Goal: Contribute content: Contribute content

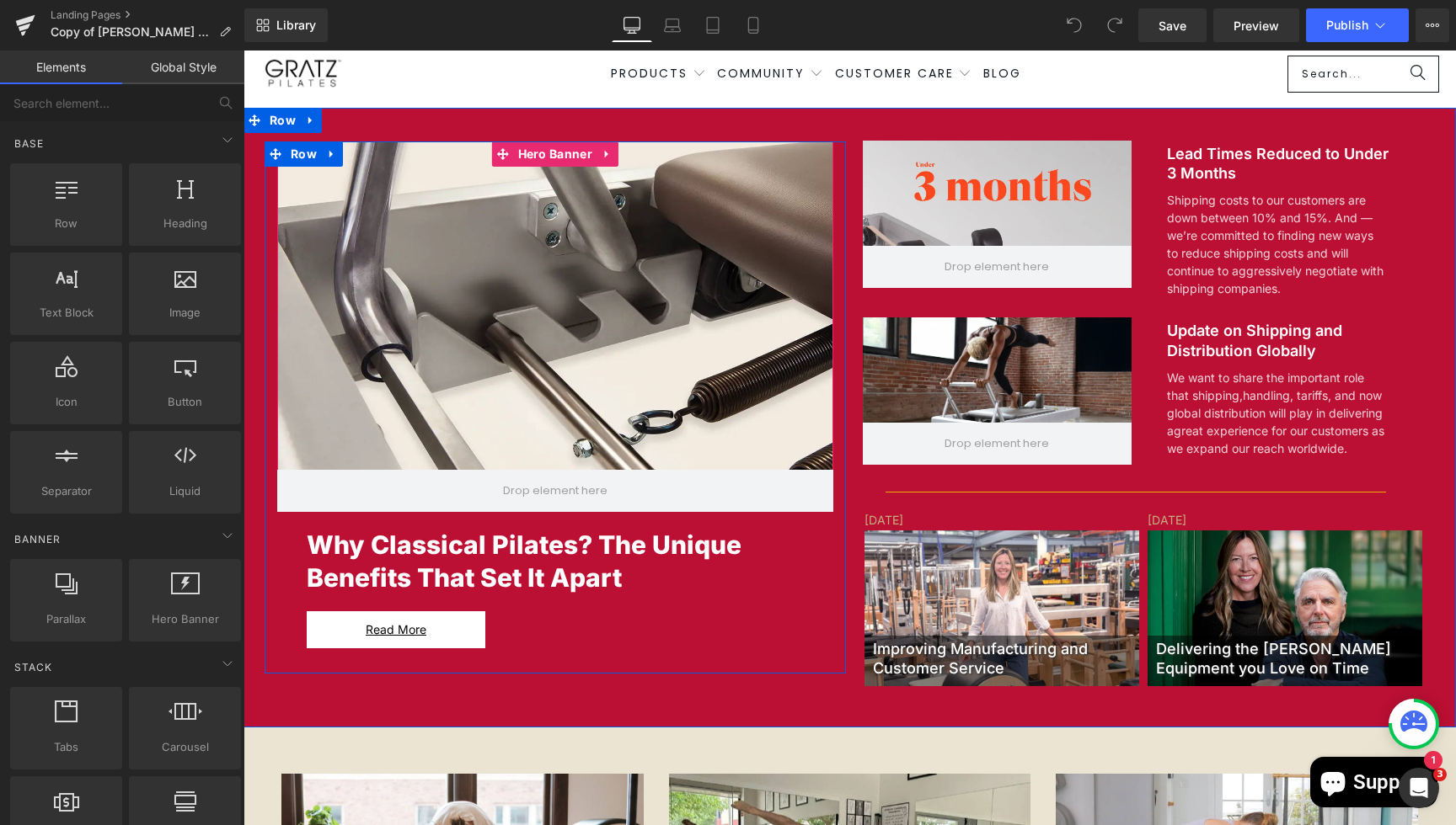
scroll to position [75, 0]
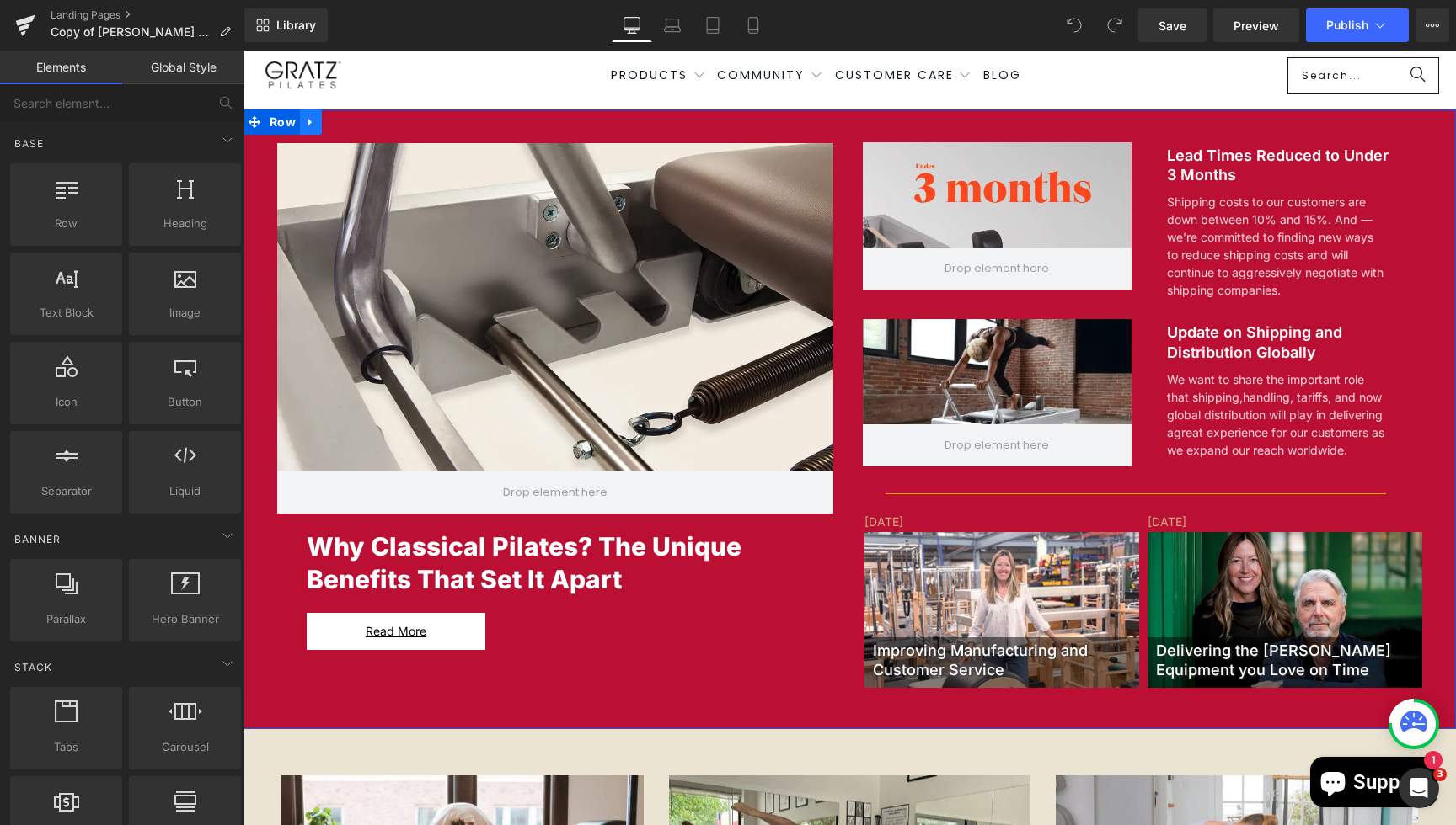
click at [310, 118] on icon at bounding box center [310, 121] width 11 height 12
click at [287, 127] on span "Row" at bounding box center [282, 122] width 34 height 26
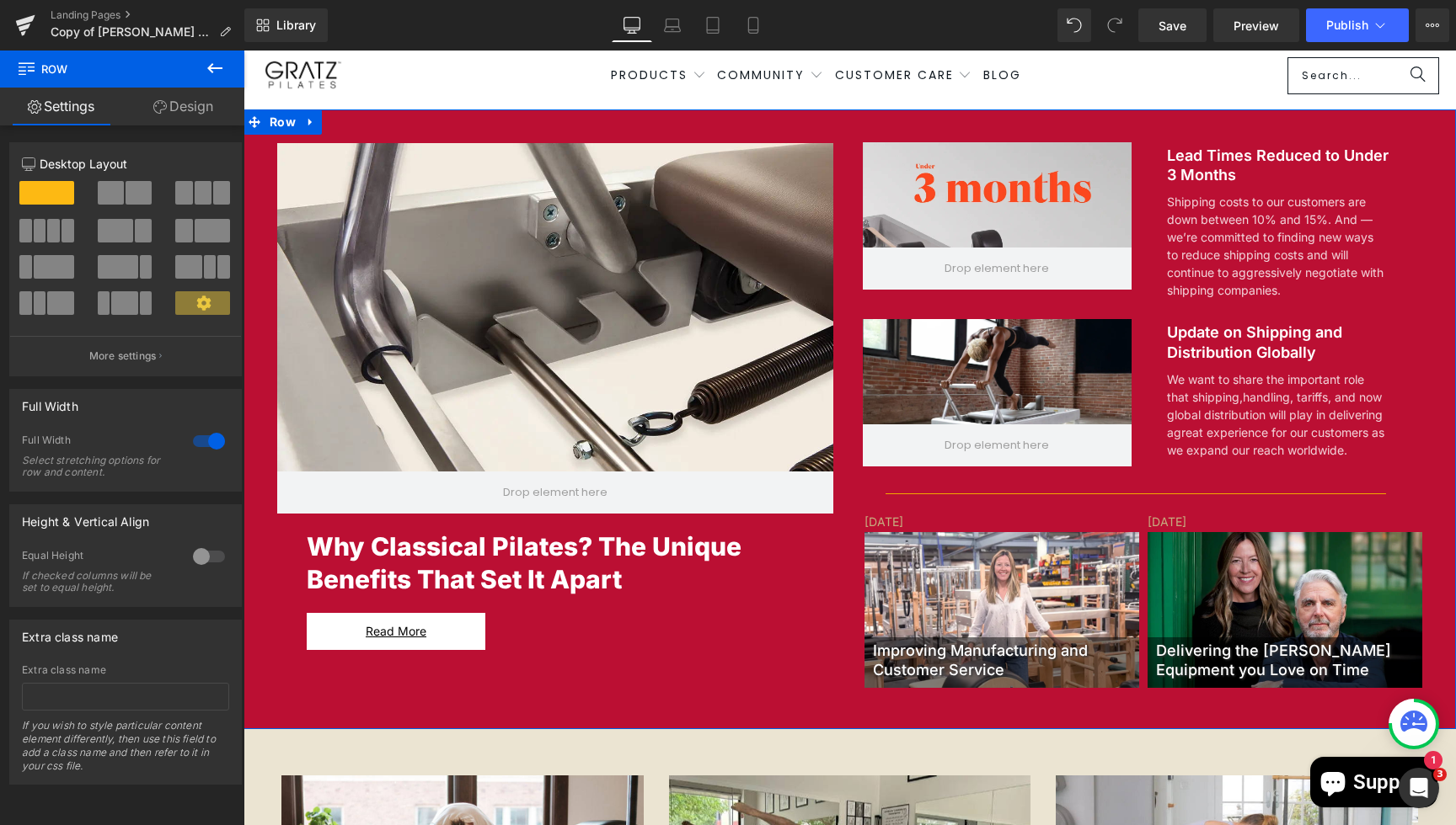
click at [173, 114] on link "Design" at bounding box center [183, 106] width 122 height 38
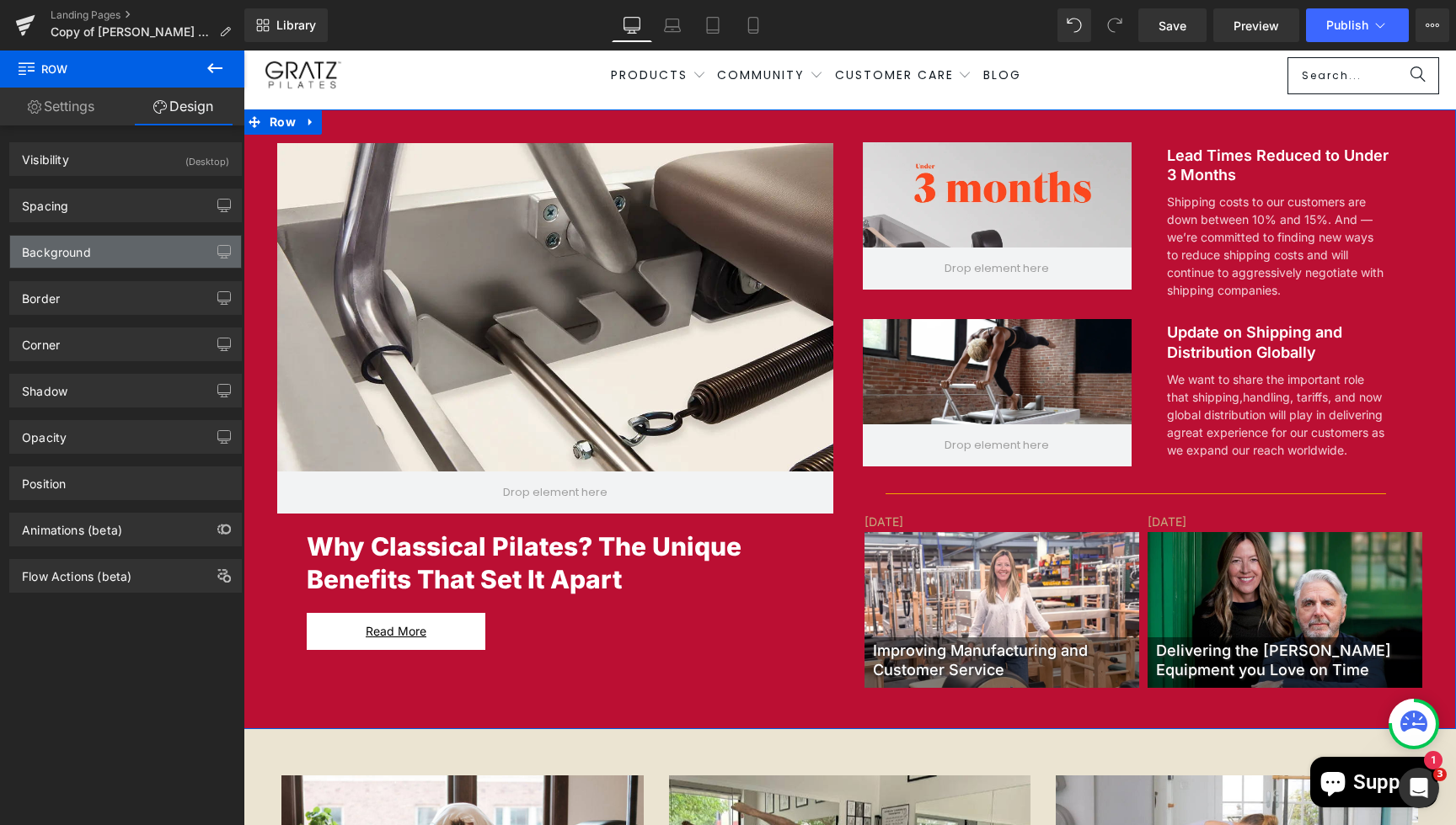
click at [74, 248] on div "Background" at bounding box center [57, 248] width 69 height 24
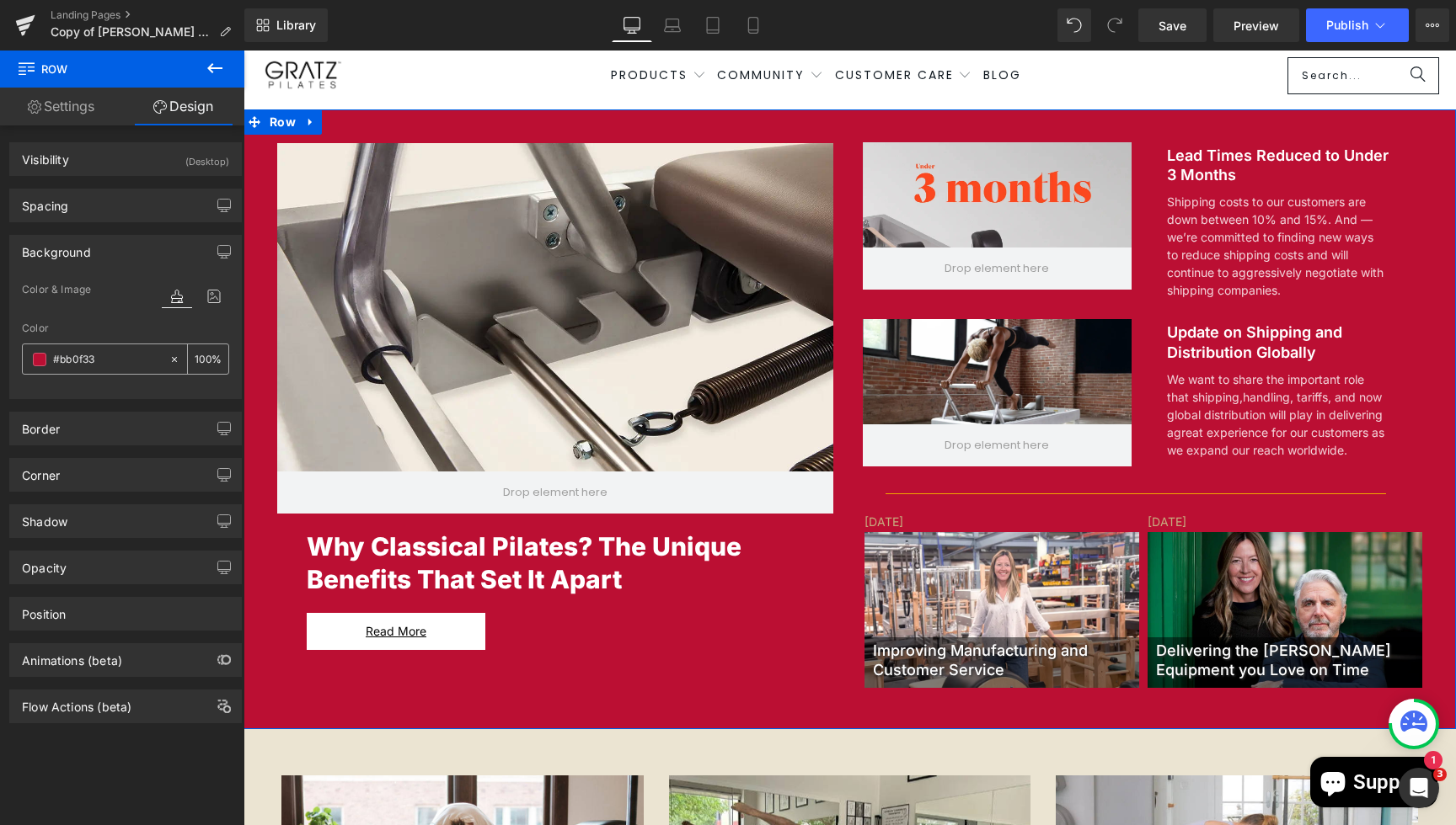
click at [87, 367] on input "#bb0f33" at bounding box center [107, 359] width 108 height 19
type input "#0"
type input "0"
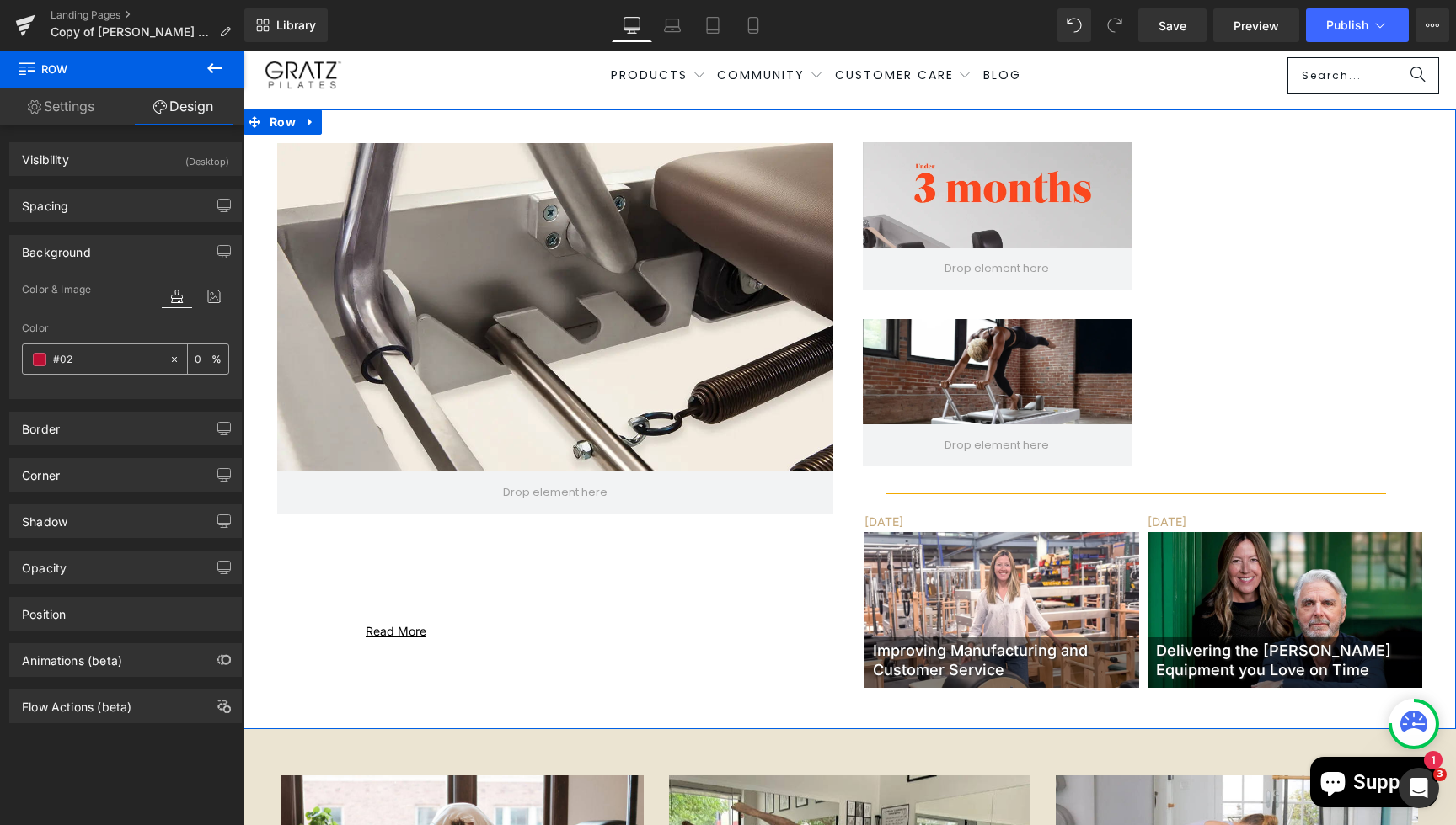
type input "#020"
type input "100"
type input "#02020"
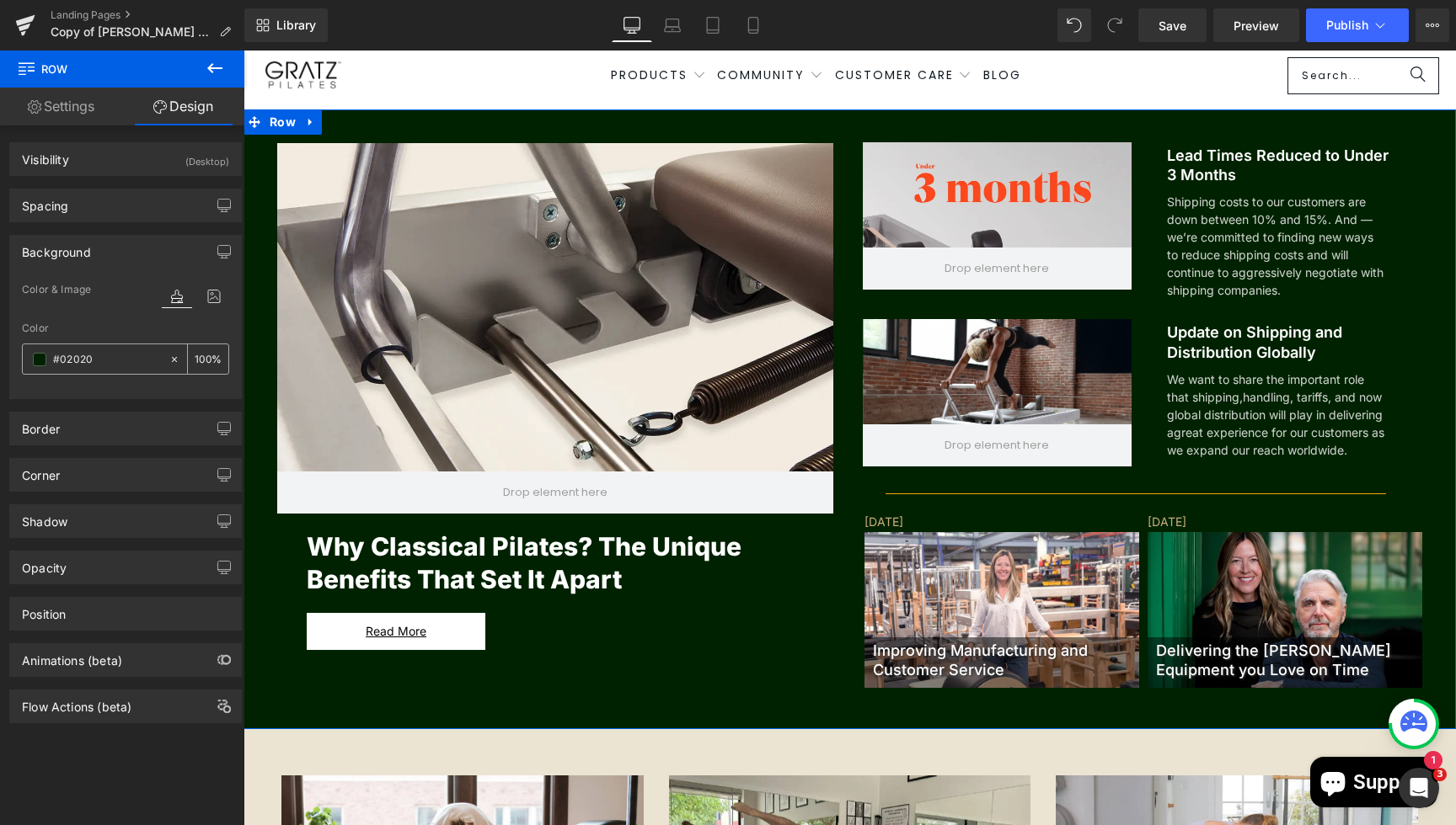
type input "0"
type input "#020202"
type input "100"
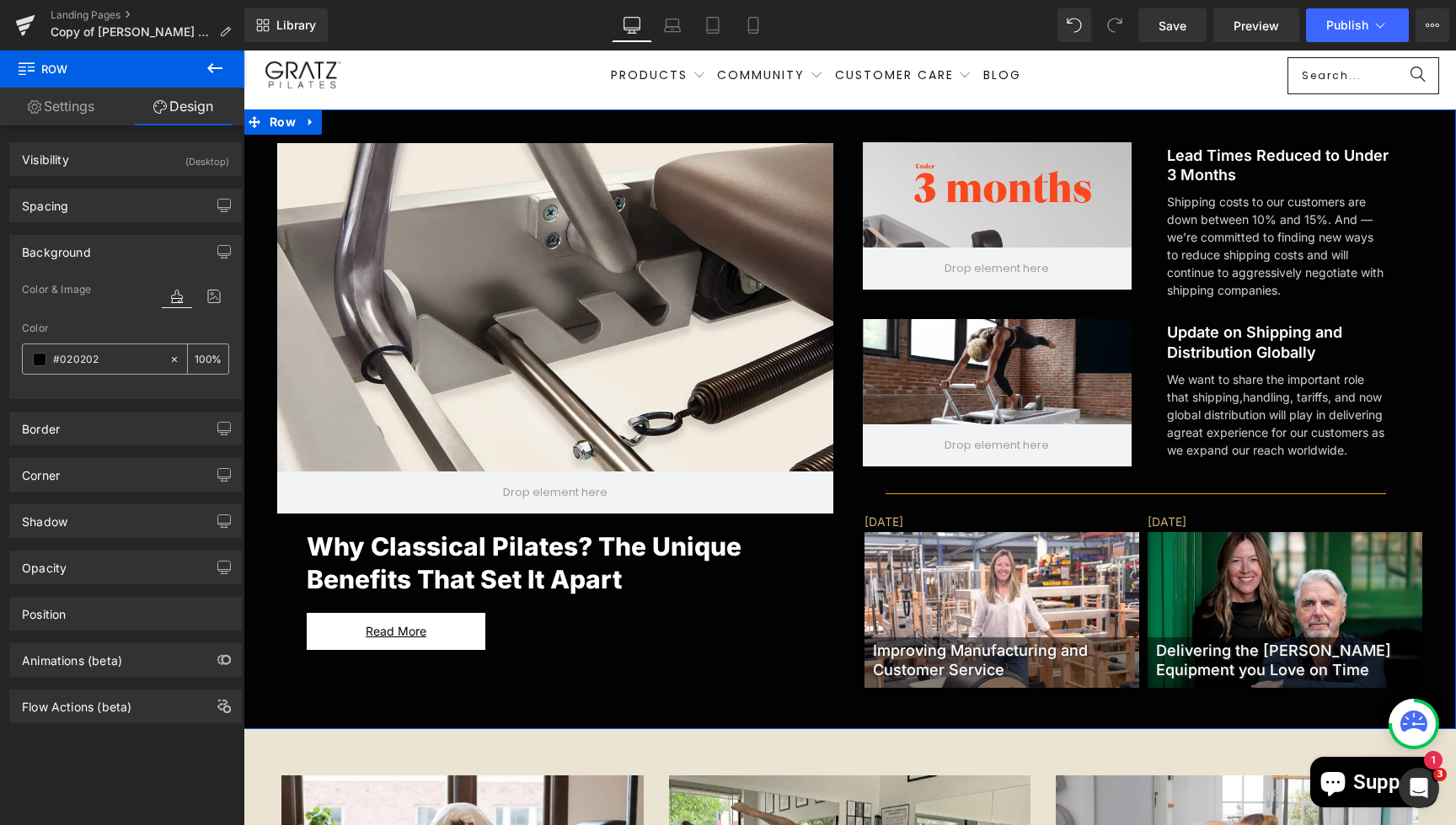
paste input "3D3936"
type input "3D3936"
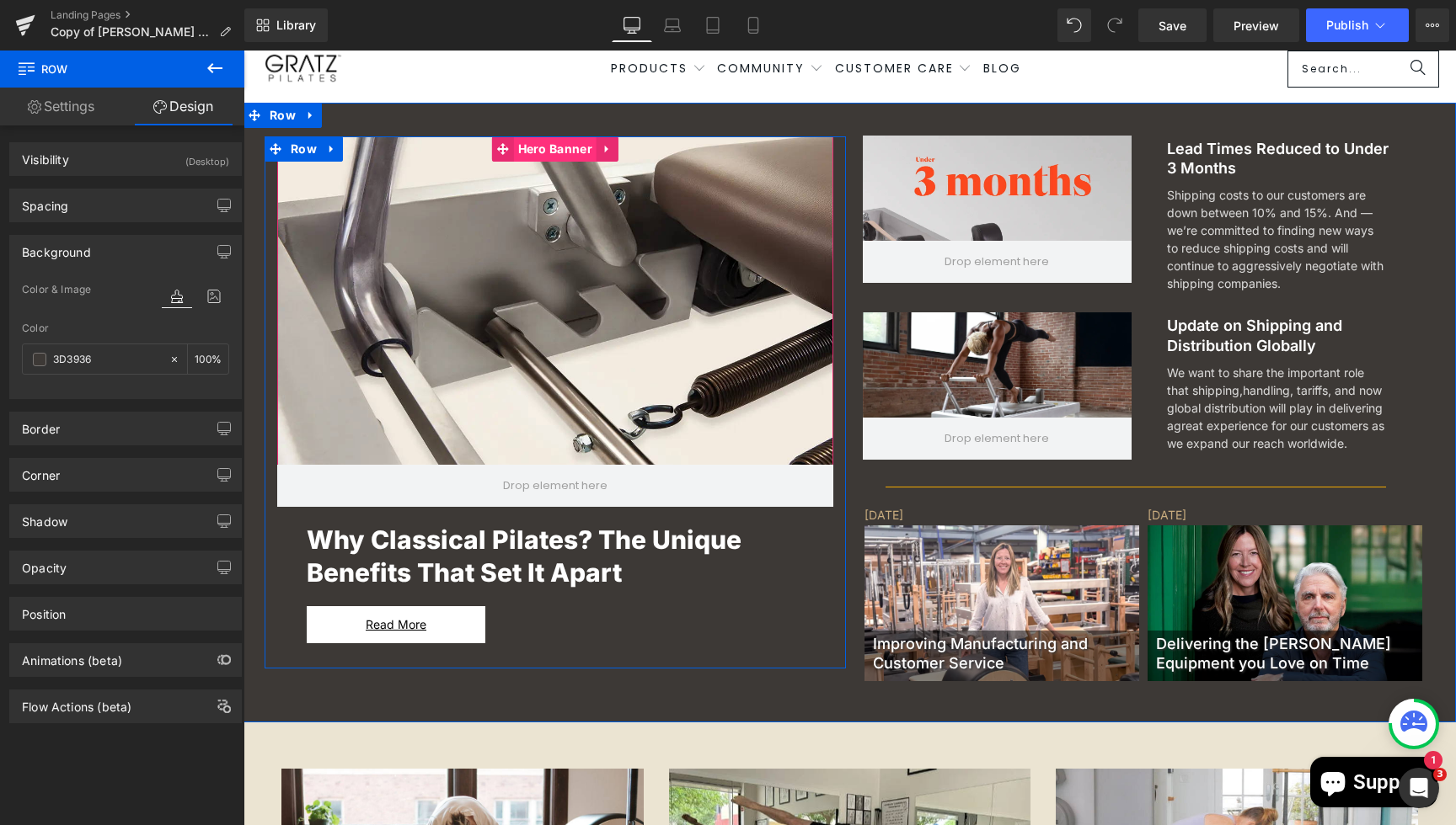
scroll to position [0, 0]
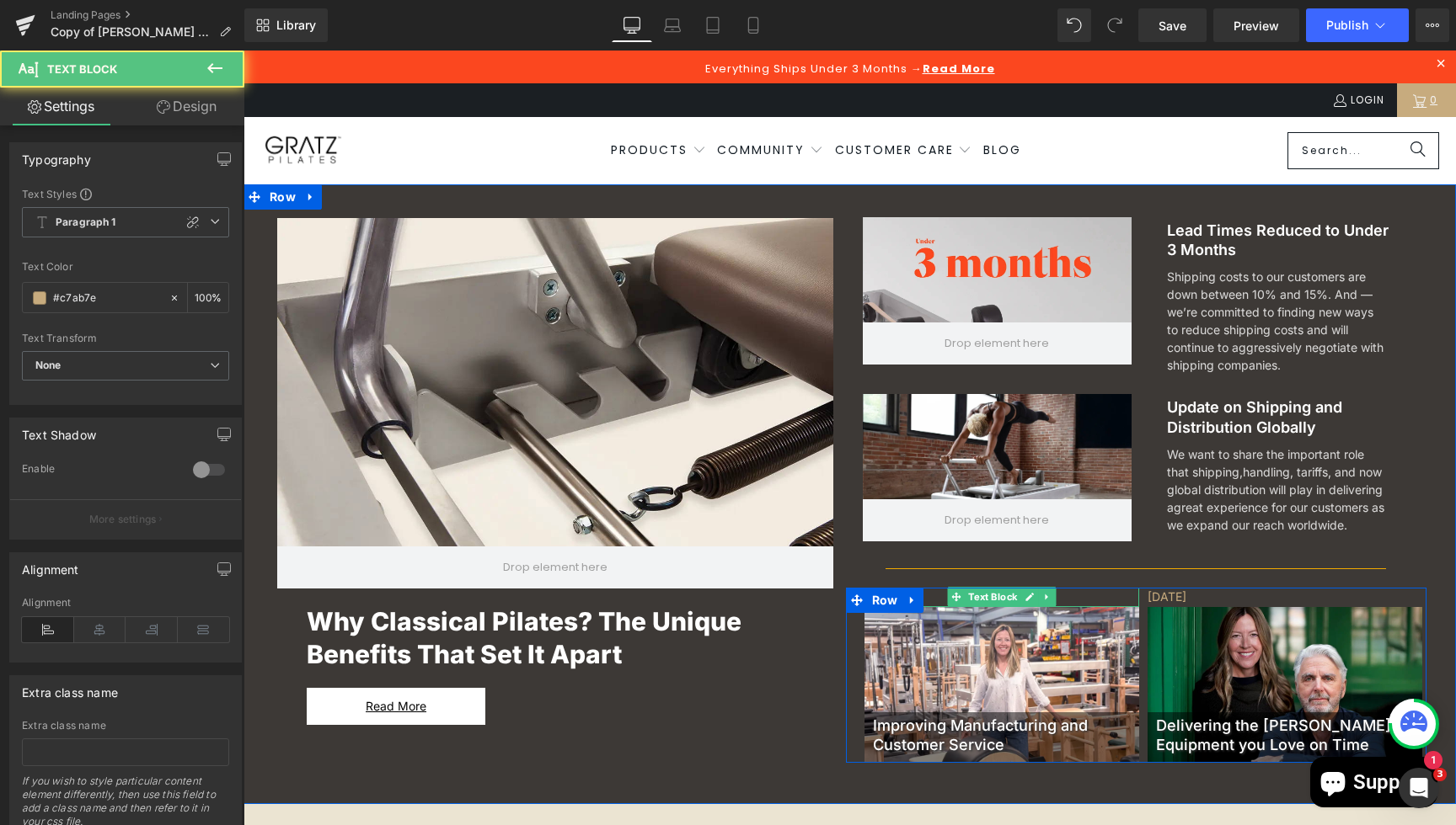
click at [931, 601] on p "[DATE]" at bounding box center [1001, 597] width 275 height 19
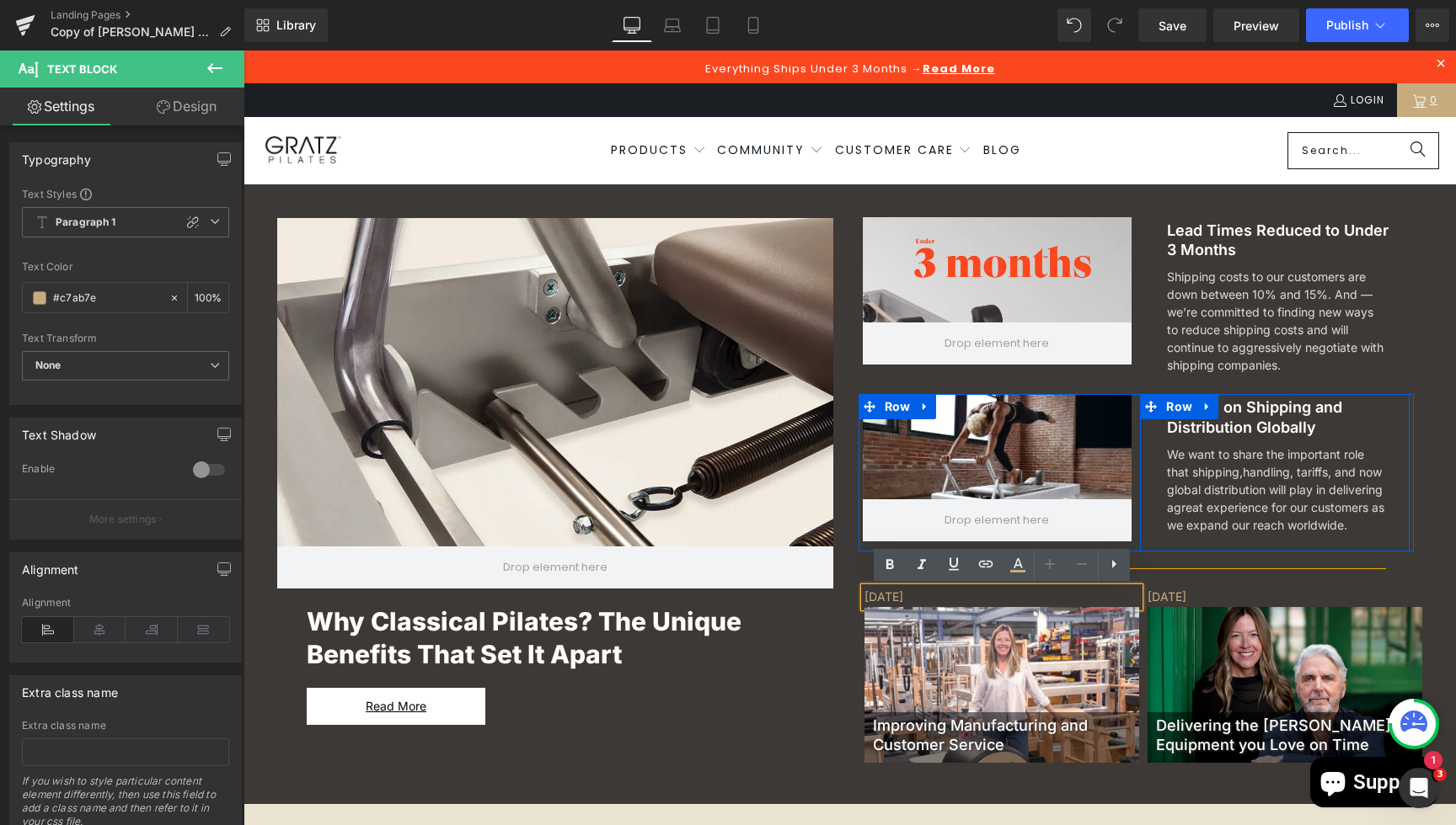
click at [1155, 546] on div "Update on Shipping and Distribution Globally Heading We want to share the impor…" at bounding box center [1281, 473] width 254 height 157
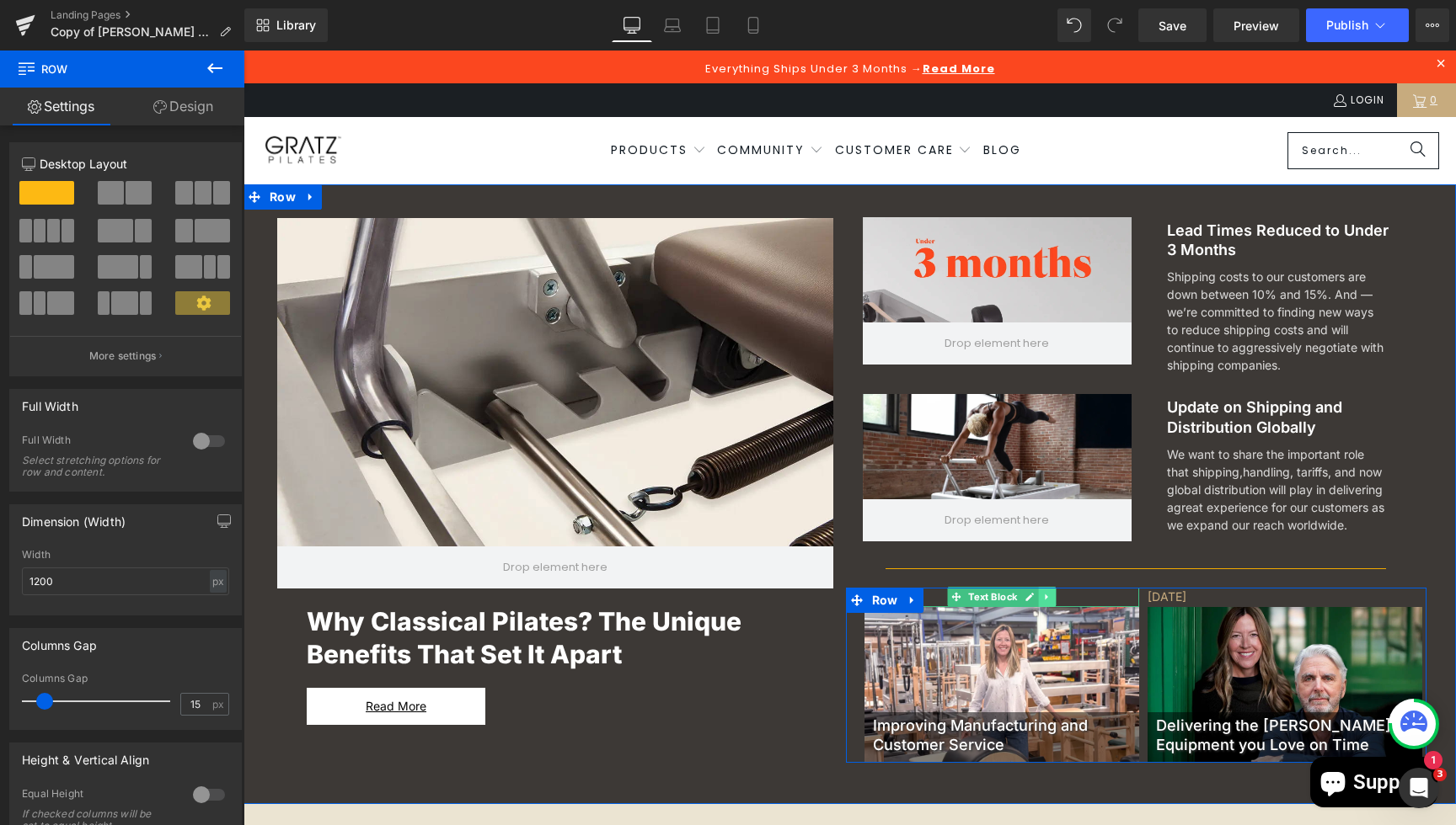
click at [1045, 595] on icon at bounding box center [1046, 597] width 9 height 10
click at [1053, 595] on icon at bounding box center [1055, 598] width 9 height 9
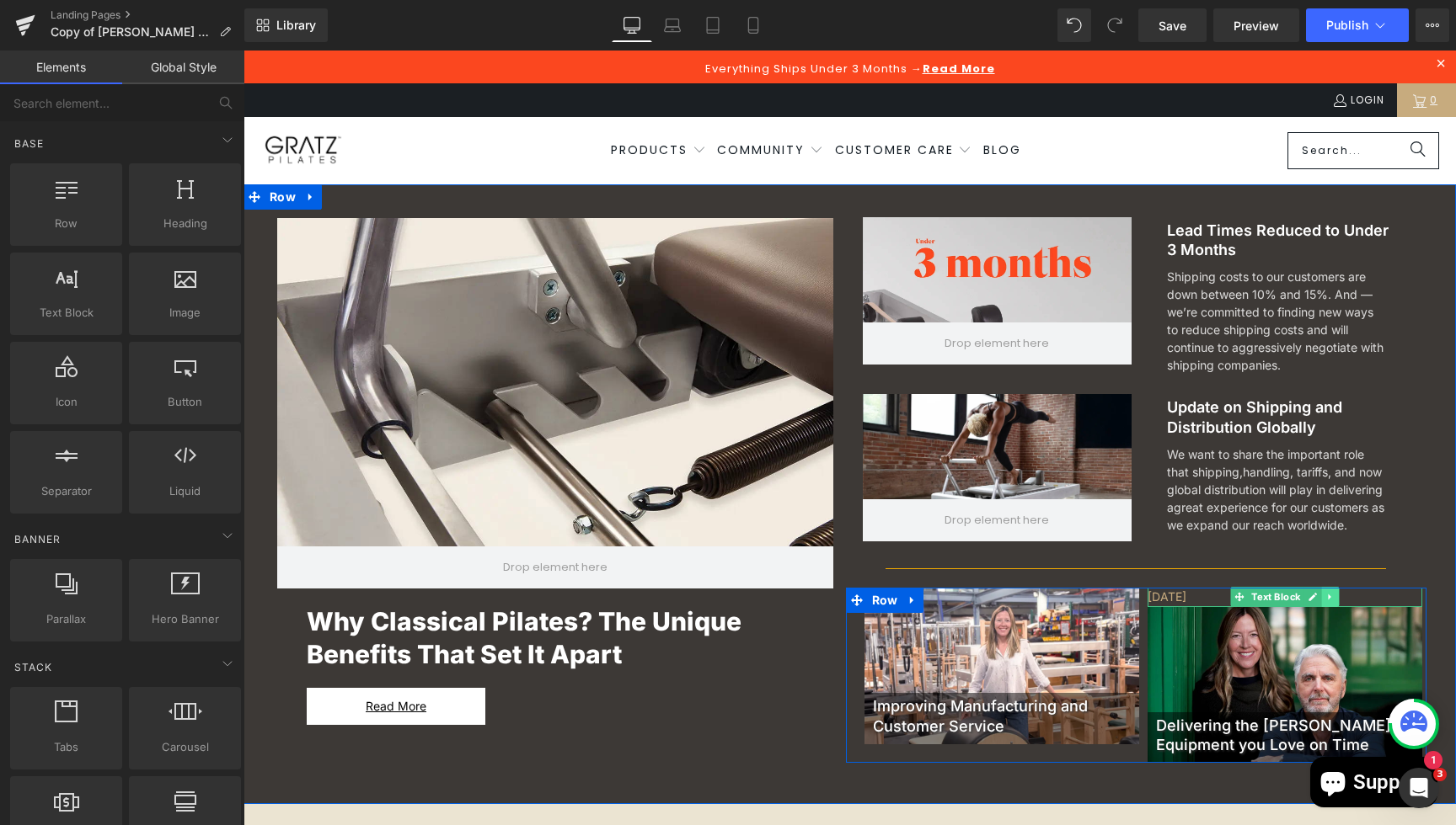
click at [1334, 593] on icon at bounding box center [1330, 597] width 9 height 10
click at [1337, 594] on icon at bounding box center [1339, 598] width 9 height 9
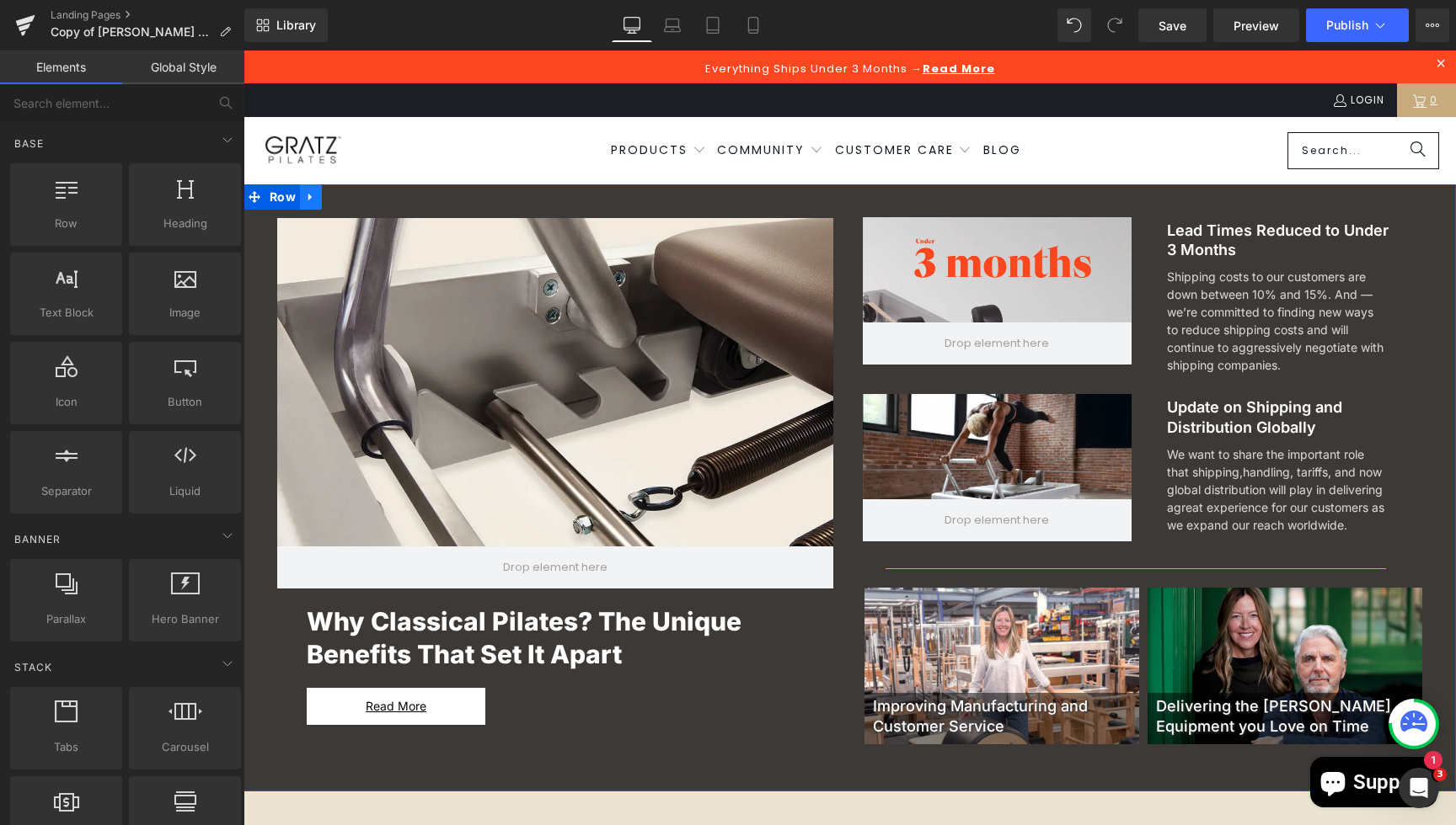
click at [309, 197] on icon at bounding box center [310, 196] width 4 height 8
click at [315, 199] on icon at bounding box center [310, 196] width 11 height 11
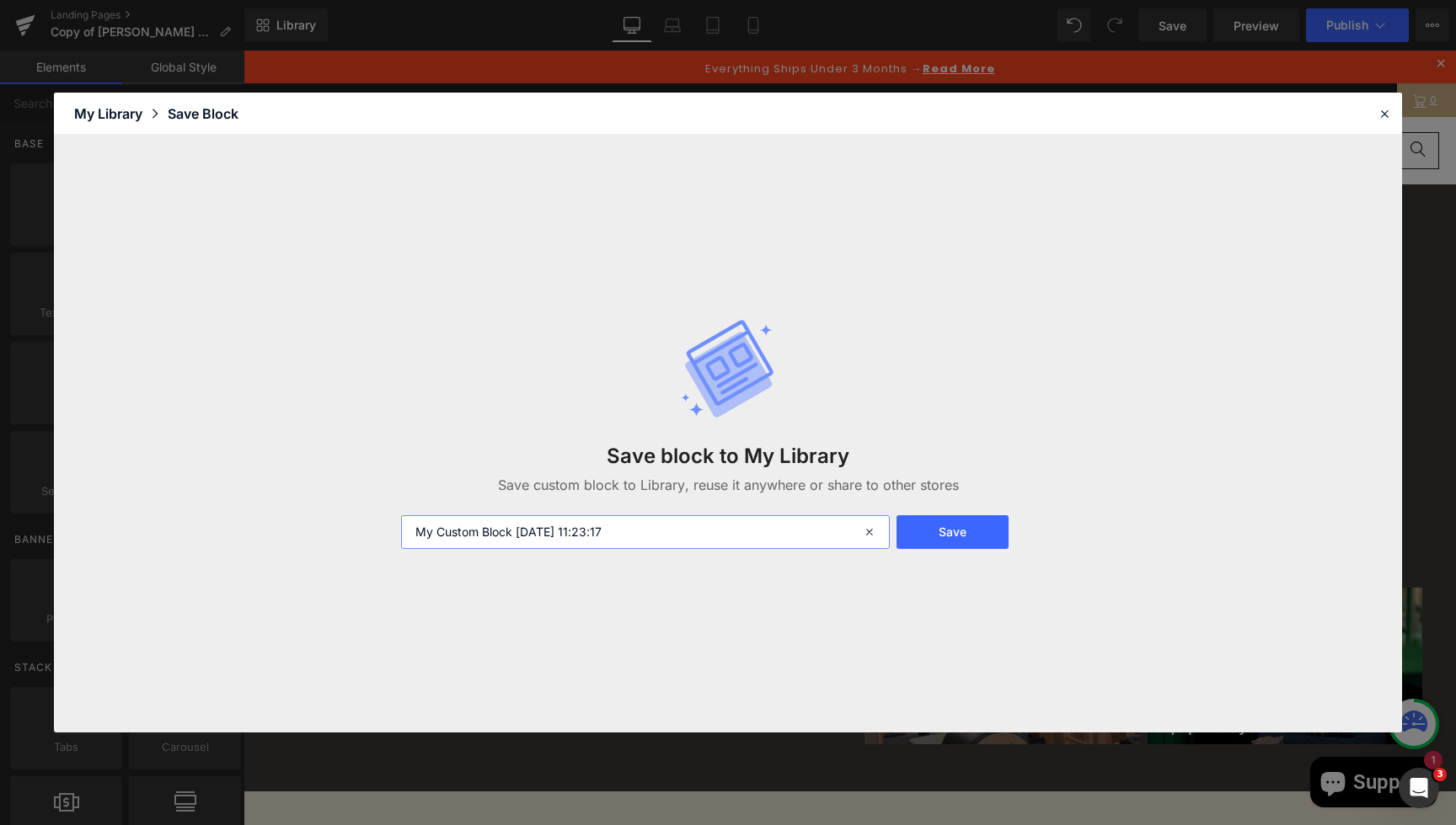
click at [643, 549] on input "My Custom Block 2025-09-10 11:23:17" at bounding box center [645, 532] width 488 height 34
click at [643, 541] on input "My Custom Block 2025-09-10 11:23:17" at bounding box center [645, 532] width 488 height 34
type input "Blog Main Block"
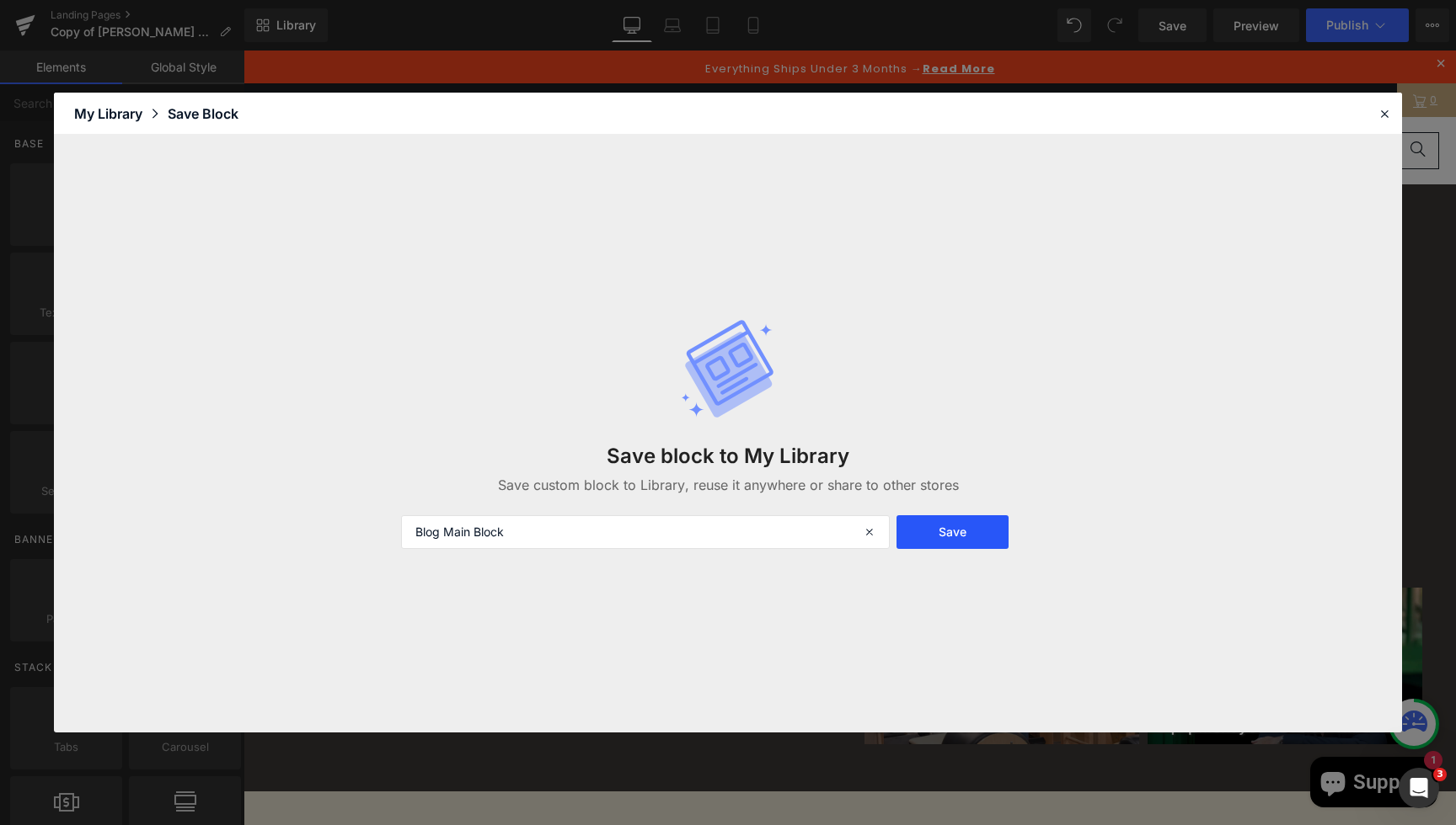
click at [997, 541] on button "Save" at bounding box center [952, 532] width 112 height 34
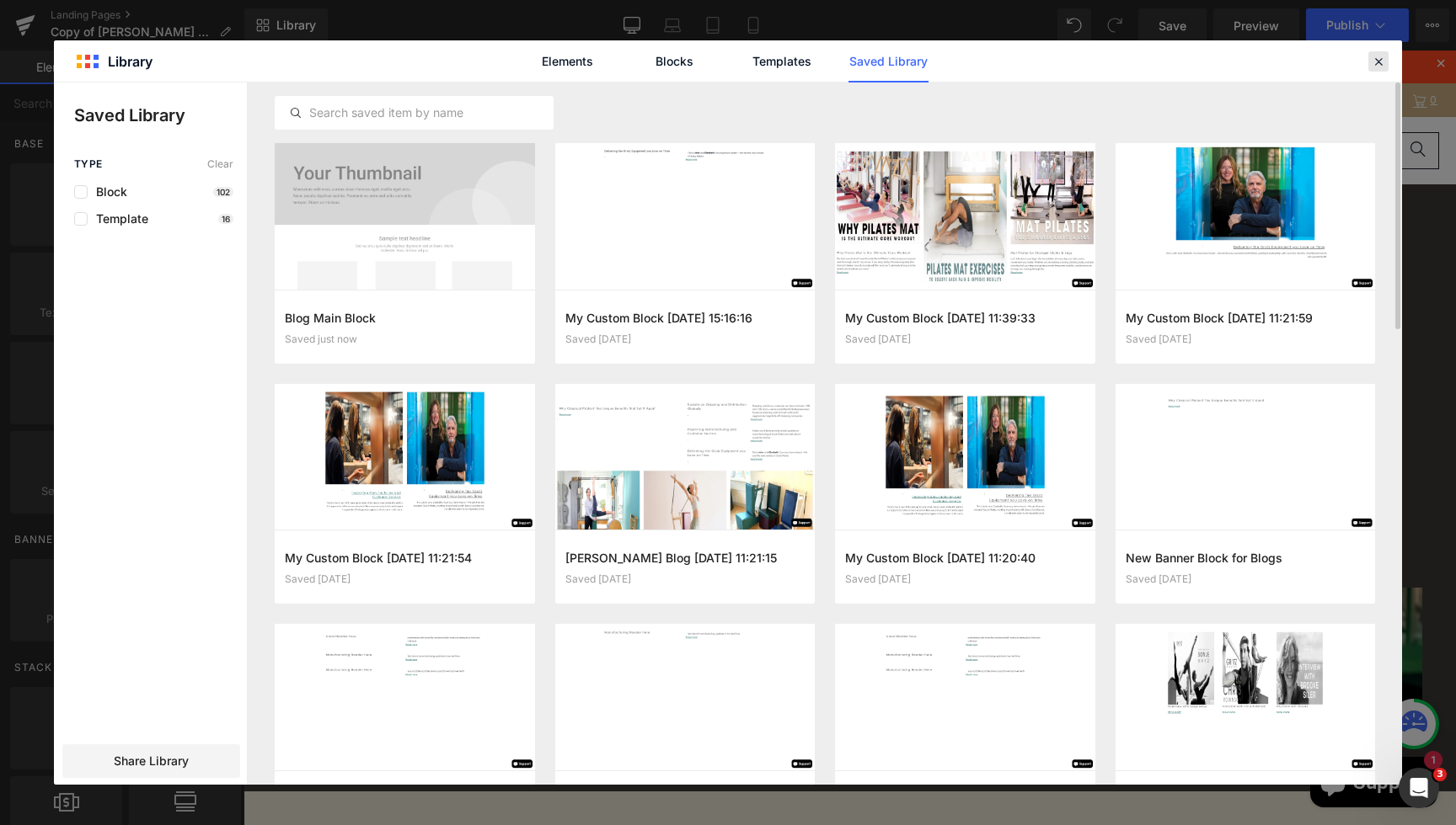
click at [1380, 62] on icon at bounding box center [1378, 61] width 15 height 15
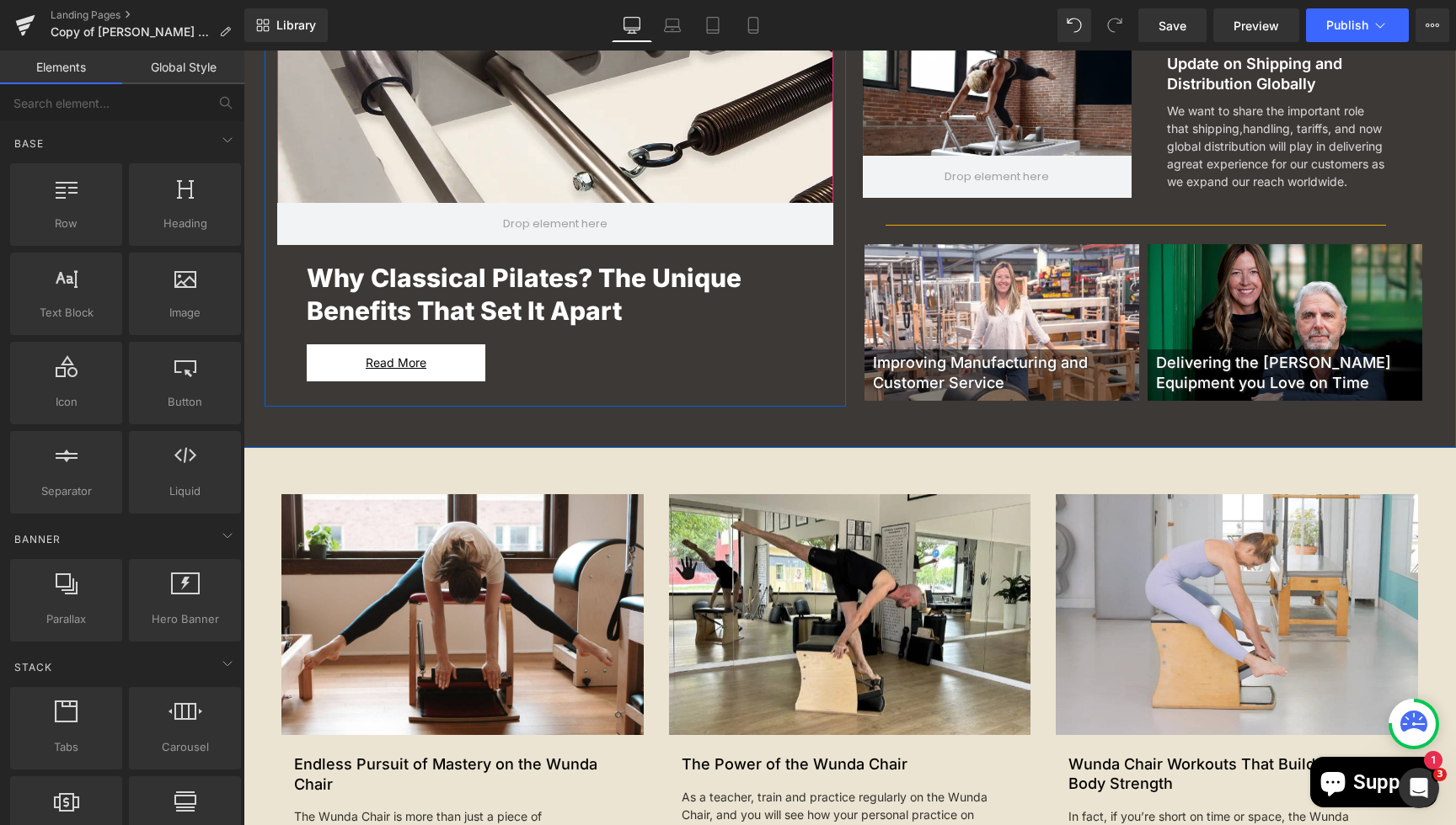
scroll to position [455, 0]
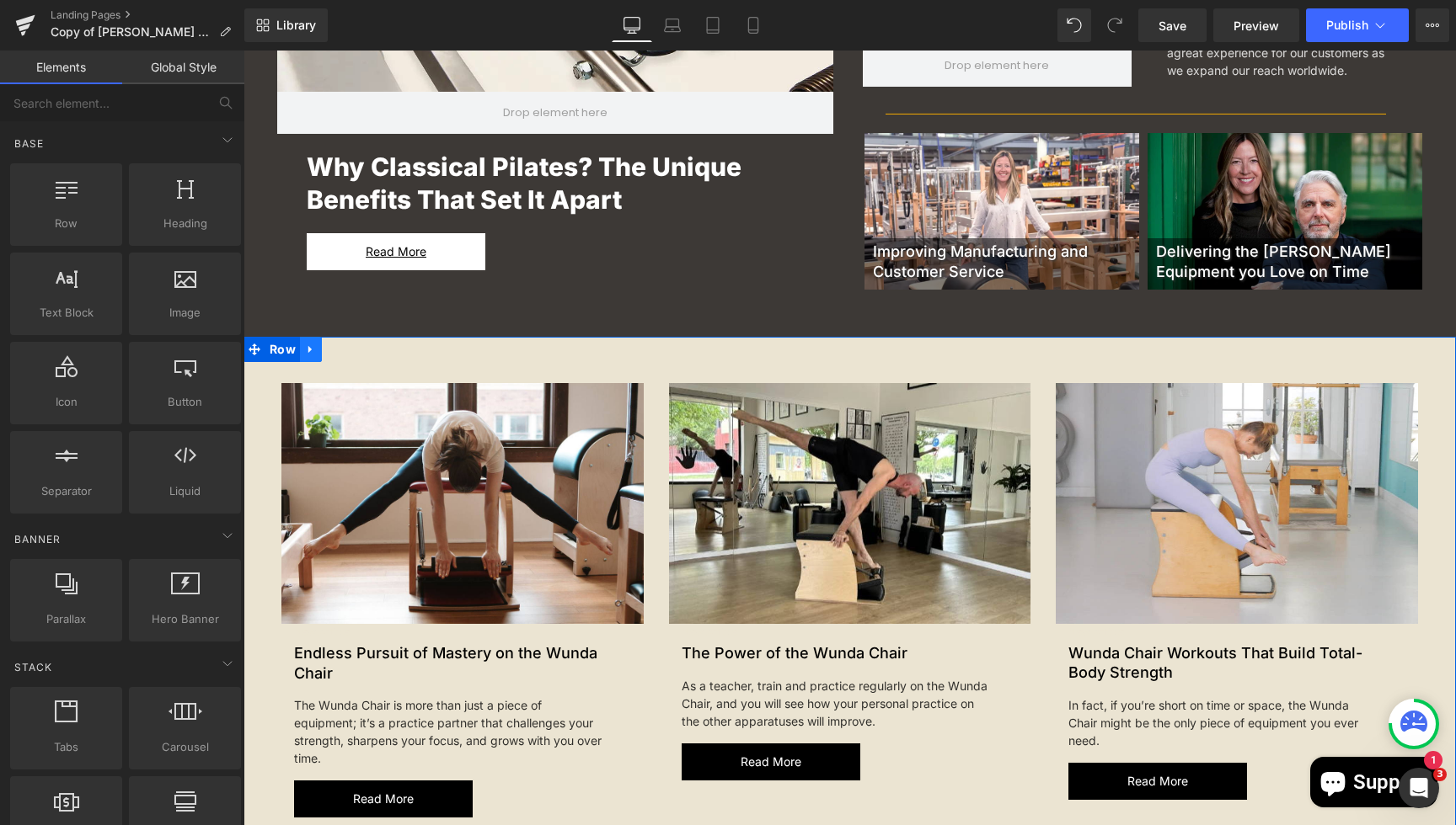
click at [306, 348] on icon at bounding box center [310, 349] width 11 height 12
click at [311, 353] on icon at bounding box center [310, 349] width 11 height 11
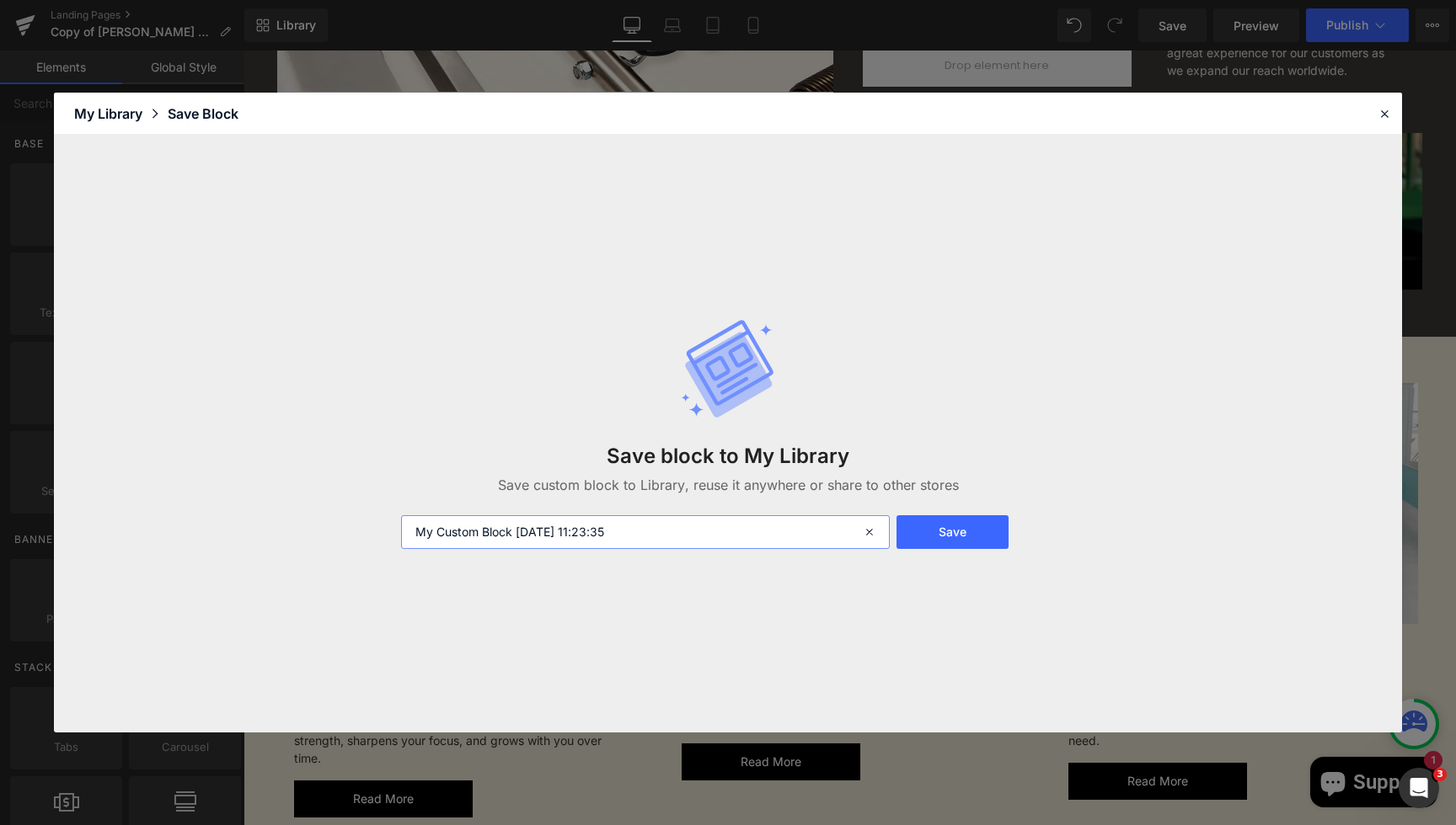
click at [520, 534] on input "My Custom Block 2025-09-10 11:23:35" at bounding box center [645, 532] width 488 height 34
type input "Blog Section 2"
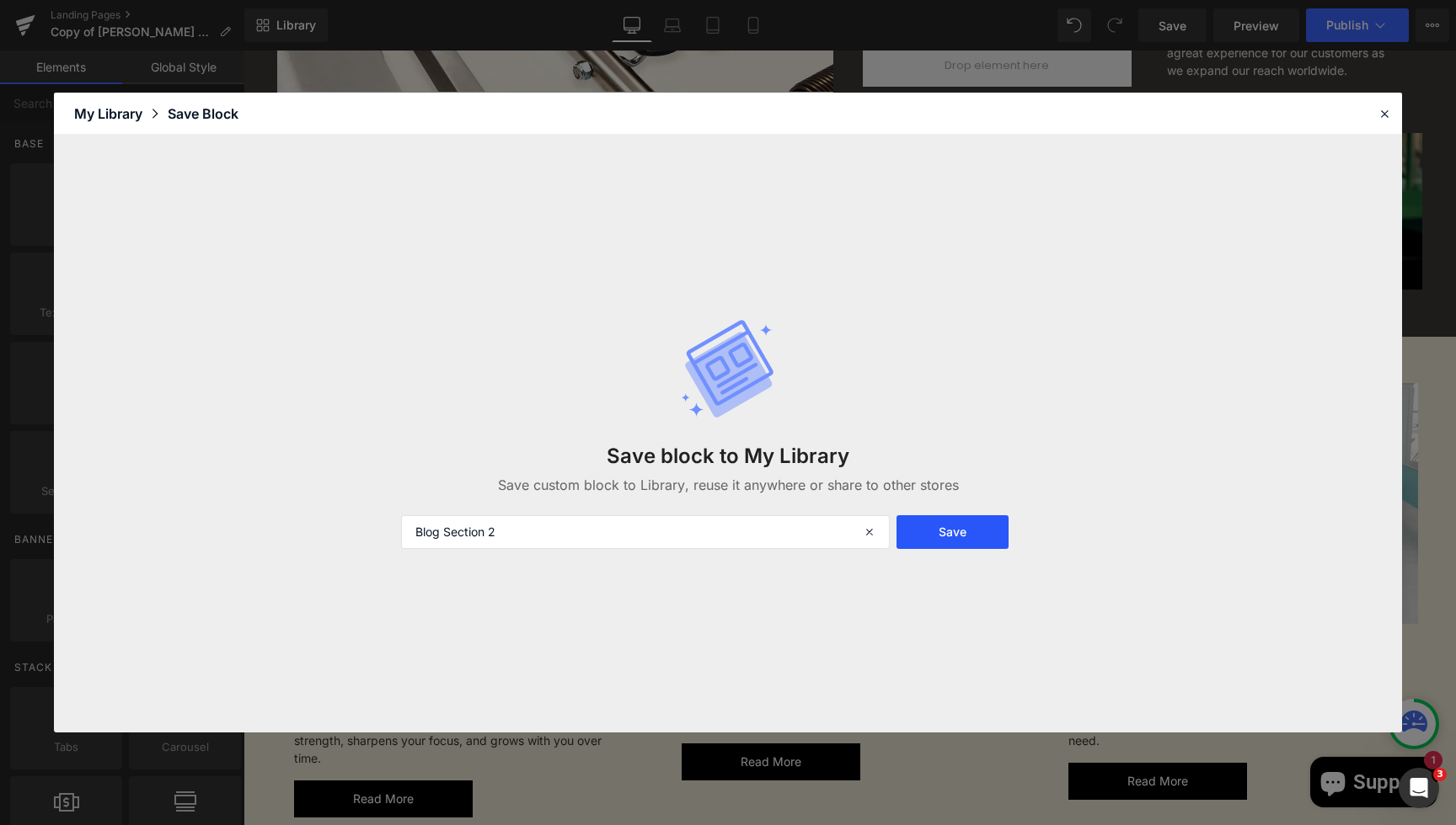
click at [923, 532] on button "Save" at bounding box center [952, 532] width 112 height 34
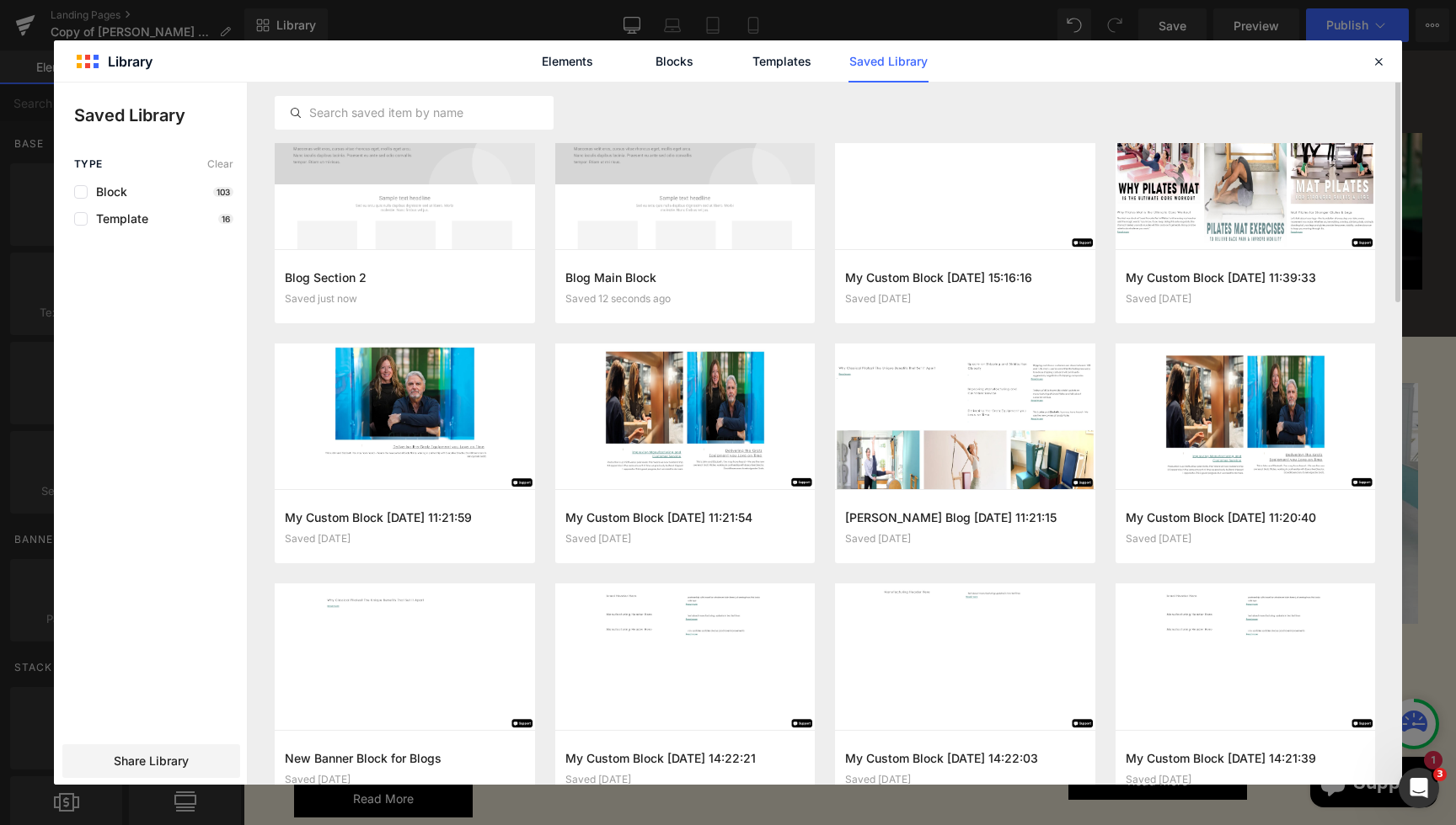
scroll to position [37, 0]
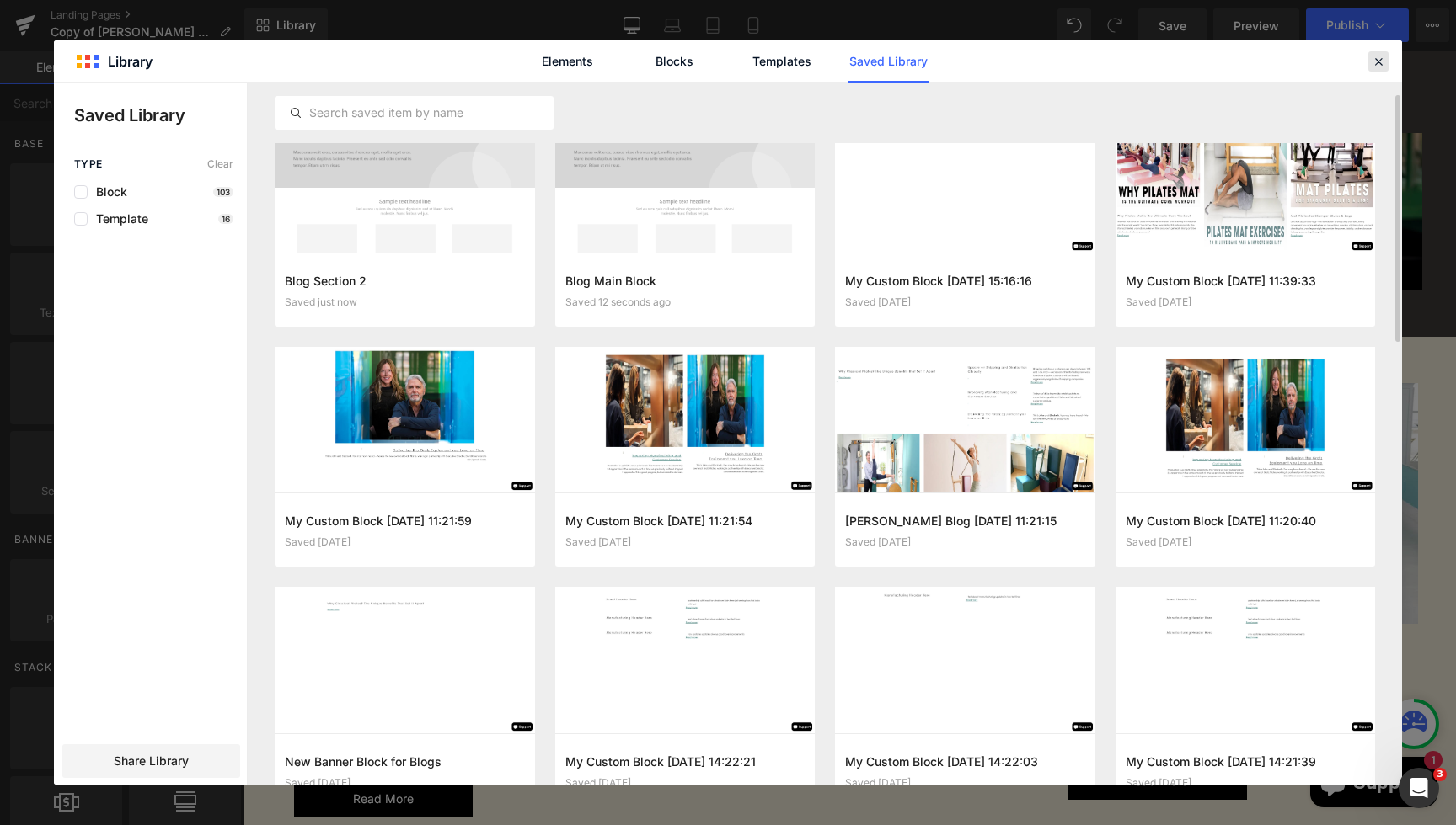
click at [1387, 62] on div at bounding box center [1378, 61] width 20 height 20
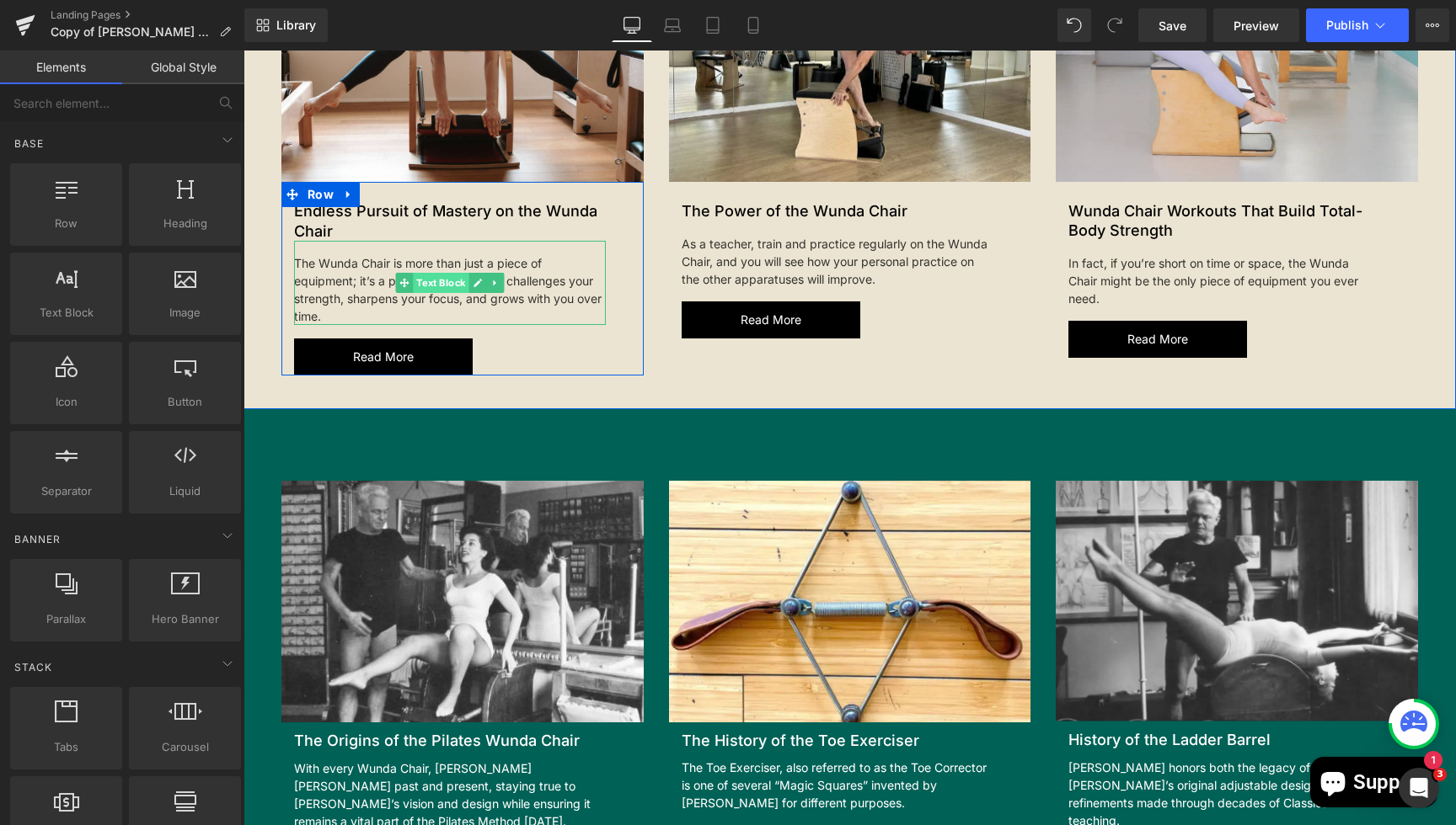
scroll to position [954, 0]
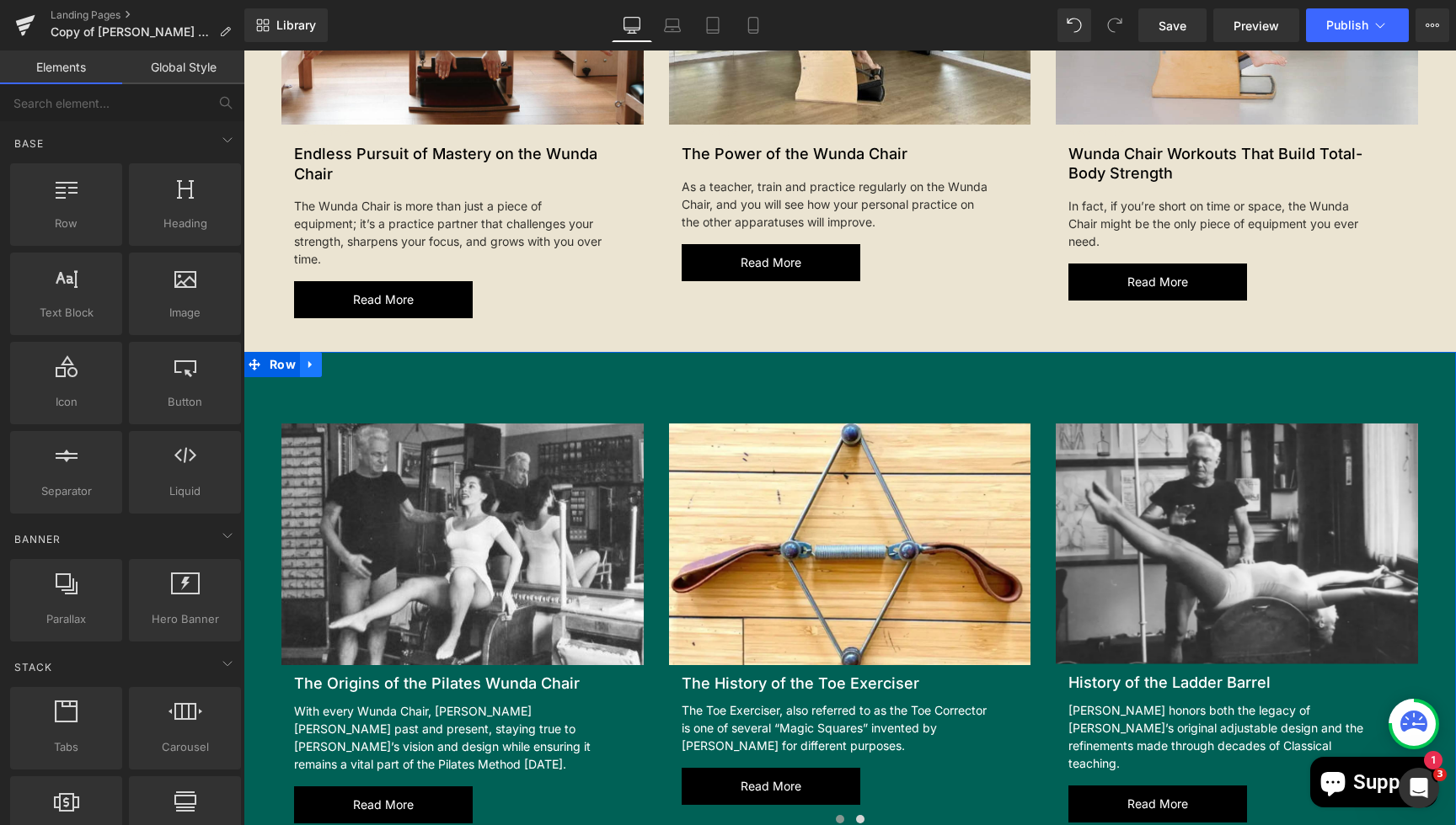
click at [310, 364] on icon at bounding box center [310, 365] width 4 height 8
click at [314, 364] on icon at bounding box center [310, 365] width 11 height 12
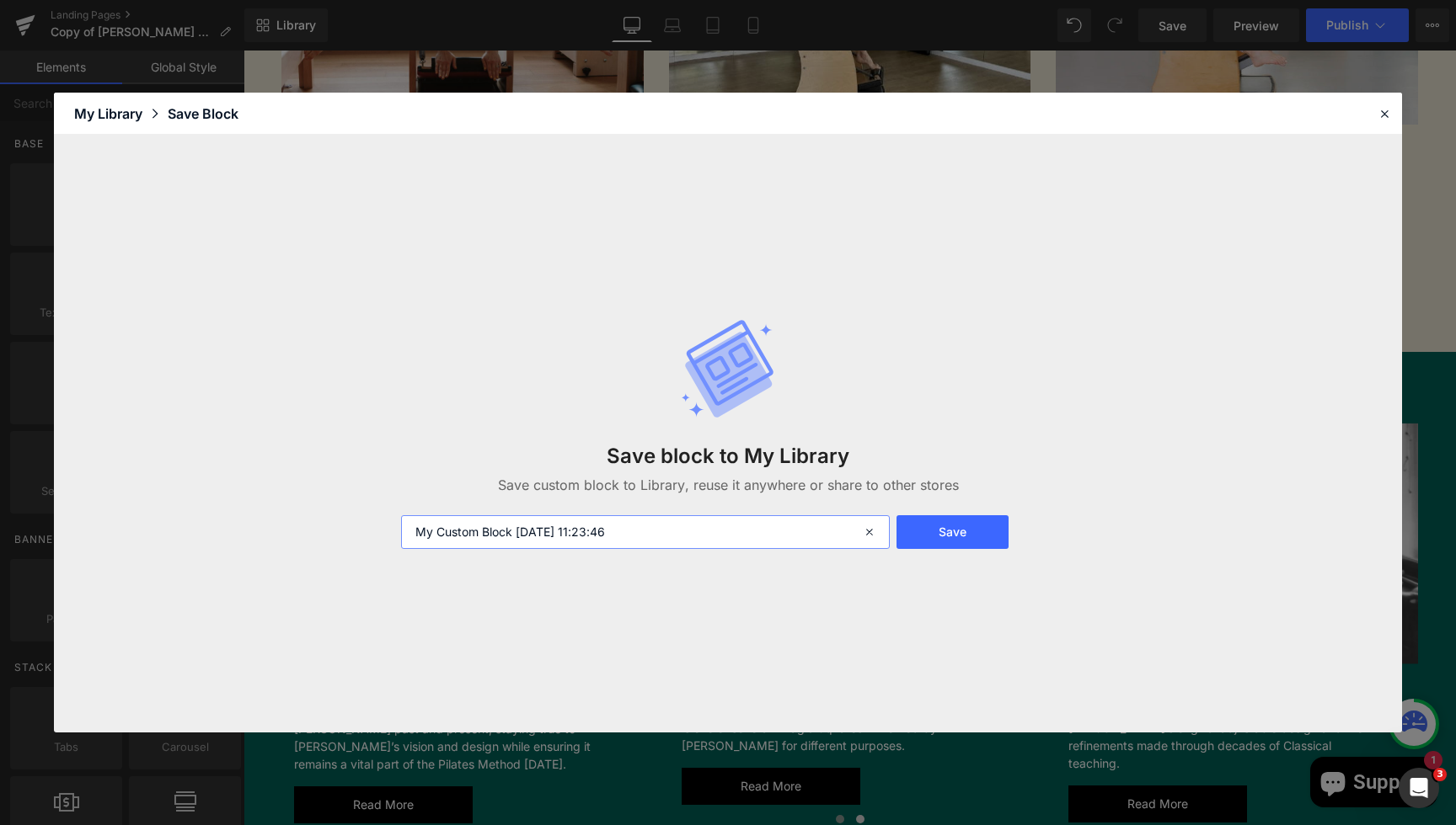
click at [745, 542] on input "My Custom Block 2025-09-10 11:23:46" at bounding box center [645, 532] width 488 height 34
type input "Blog Section 3"
click at [941, 526] on button "Save" at bounding box center [952, 532] width 112 height 34
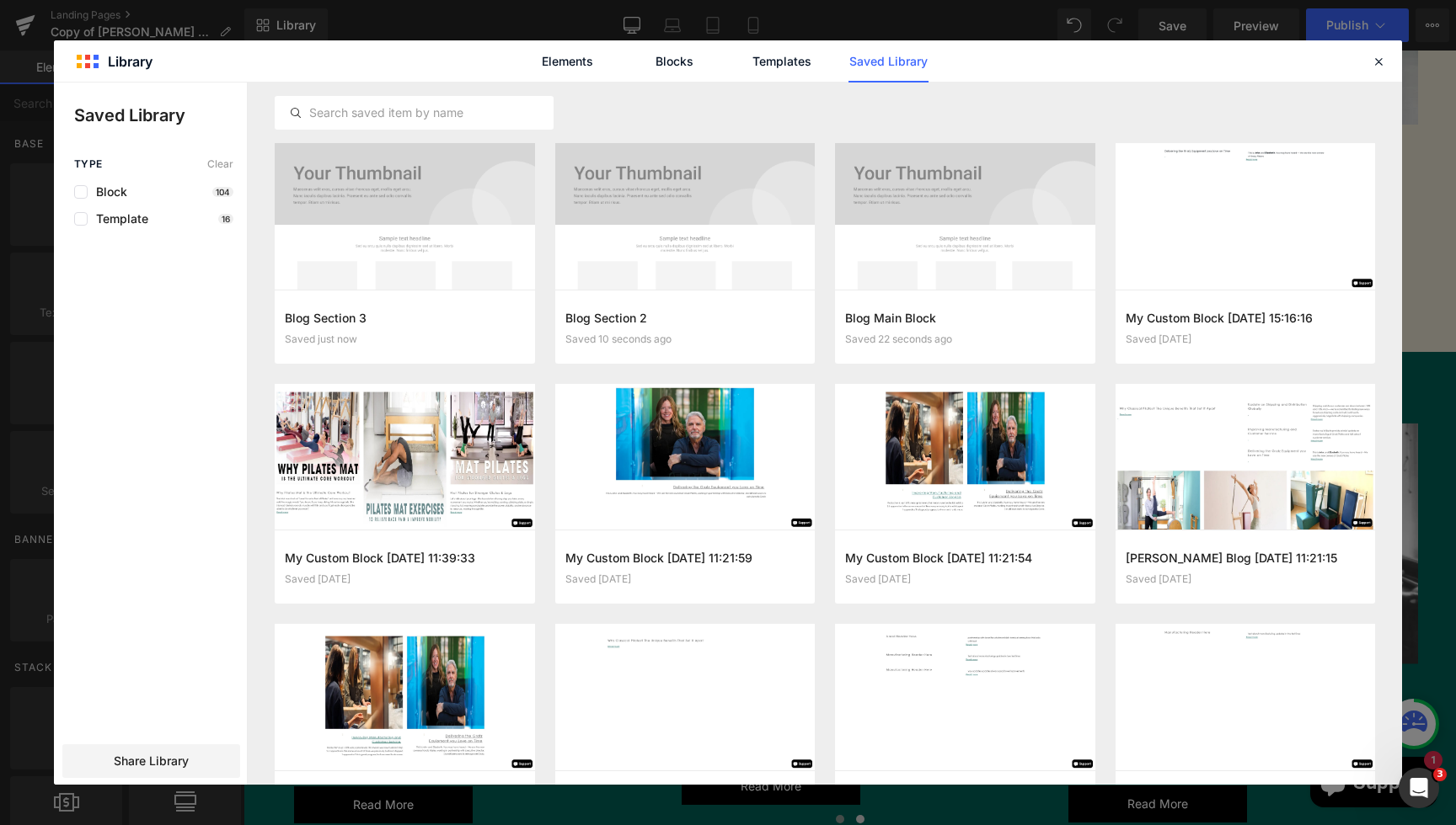
click at [1391, 66] on div "Elements Blocks Templates Saved Library" at bounding box center [728, 61] width 1348 height 42
click at [1370, 65] on div at bounding box center [1378, 61] width 20 height 20
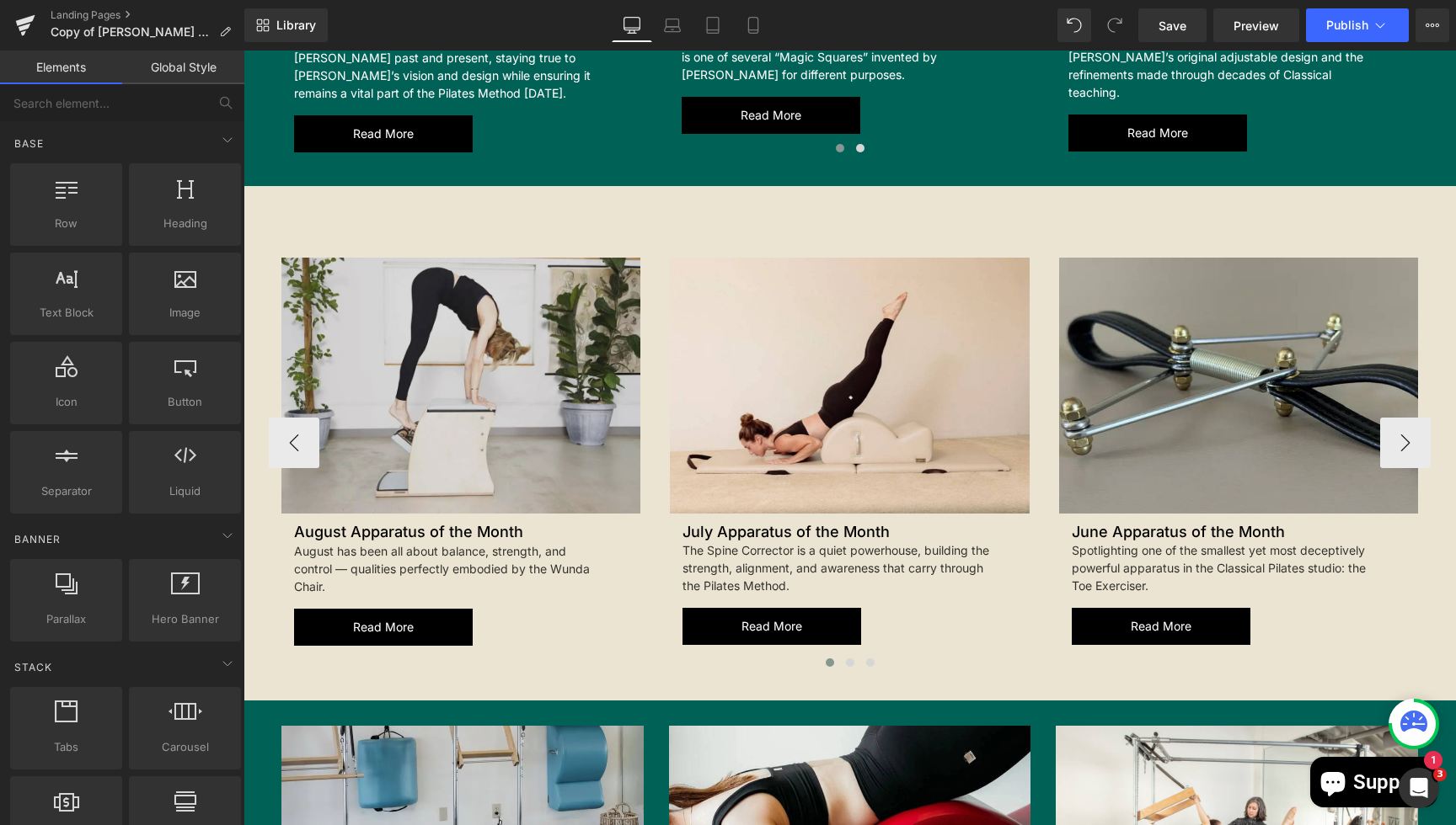
scroll to position [1636, 0]
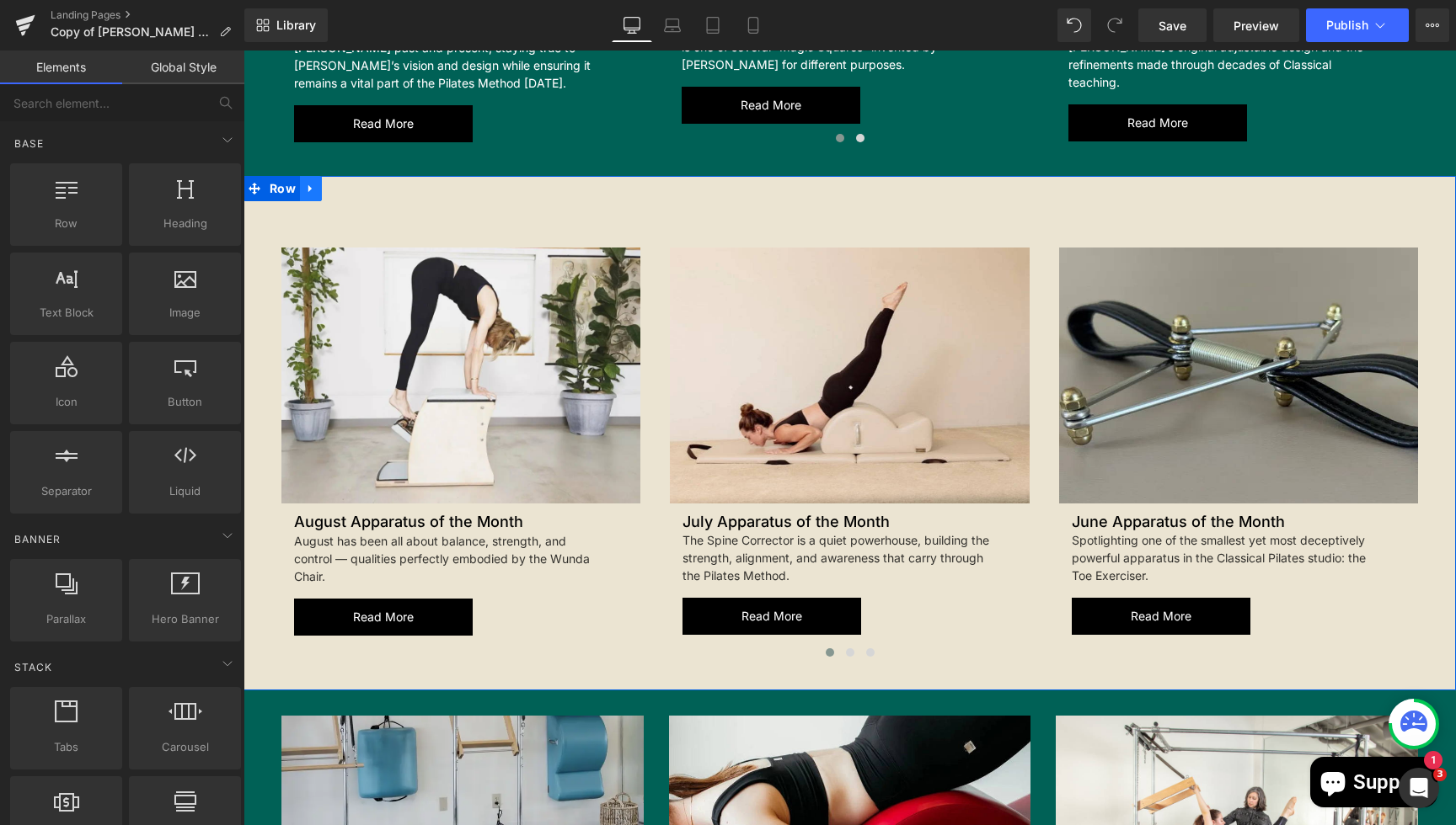
click at [307, 187] on icon at bounding box center [310, 188] width 11 height 12
click at [313, 187] on icon at bounding box center [310, 188] width 11 height 11
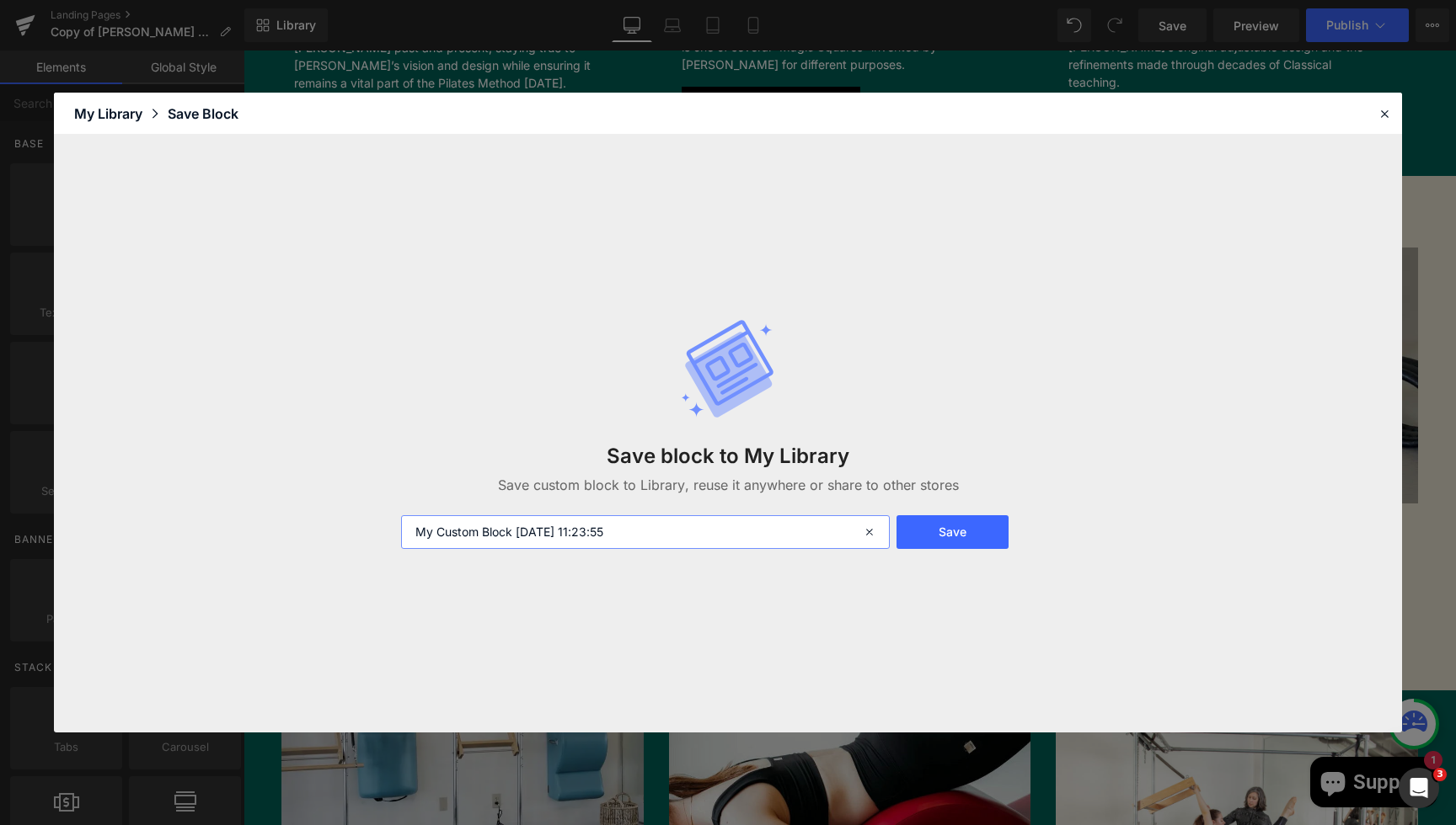
click at [638, 541] on input "My Custom Block 2025-09-10 11:23:55" at bounding box center [645, 532] width 488 height 34
type input "Blog Section 4"
click at [983, 524] on button "Save" at bounding box center [952, 532] width 112 height 34
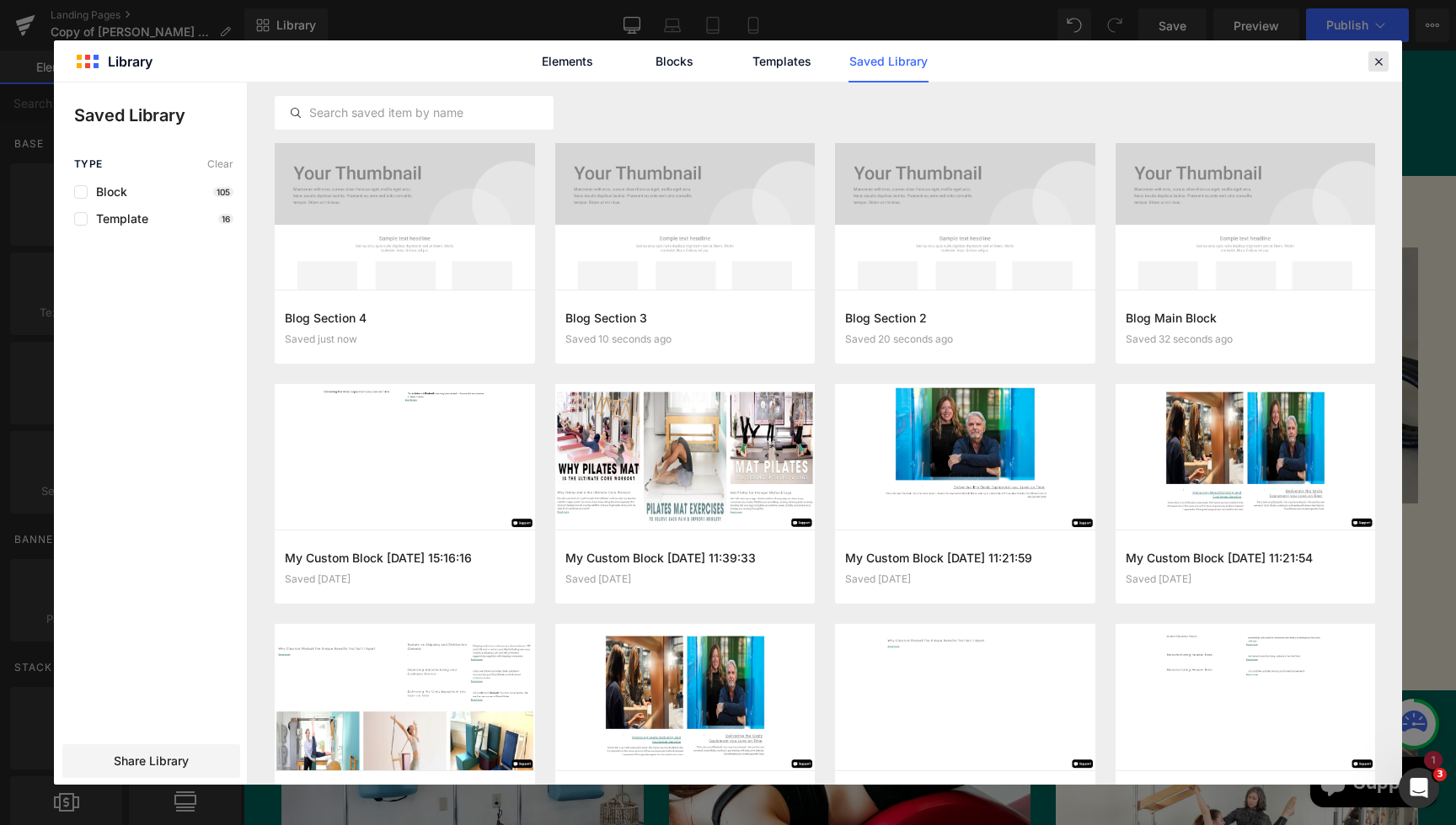
click at [1380, 65] on icon at bounding box center [1378, 61] width 15 height 15
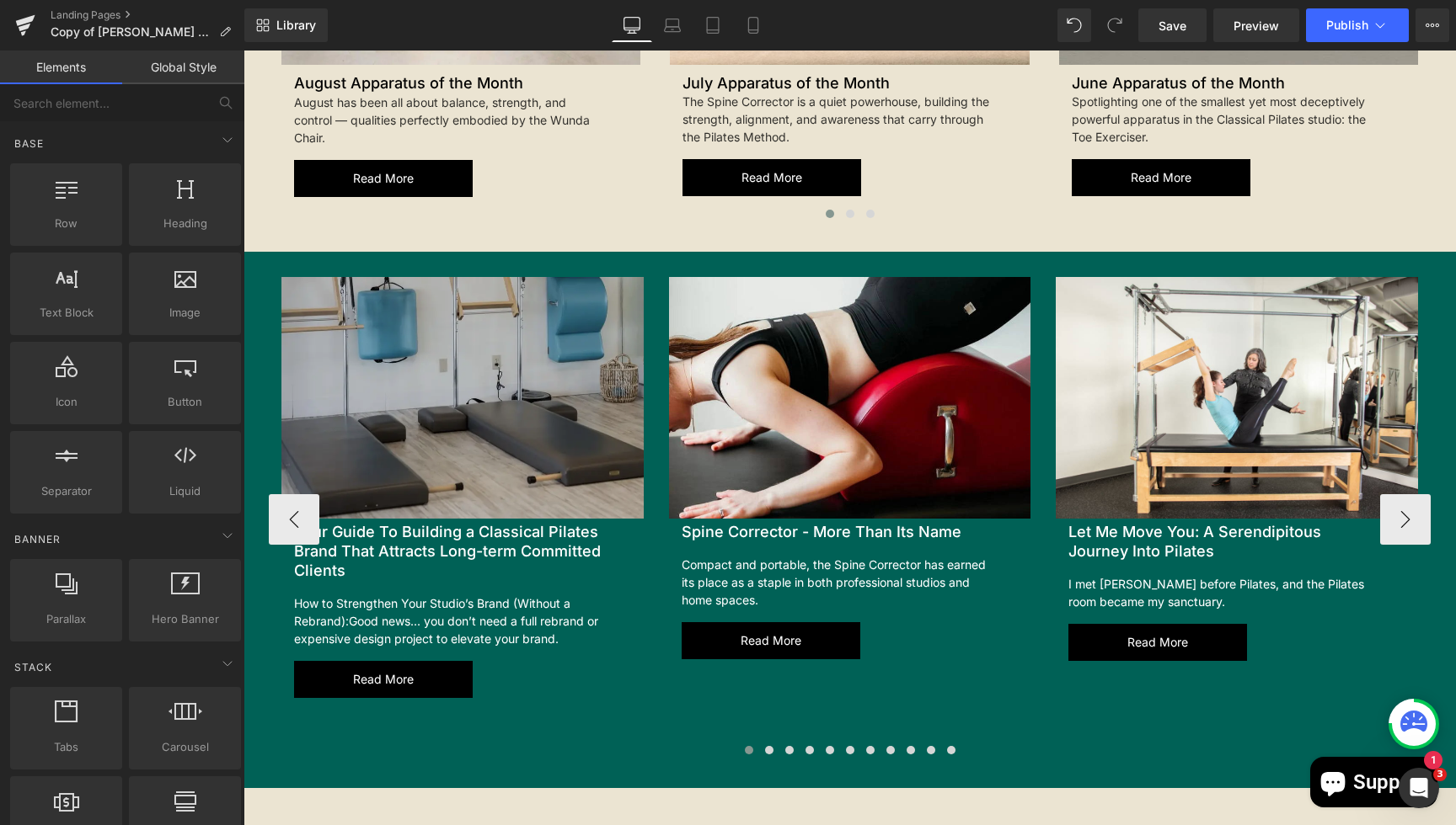
scroll to position [2094, 0]
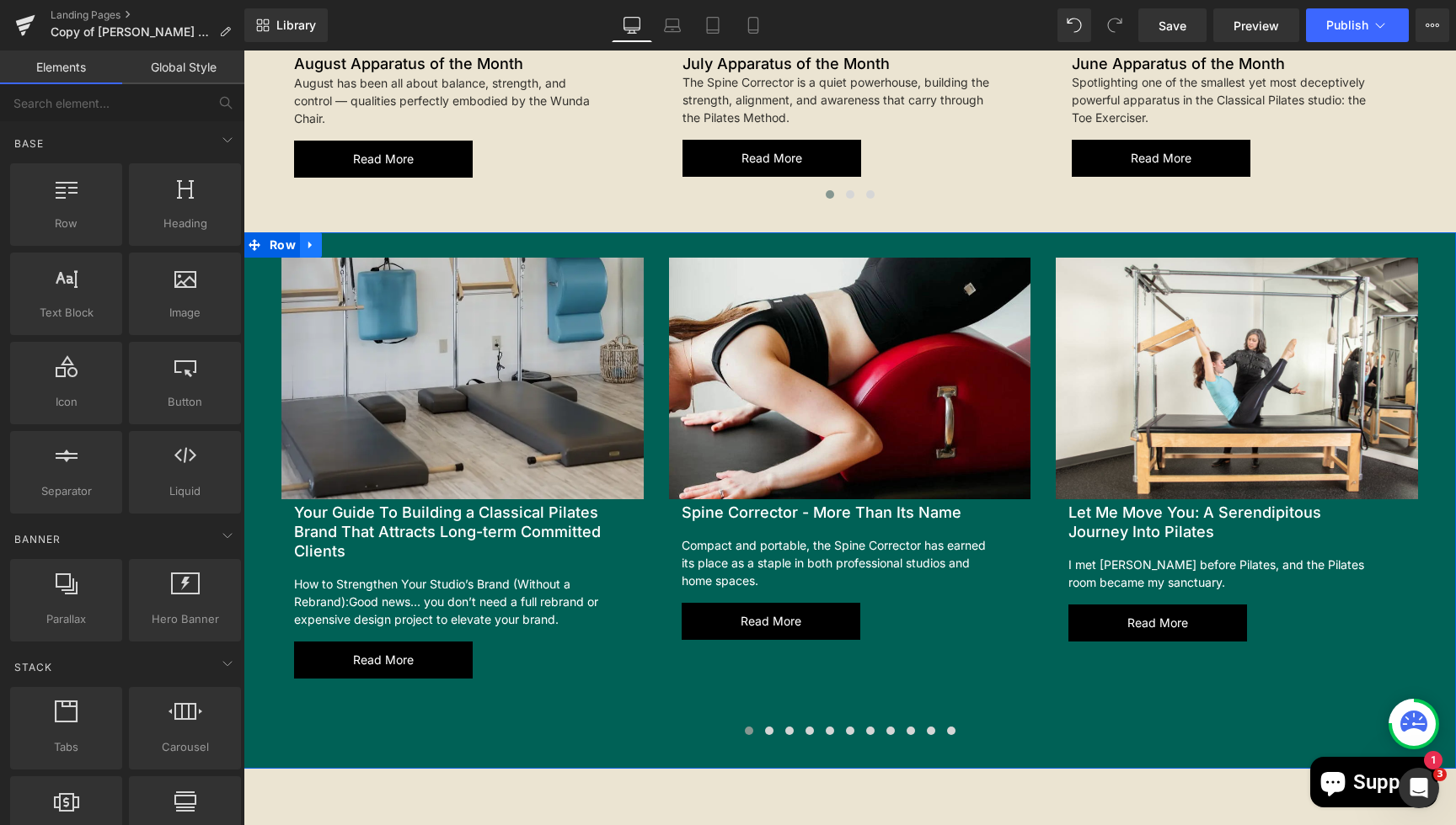
click at [304, 245] on link at bounding box center [310, 245] width 22 height 26
click at [315, 248] on icon at bounding box center [310, 245] width 11 height 11
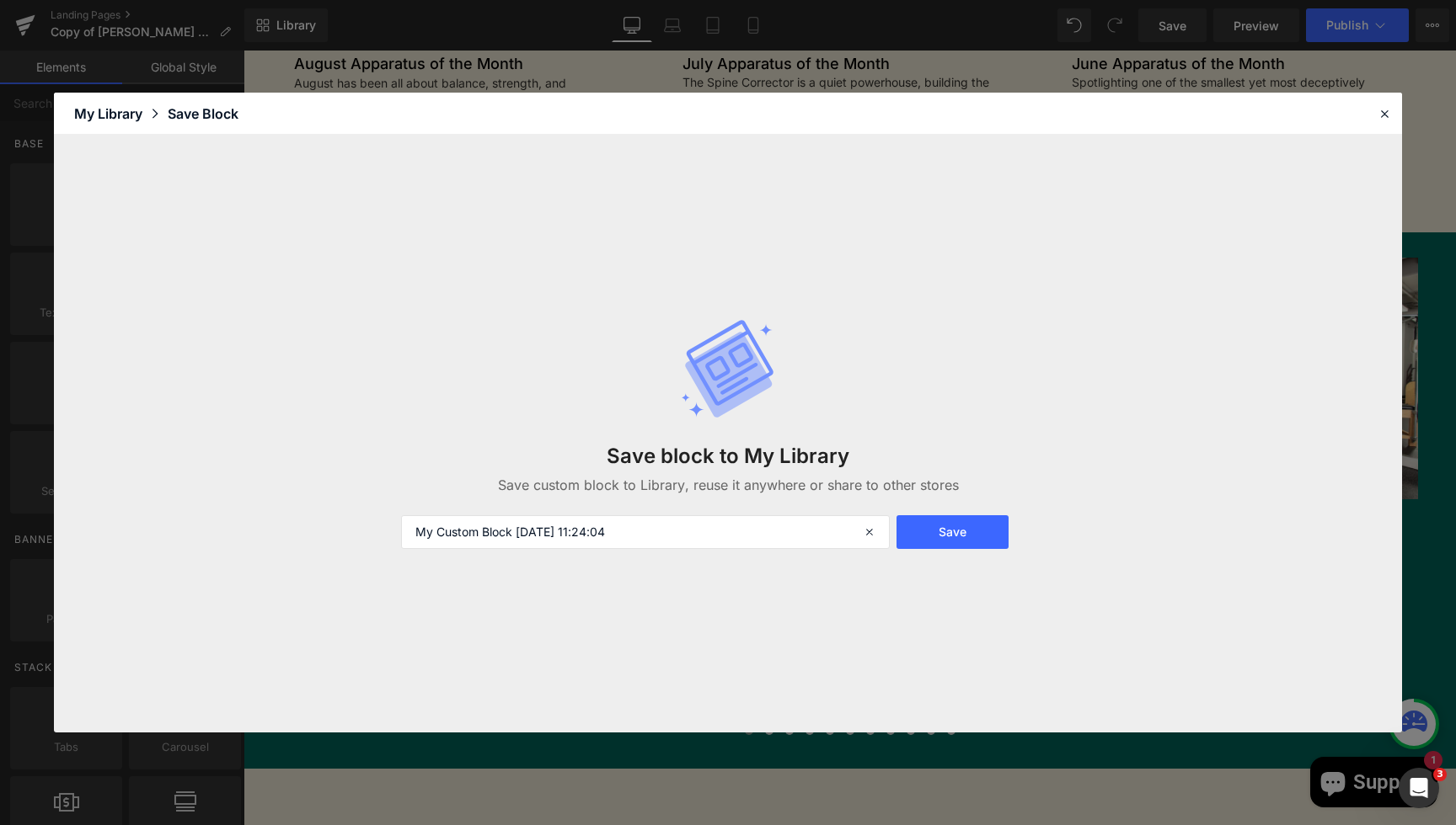
click at [466, 557] on div "Save block to My Library Save custom block to Library, reuse it anywhere or sha…" at bounding box center [728, 433] width 674 height 298
click at [466, 545] on input "My Custom Block 2025-09-10 11:24:04" at bounding box center [645, 532] width 488 height 34
click at [466, 544] on input "My Custom Block 2025-09-10 11:24:04" at bounding box center [645, 532] width 488 height 34
type input "Blog Section 5"
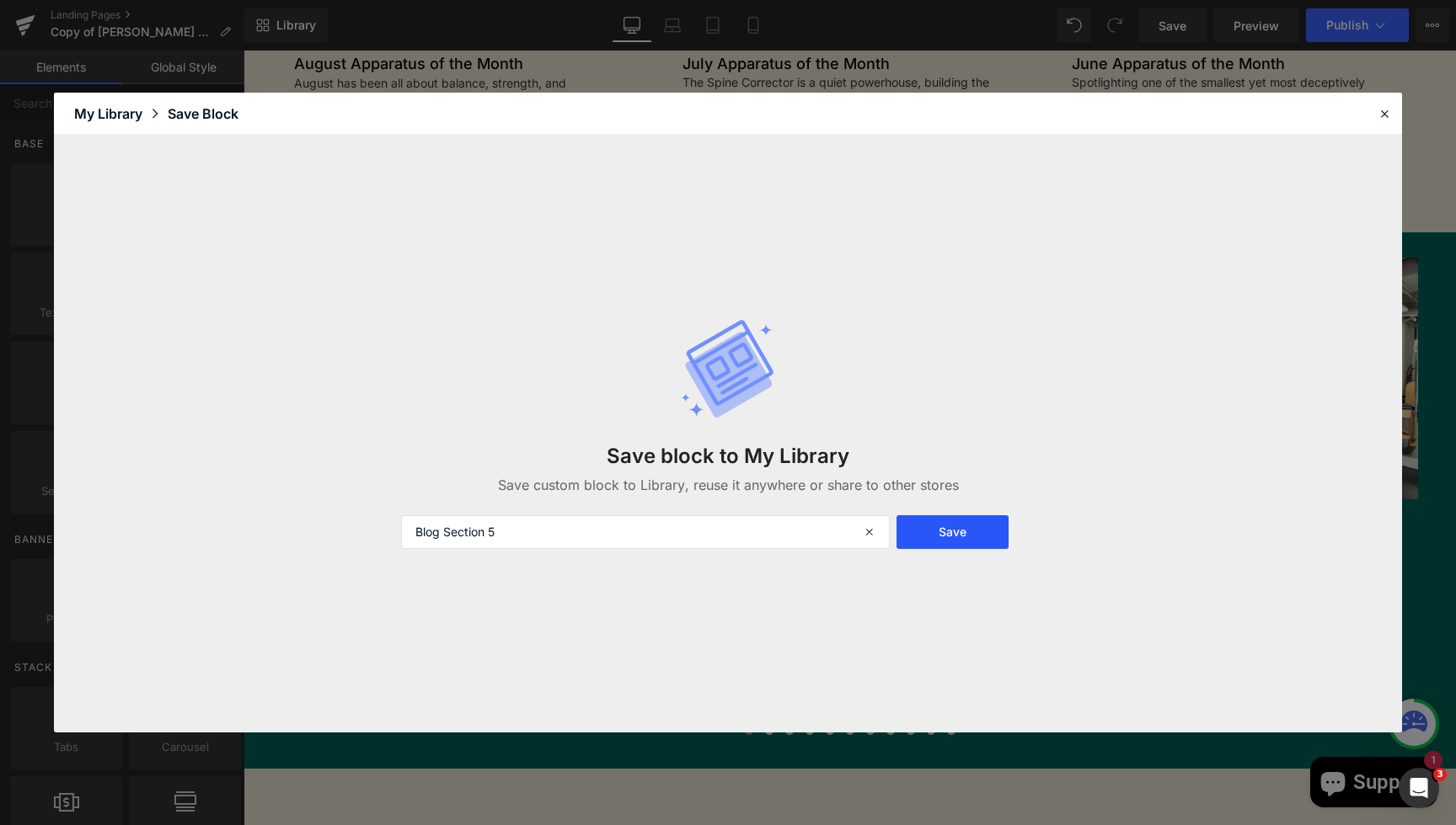
click at [1001, 535] on button "Save" at bounding box center [952, 532] width 112 height 34
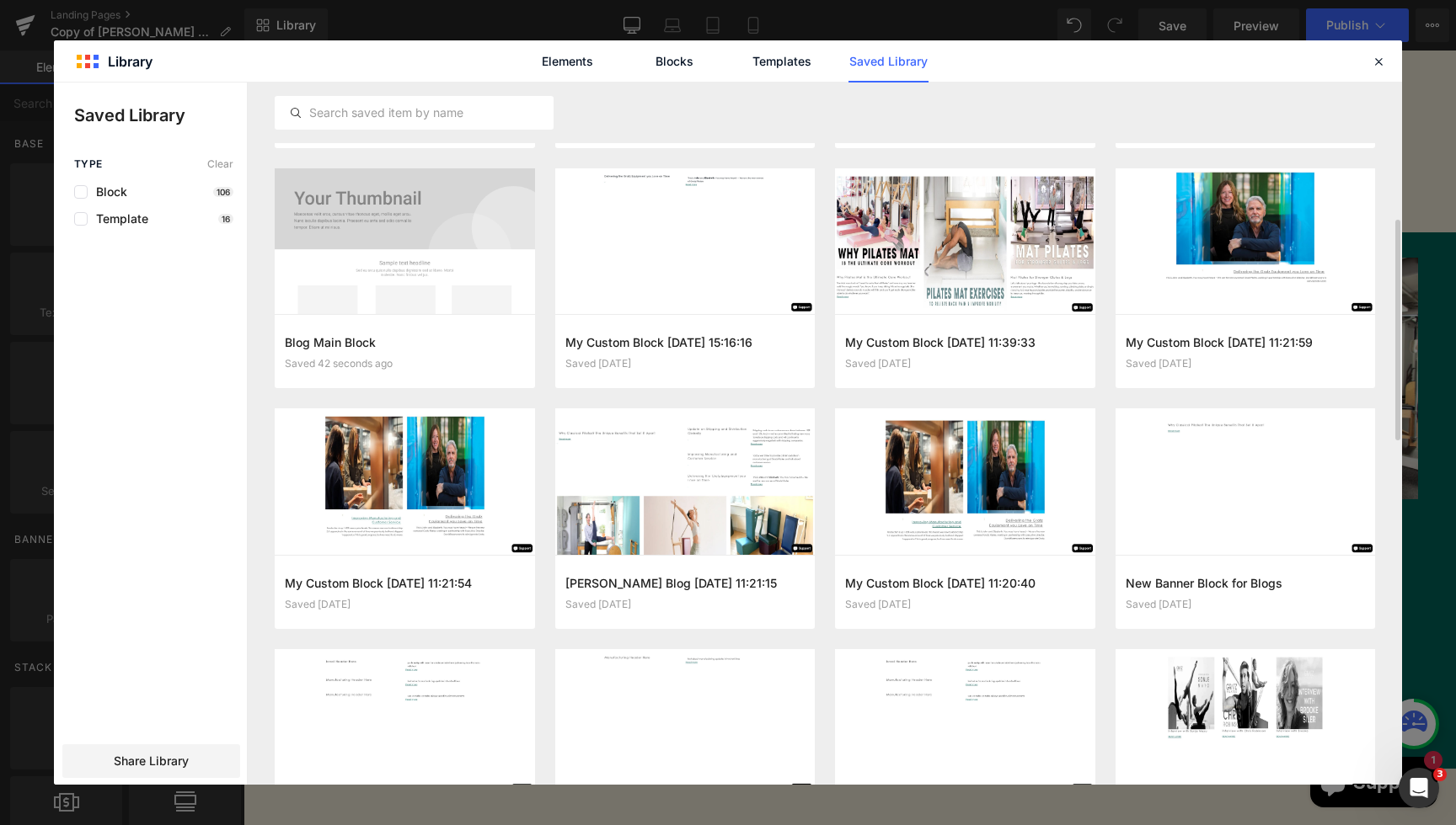
scroll to position [269, 0]
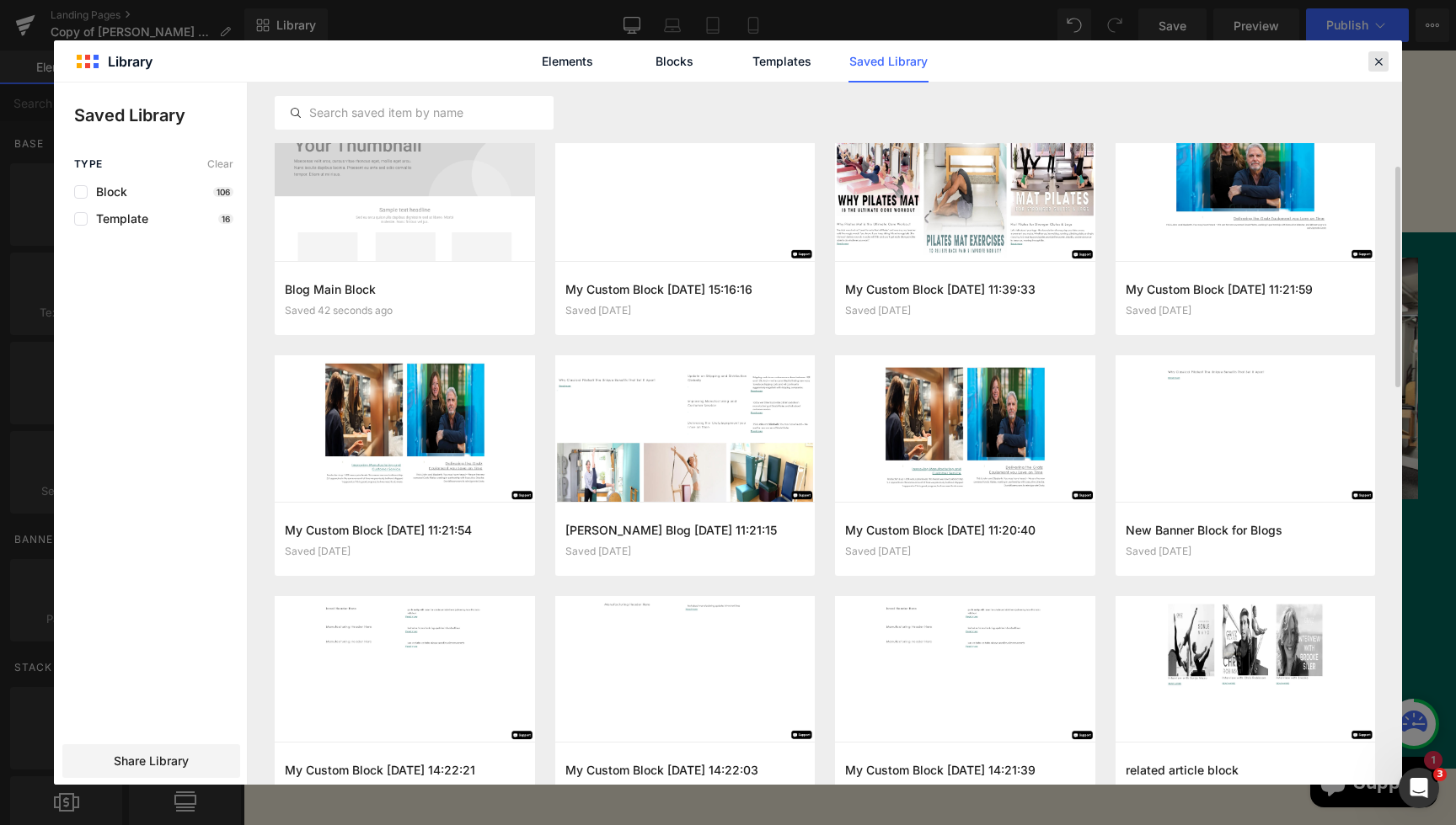
click at [1377, 53] on div at bounding box center [1378, 61] width 20 height 20
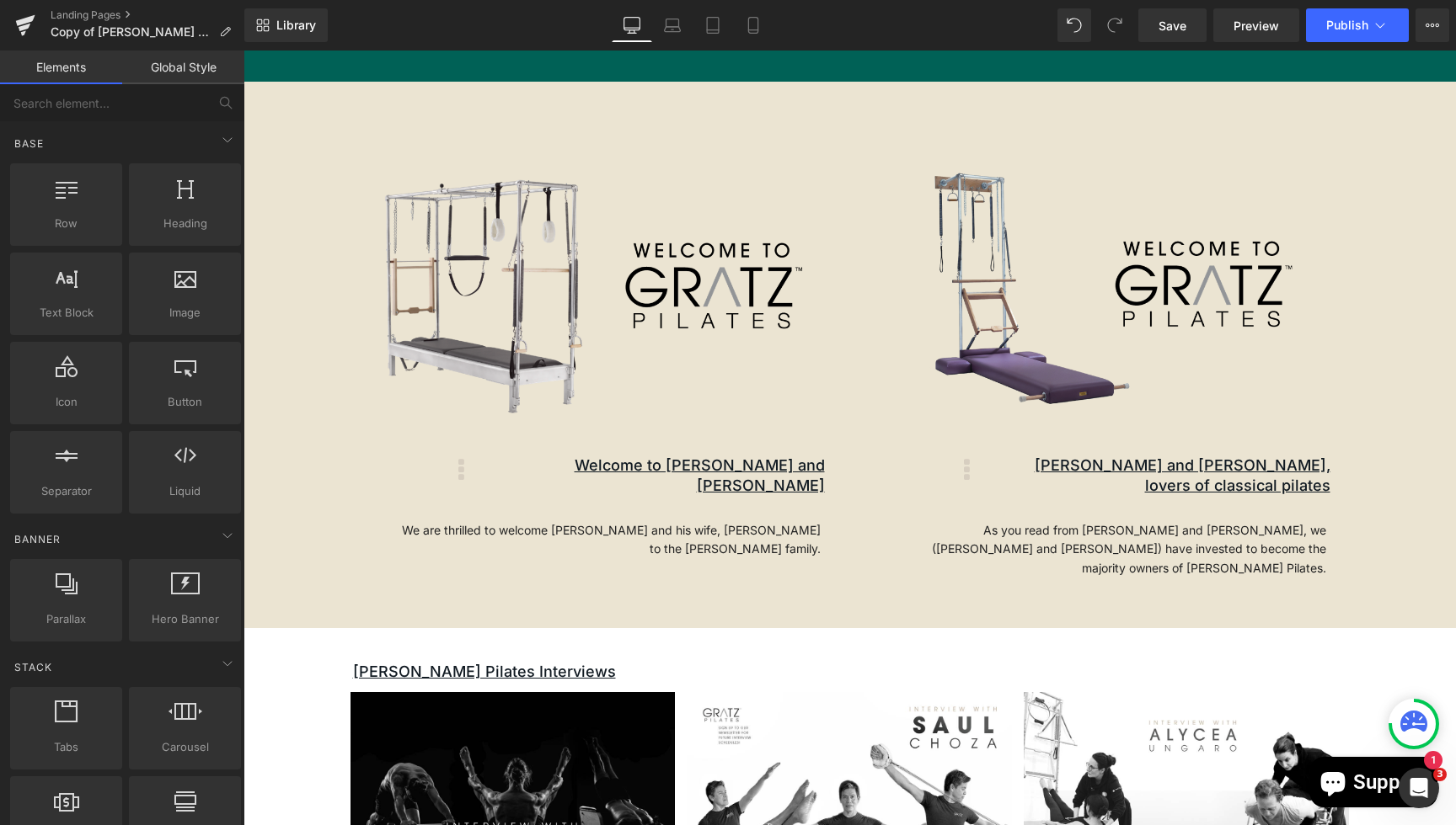
scroll to position [2779, 0]
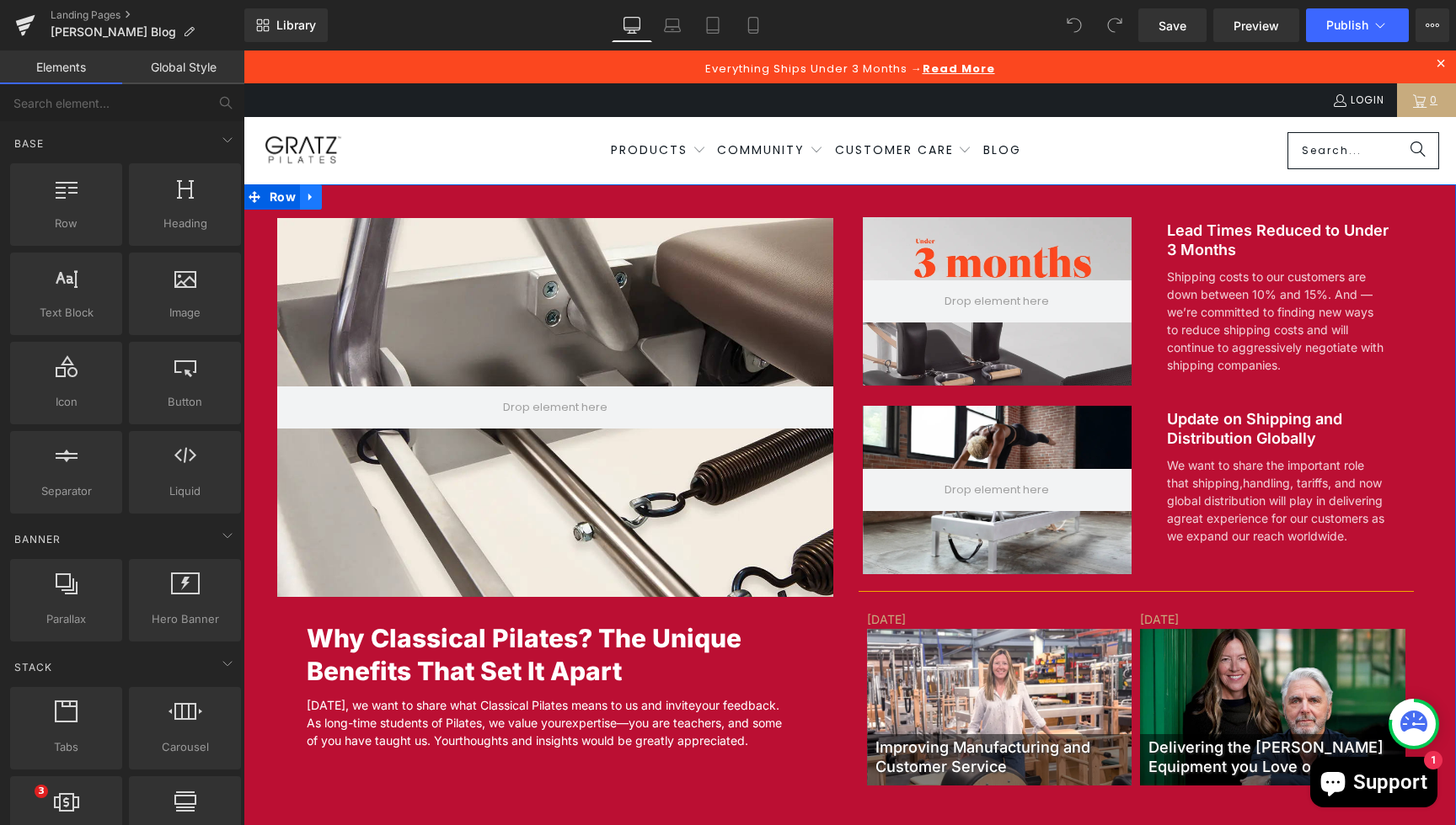
click at [243, 50] on icon at bounding box center [243, 50] width 0 height 0
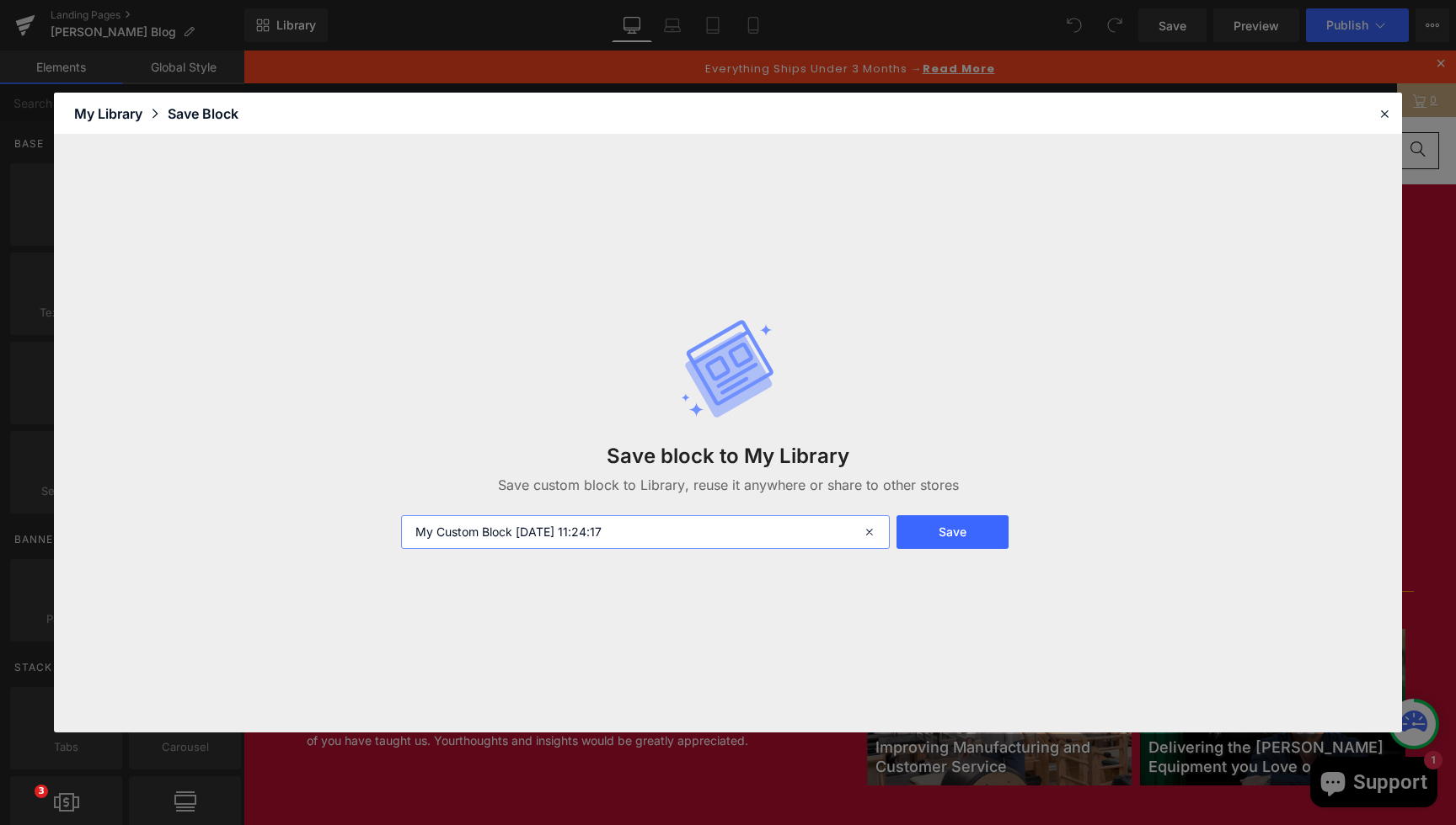
click at [517, 542] on input "My Custom Block [DATE] 11:24:17" at bounding box center [645, 532] width 488 height 34
type input "New Blog Main Section"
click at [937, 532] on button "Save" at bounding box center [952, 532] width 112 height 34
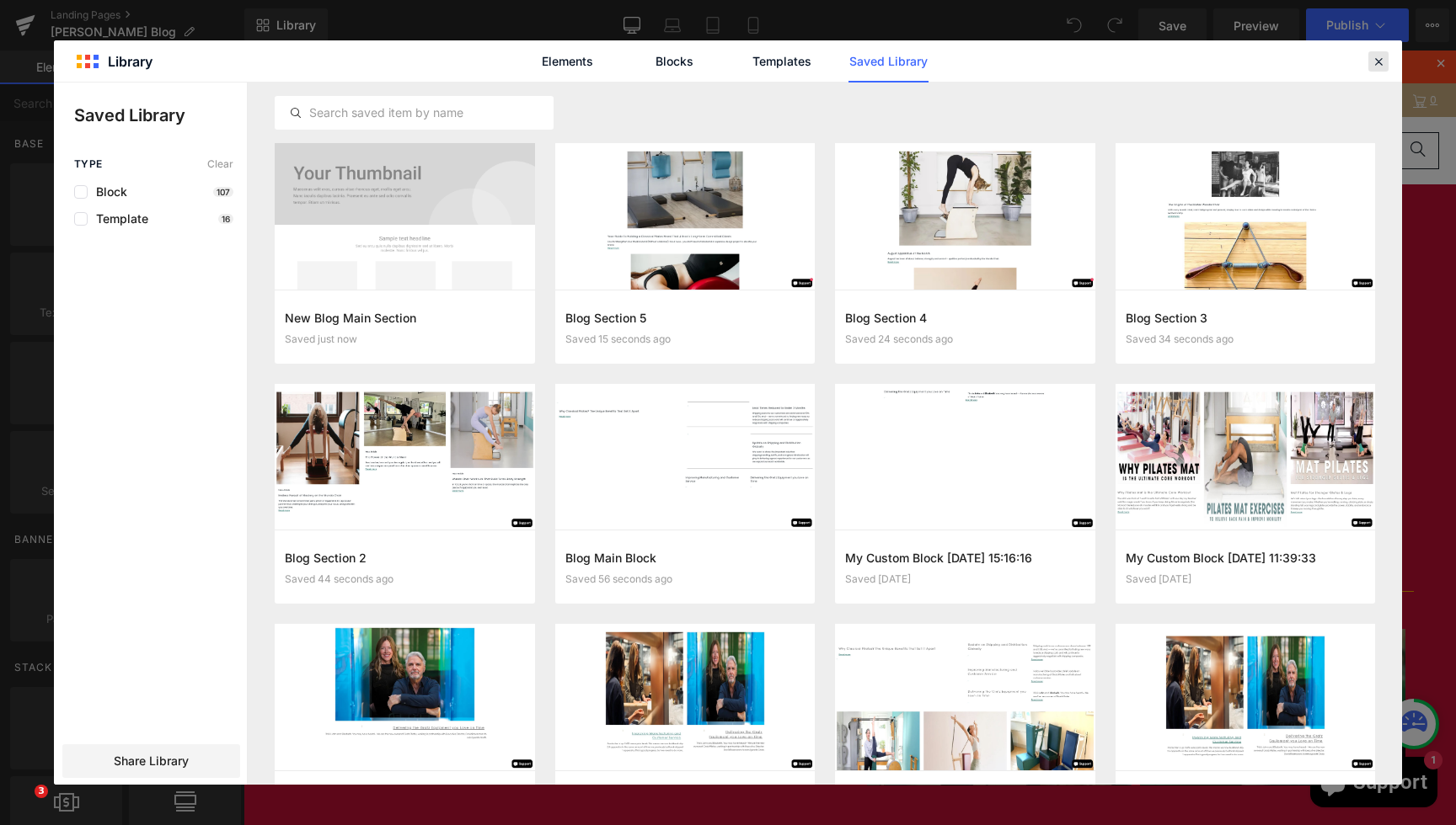
click at [1378, 53] on div at bounding box center [1378, 61] width 20 height 20
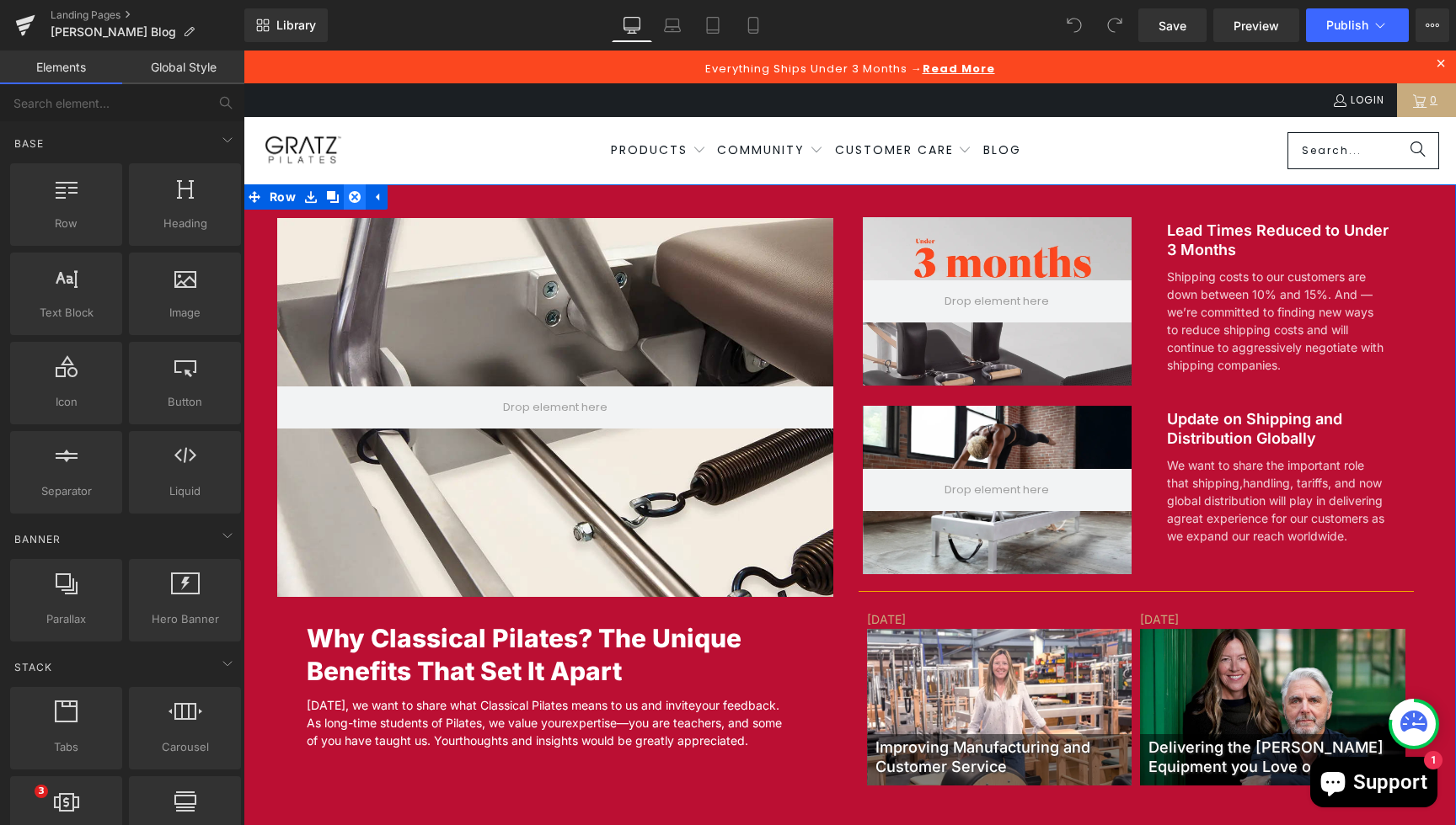
click at [243, 50] on icon at bounding box center [243, 50] width 0 height 0
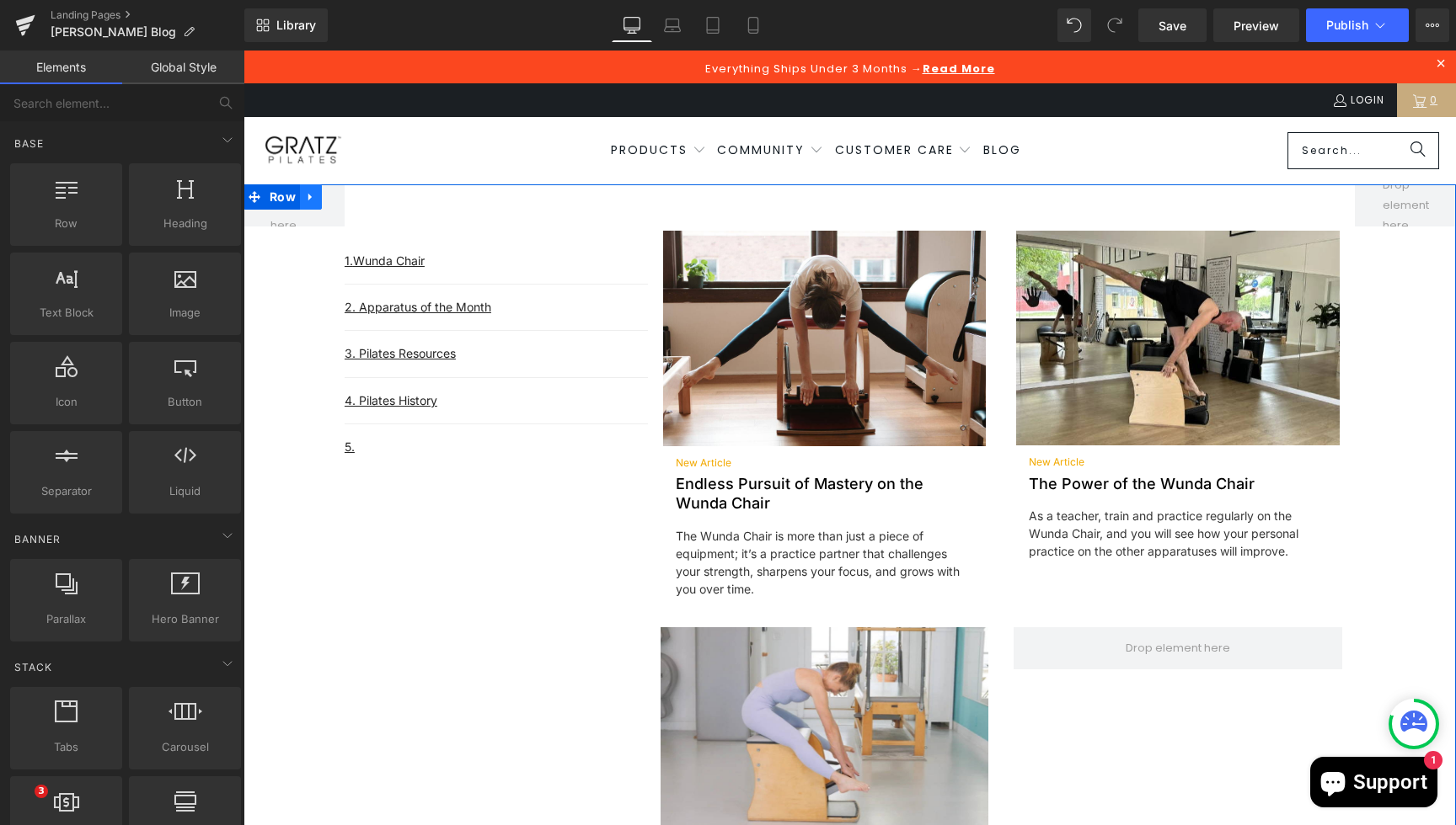
click at [243, 50] on icon at bounding box center [243, 50] width 0 height 0
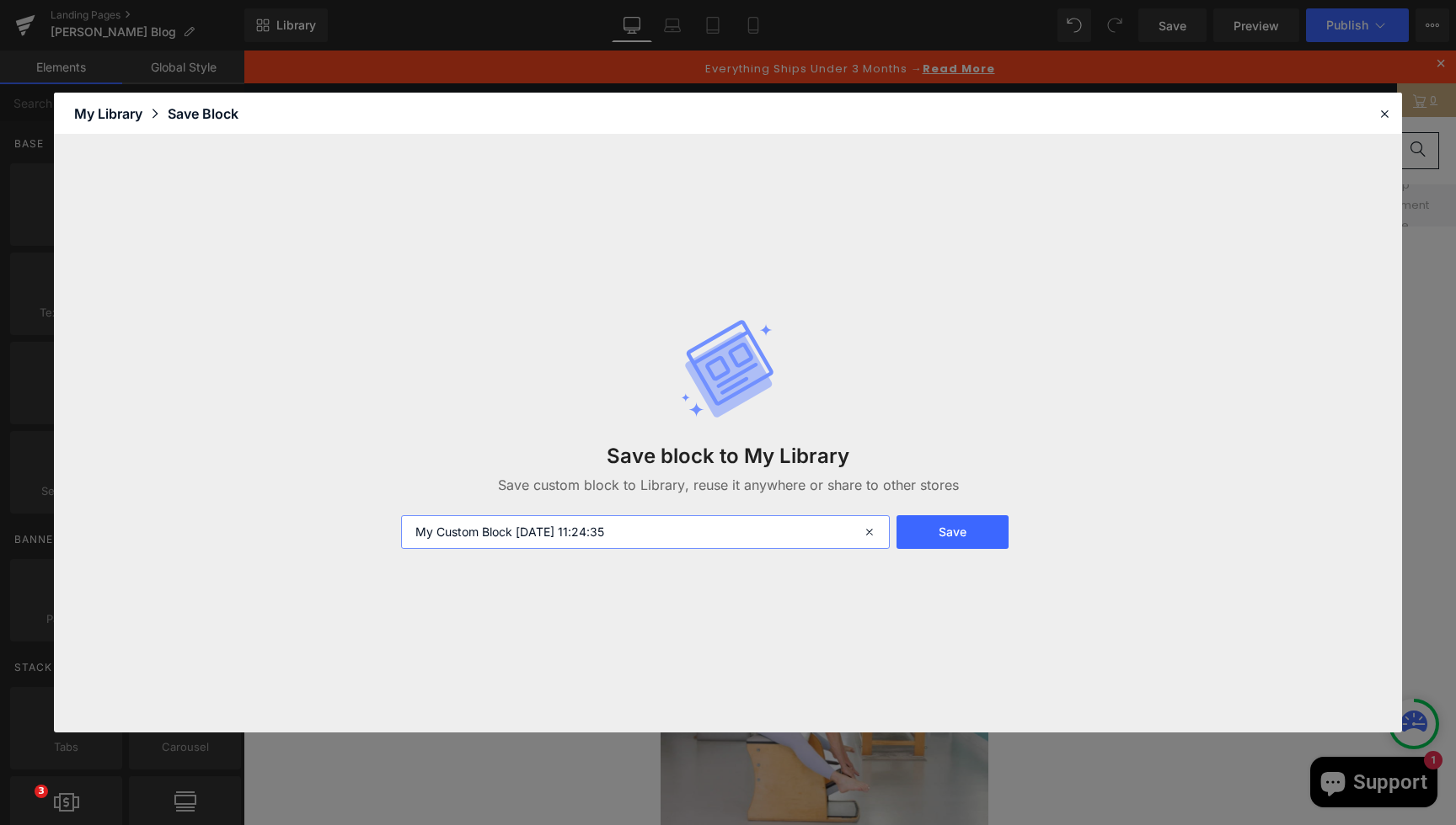
click at [531, 547] on input "My Custom Block [DATE] 11:24:35" at bounding box center [645, 532] width 488 height 34
type input "New Blog Section 1"
click at [952, 539] on button "Save" at bounding box center [952, 532] width 112 height 34
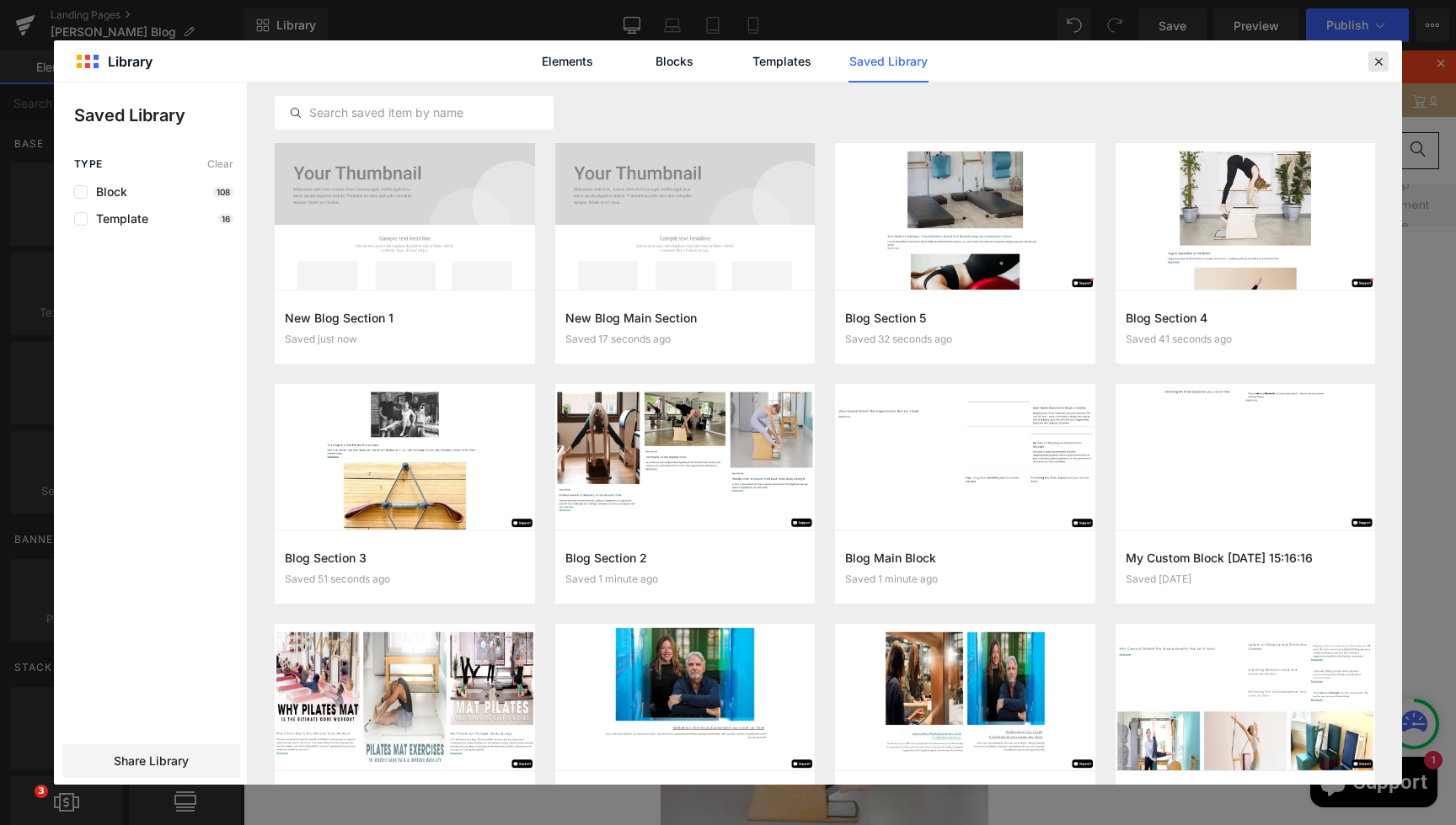
click at [1378, 69] on div at bounding box center [1378, 61] width 20 height 20
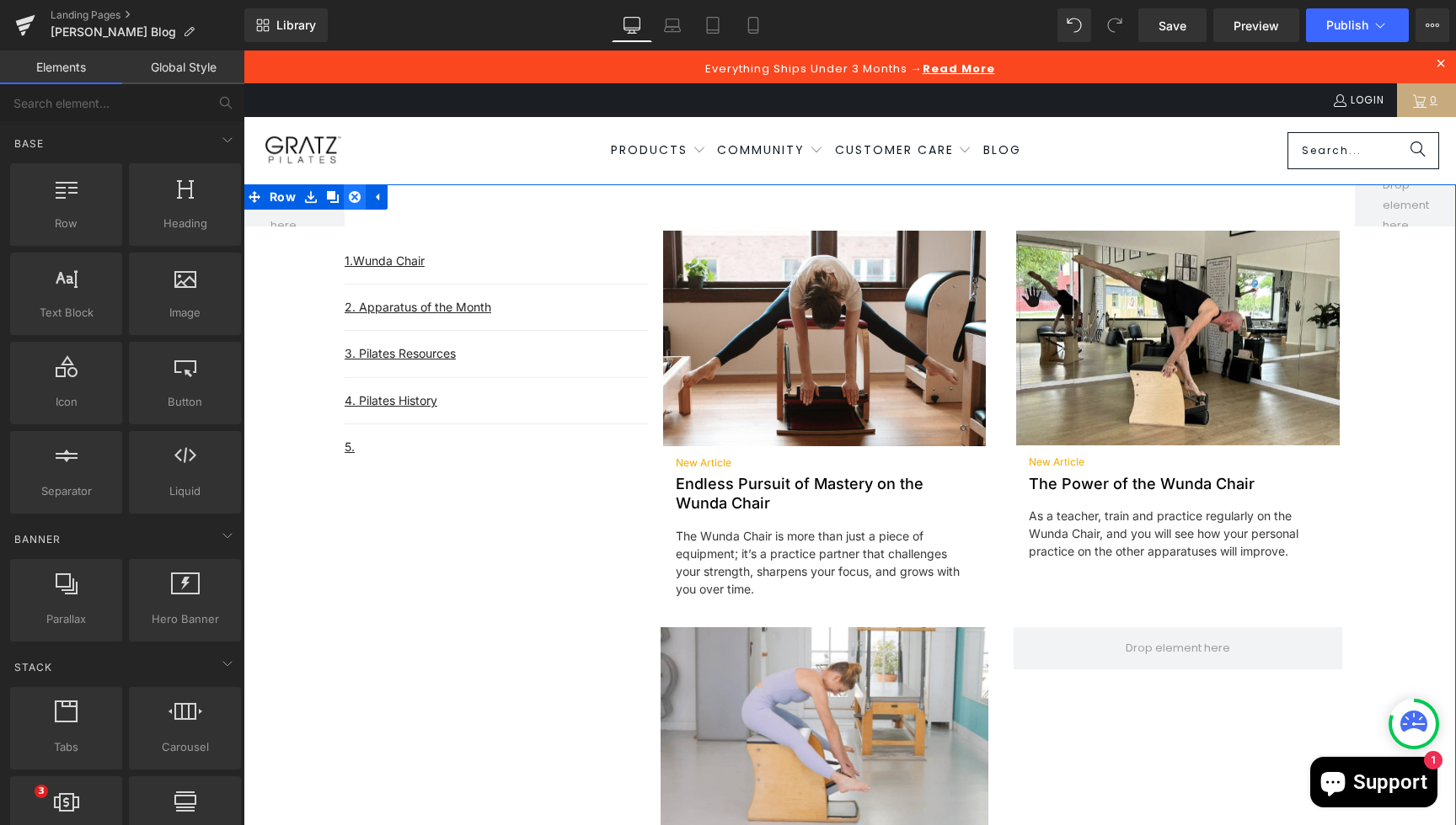
click at [243, 50] on icon at bounding box center [243, 50] width 0 height 0
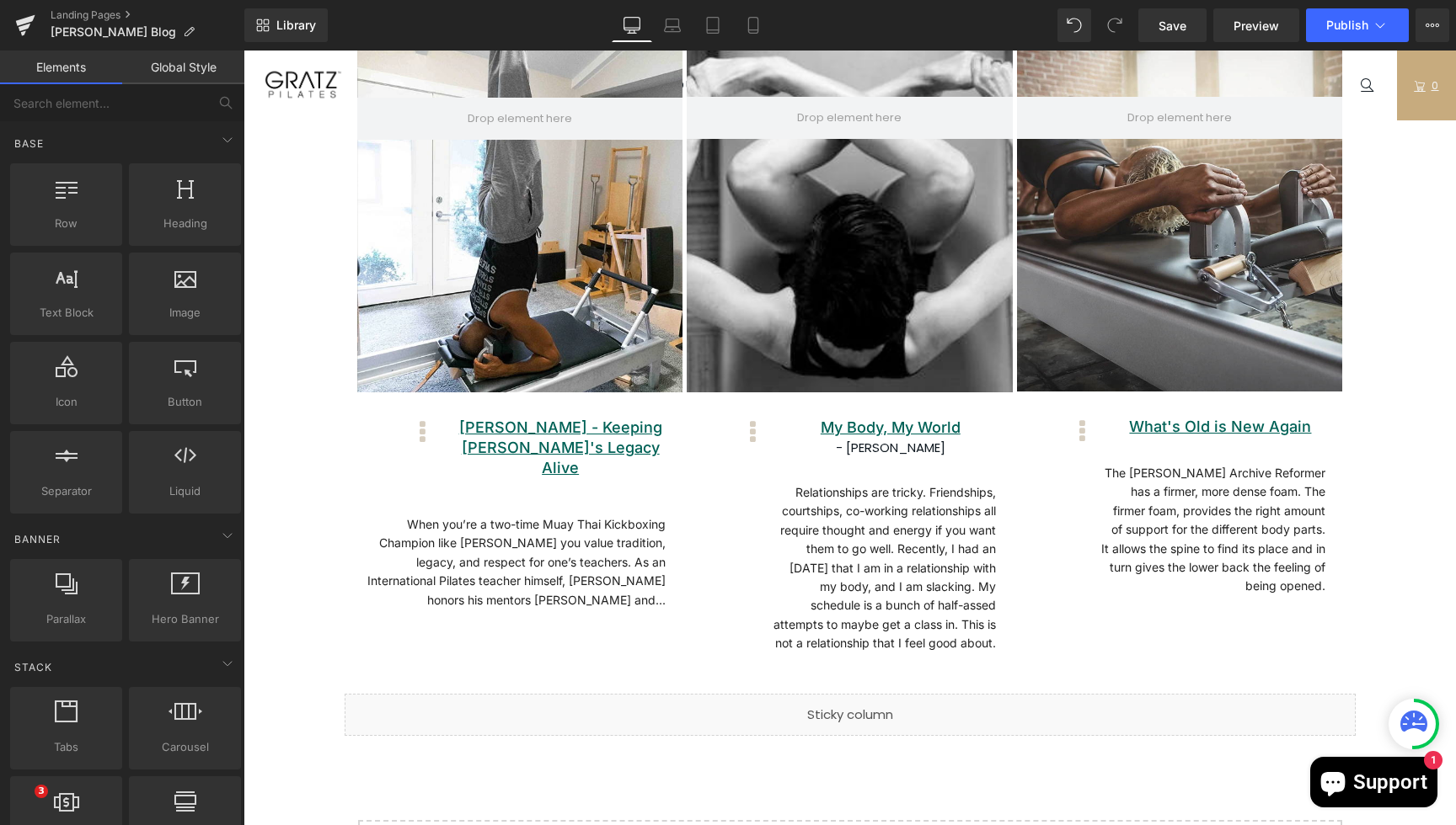
scroll to position [5857, 0]
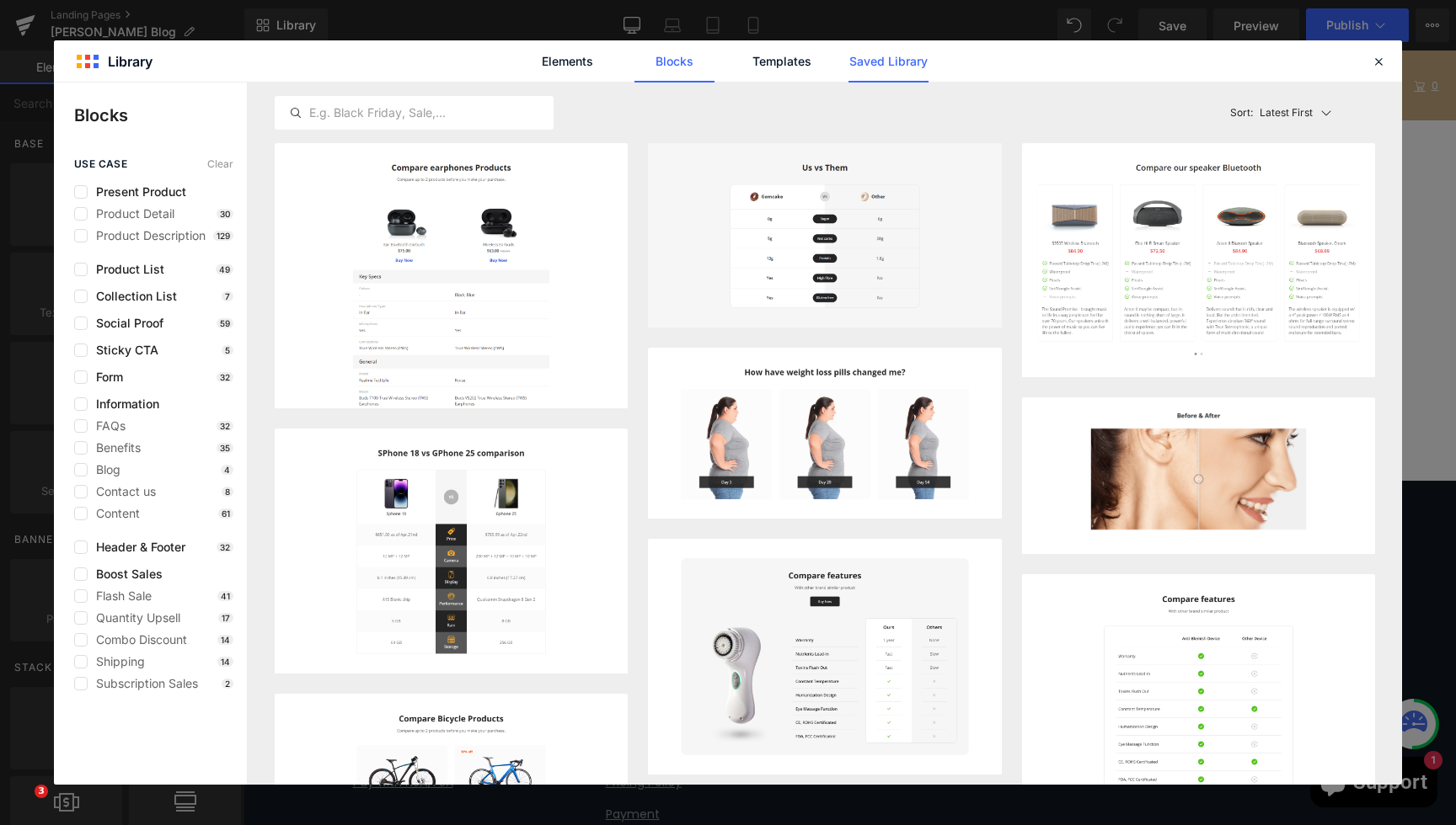
click at [884, 63] on link "Saved Library" at bounding box center [888, 62] width 80 height 42
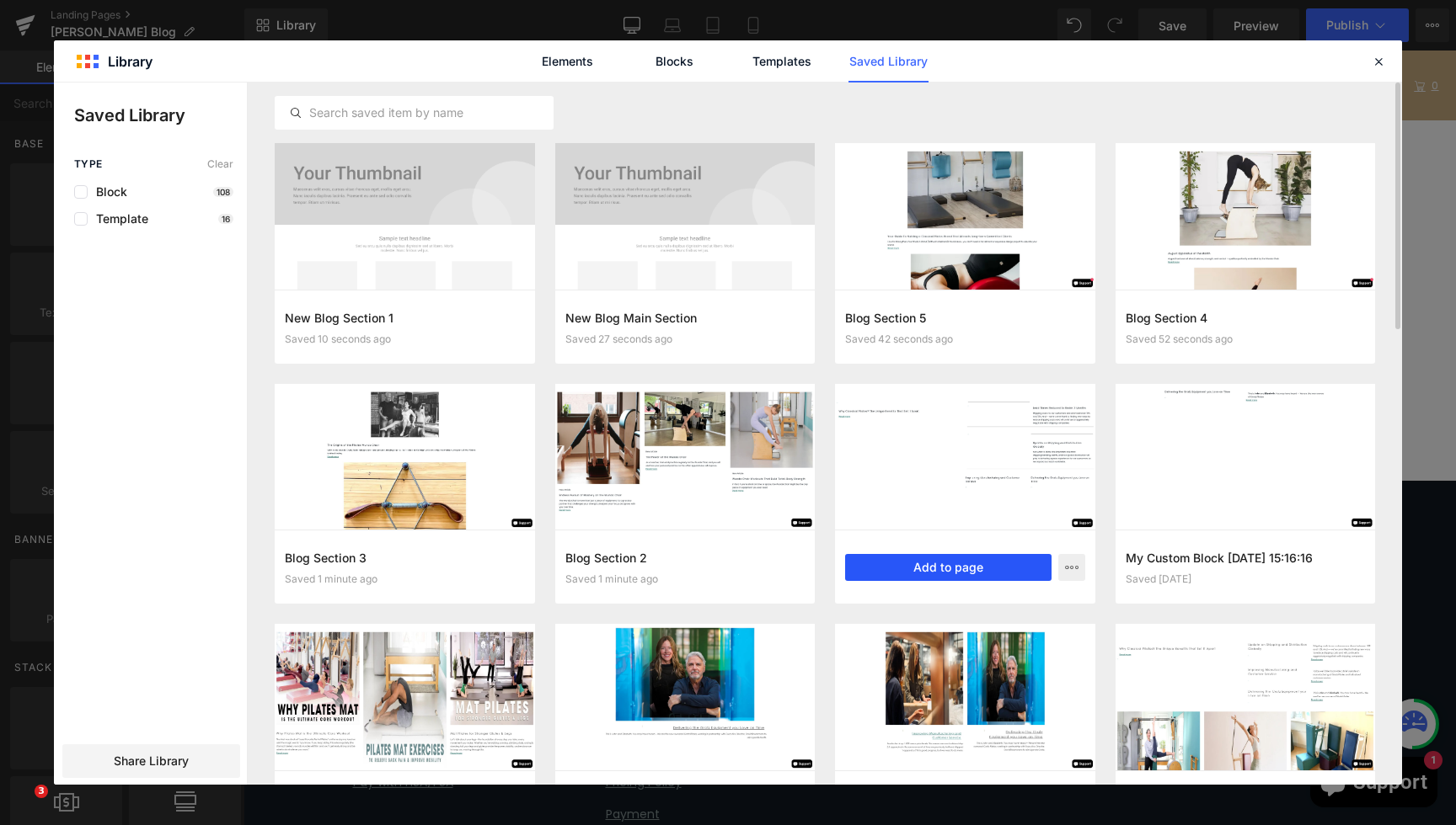
click at [974, 569] on button "Add to page" at bounding box center [947, 568] width 206 height 27
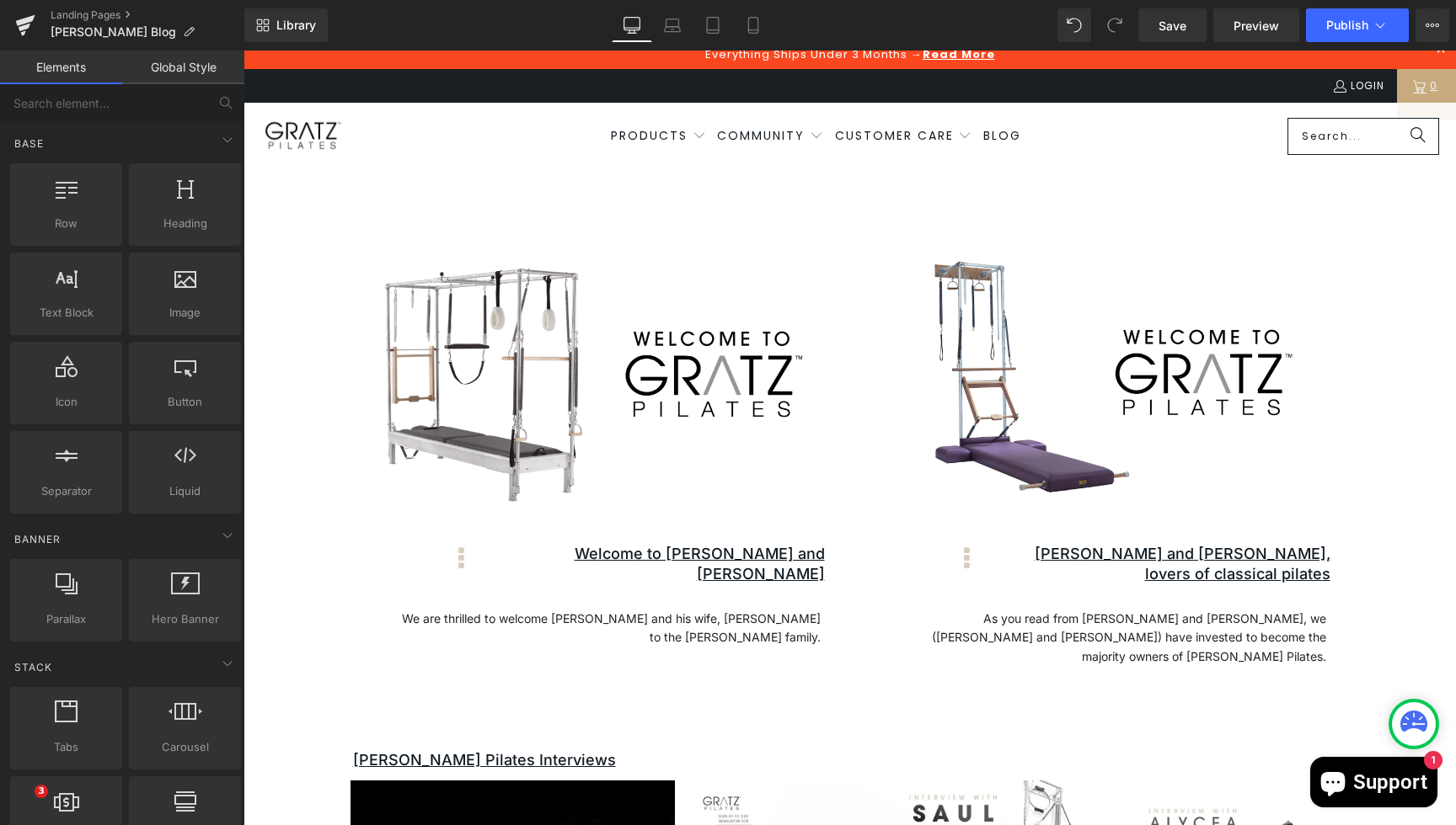
scroll to position [0, 0]
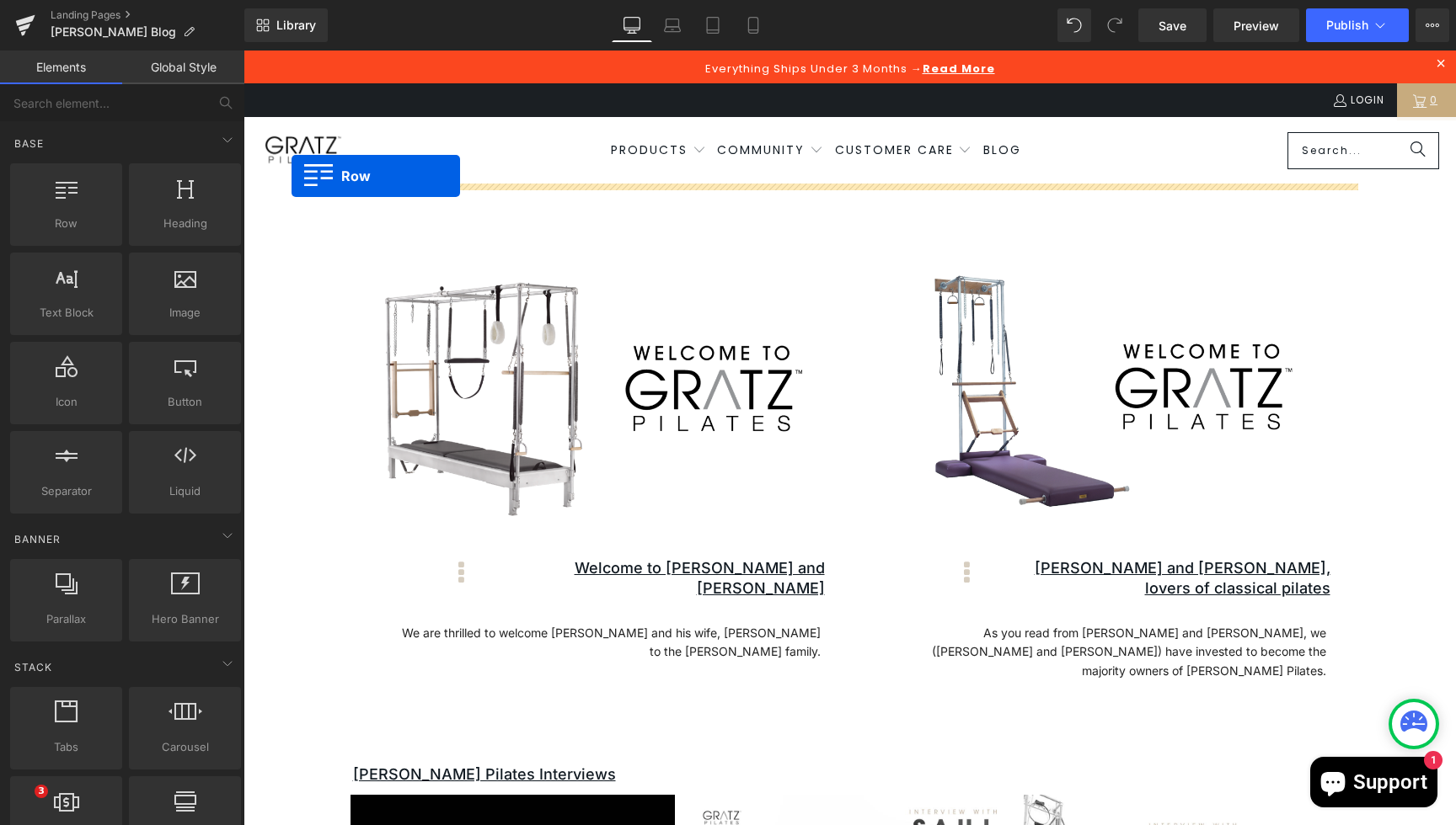
drag, startPoint x: 257, startPoint y: 149, endPoint x: 292, endPoint y: 176, distance: 44.2
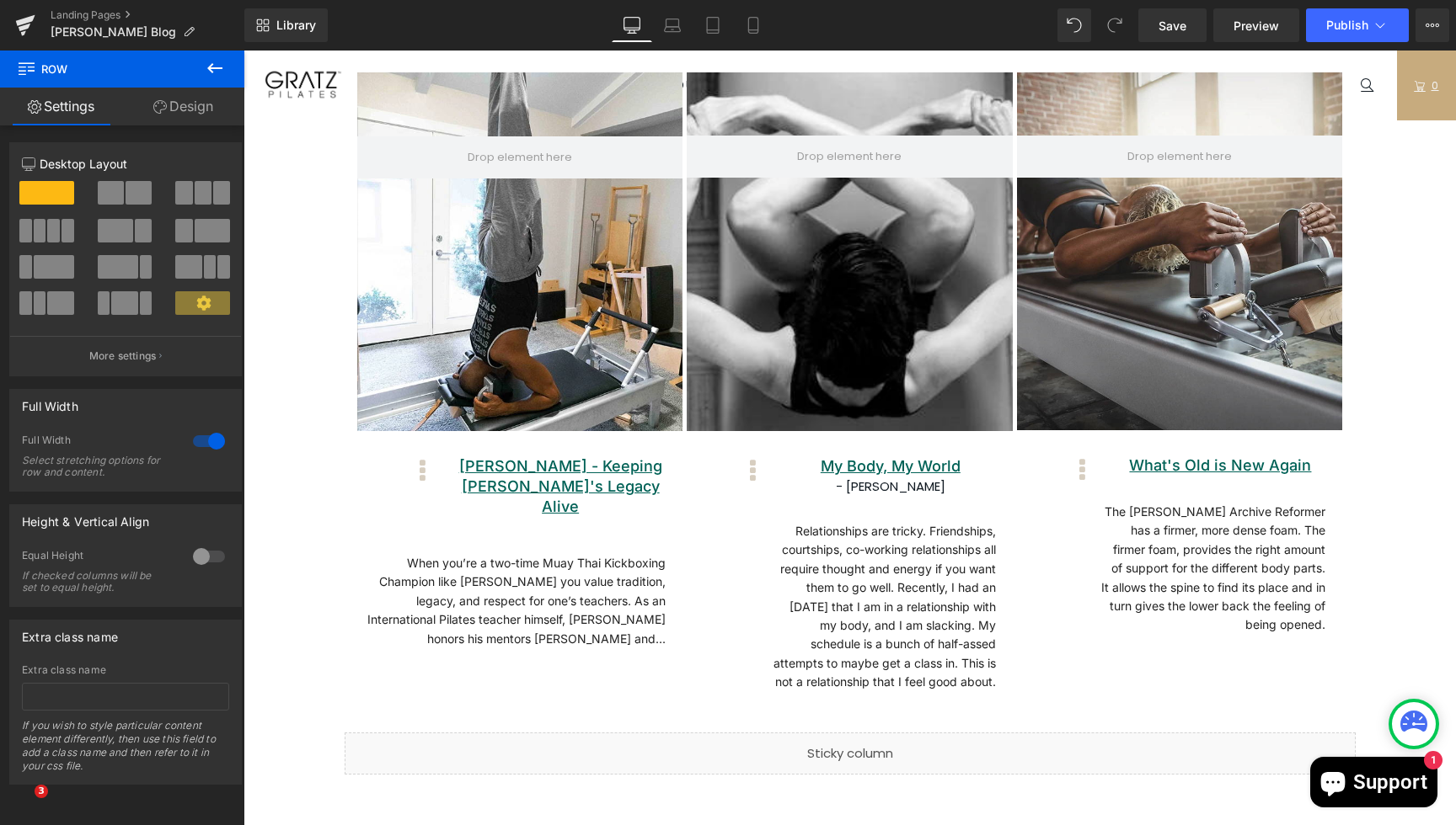
scroll to position [6464, 0]
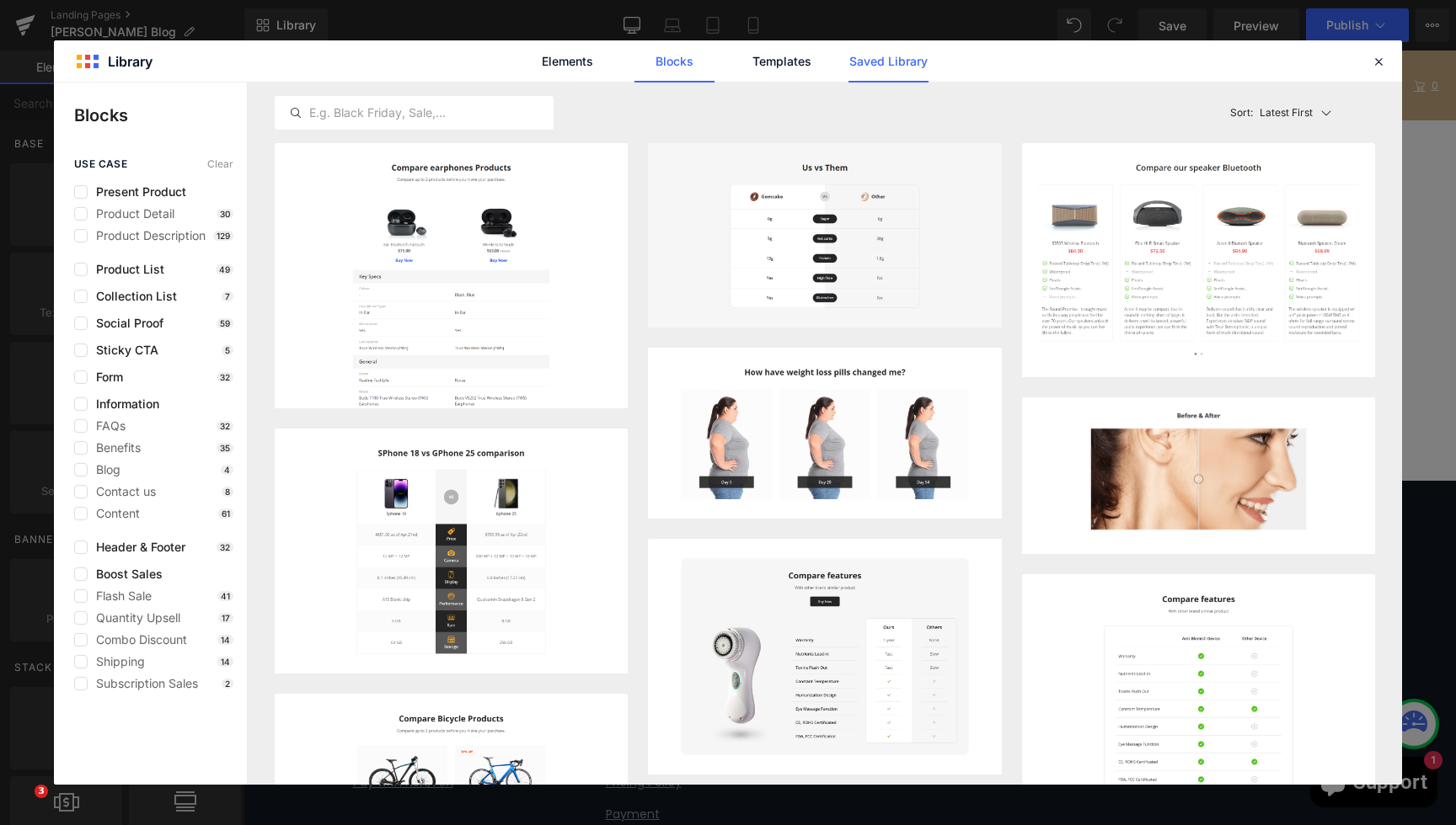
click at [886, 57] on link "Saved Library" at bounding box center [888, 62] width 80 height 42
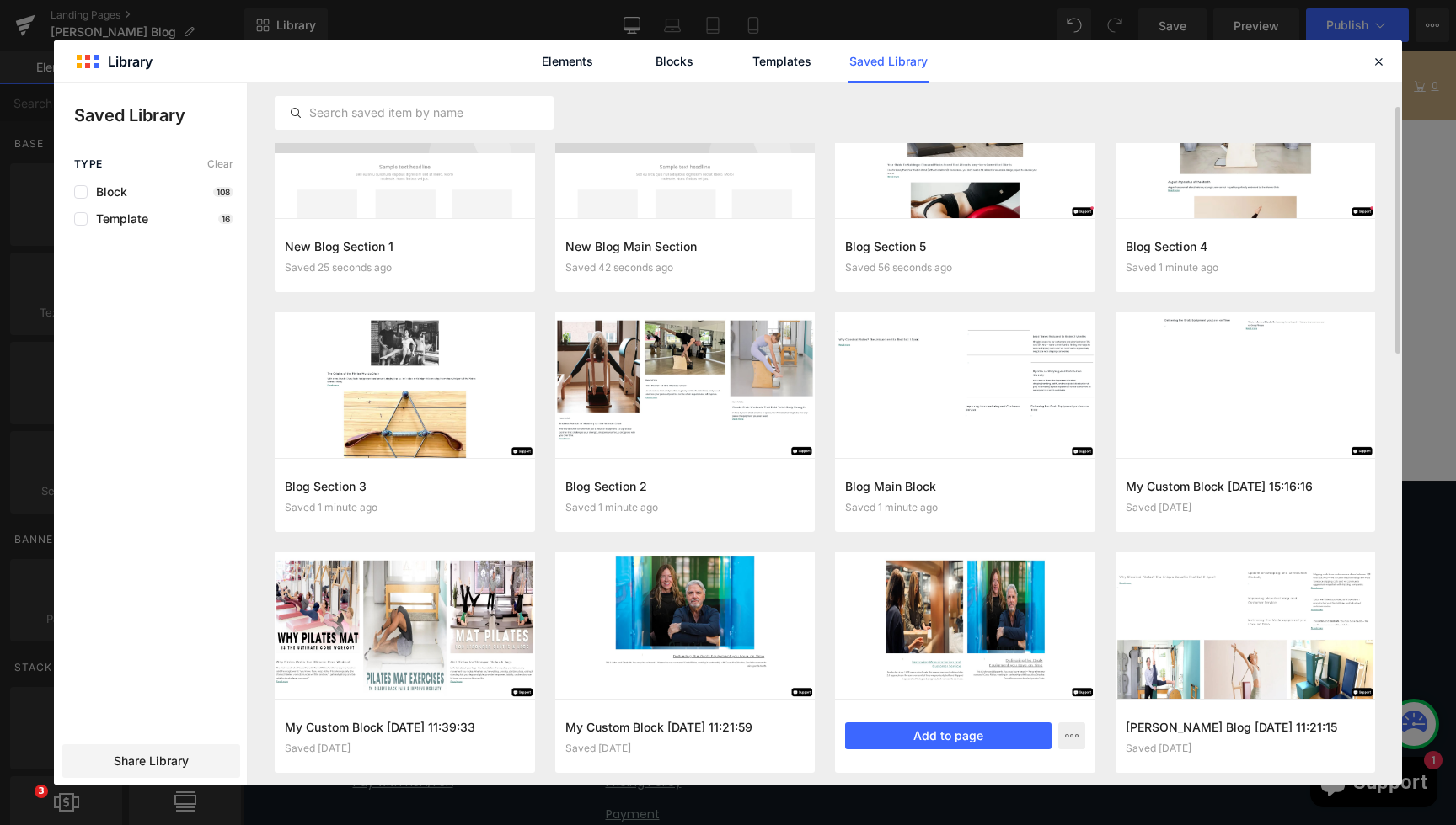
scroll to position [69, 0]
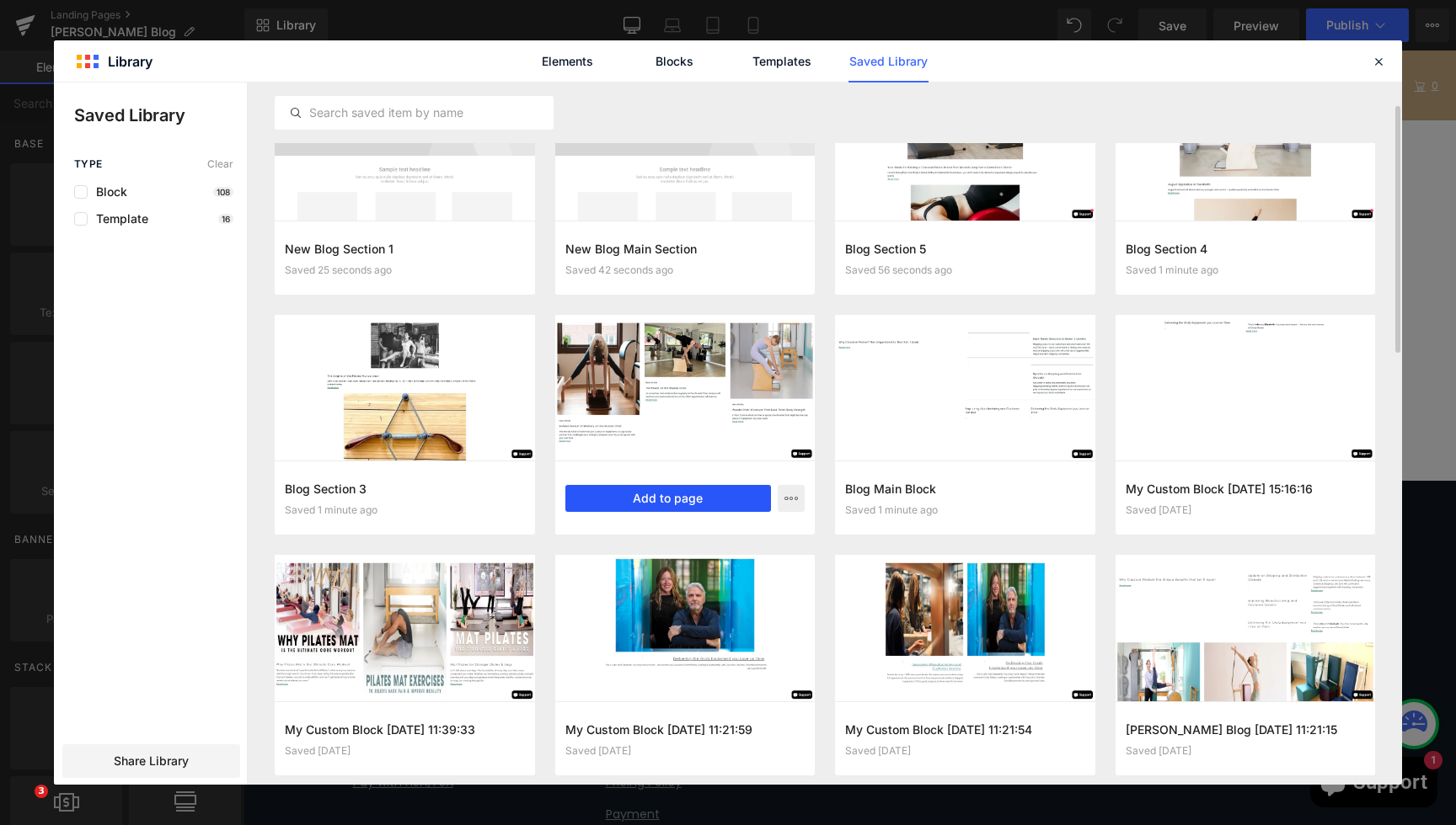
click at [709, 501] on button "Add to page" at bounding box center [668, 499] width 206 height 27
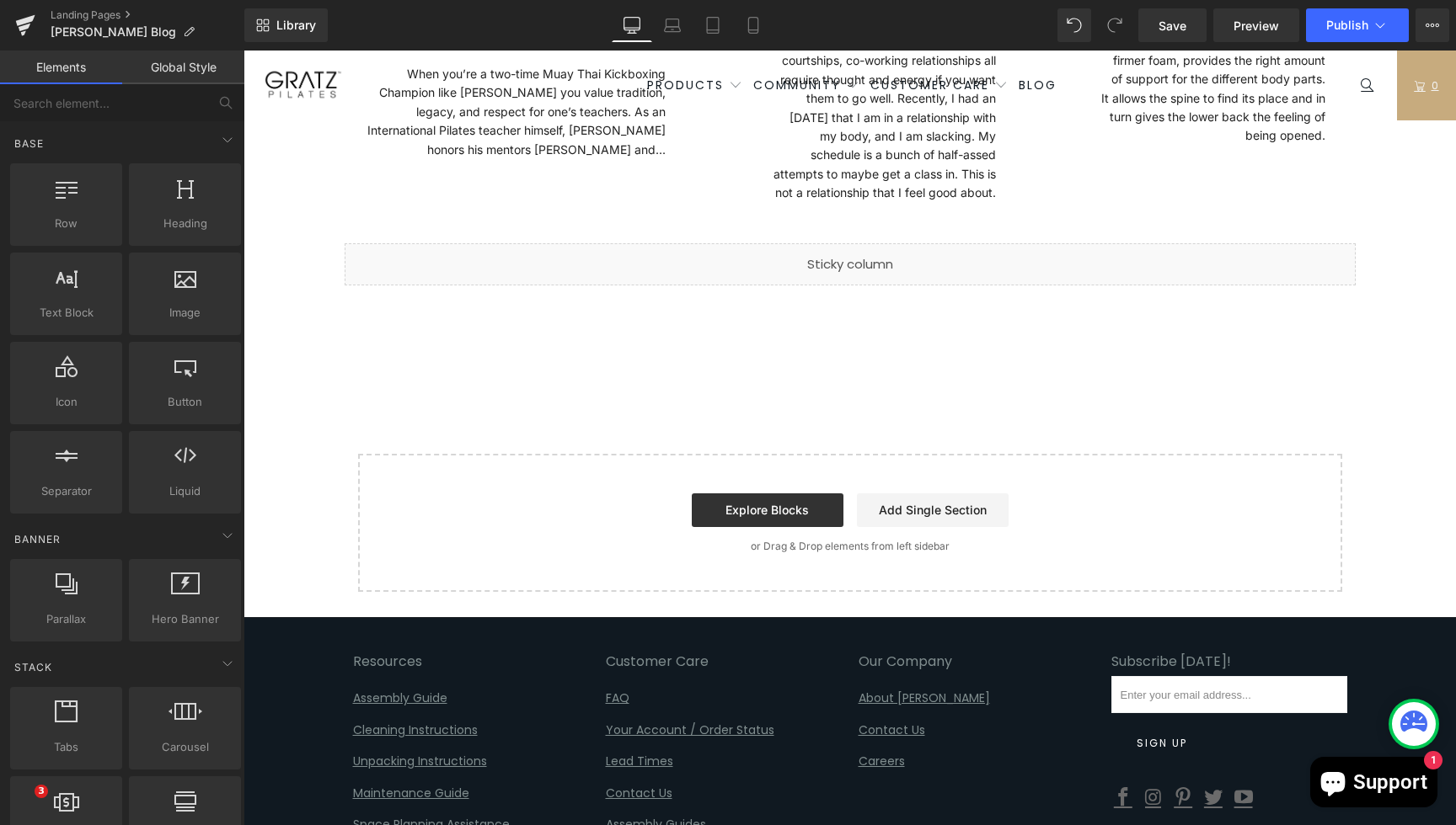
scroll to position [6410, 0]
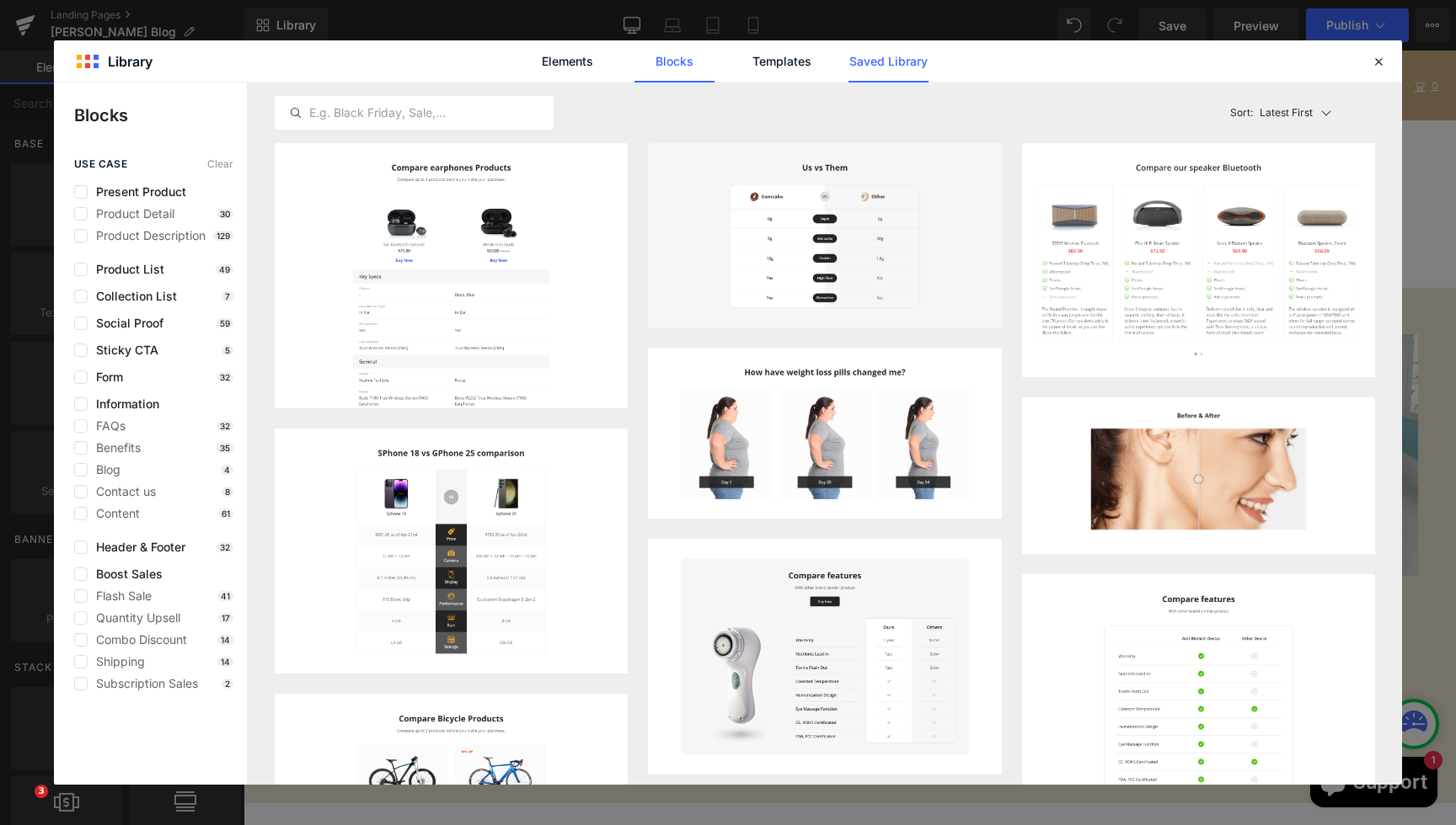
click at [909, 56] on link "Saved Library" at bounding box center [888, 62] width 80 height 42
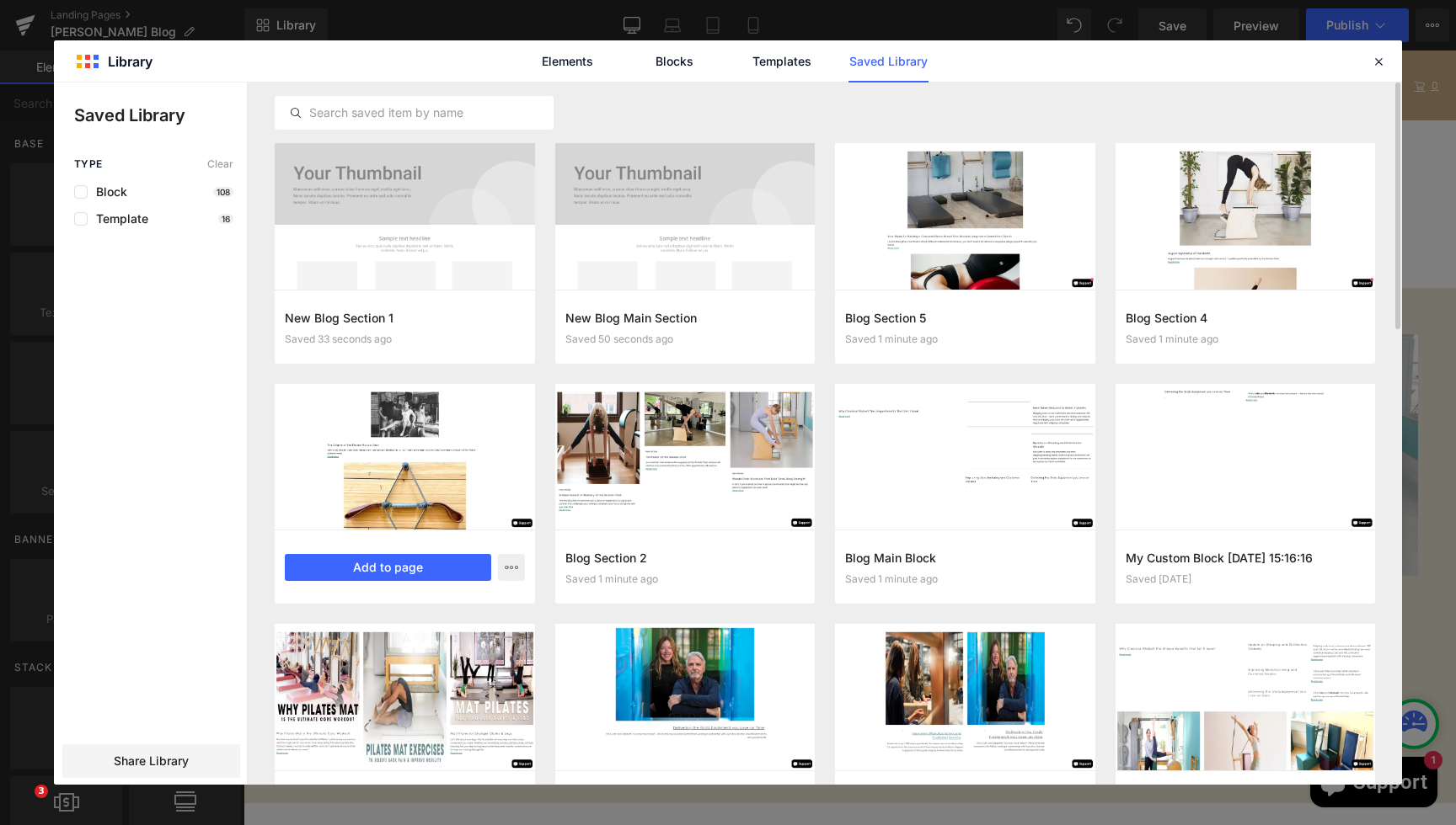
scroll to position [29, 0]
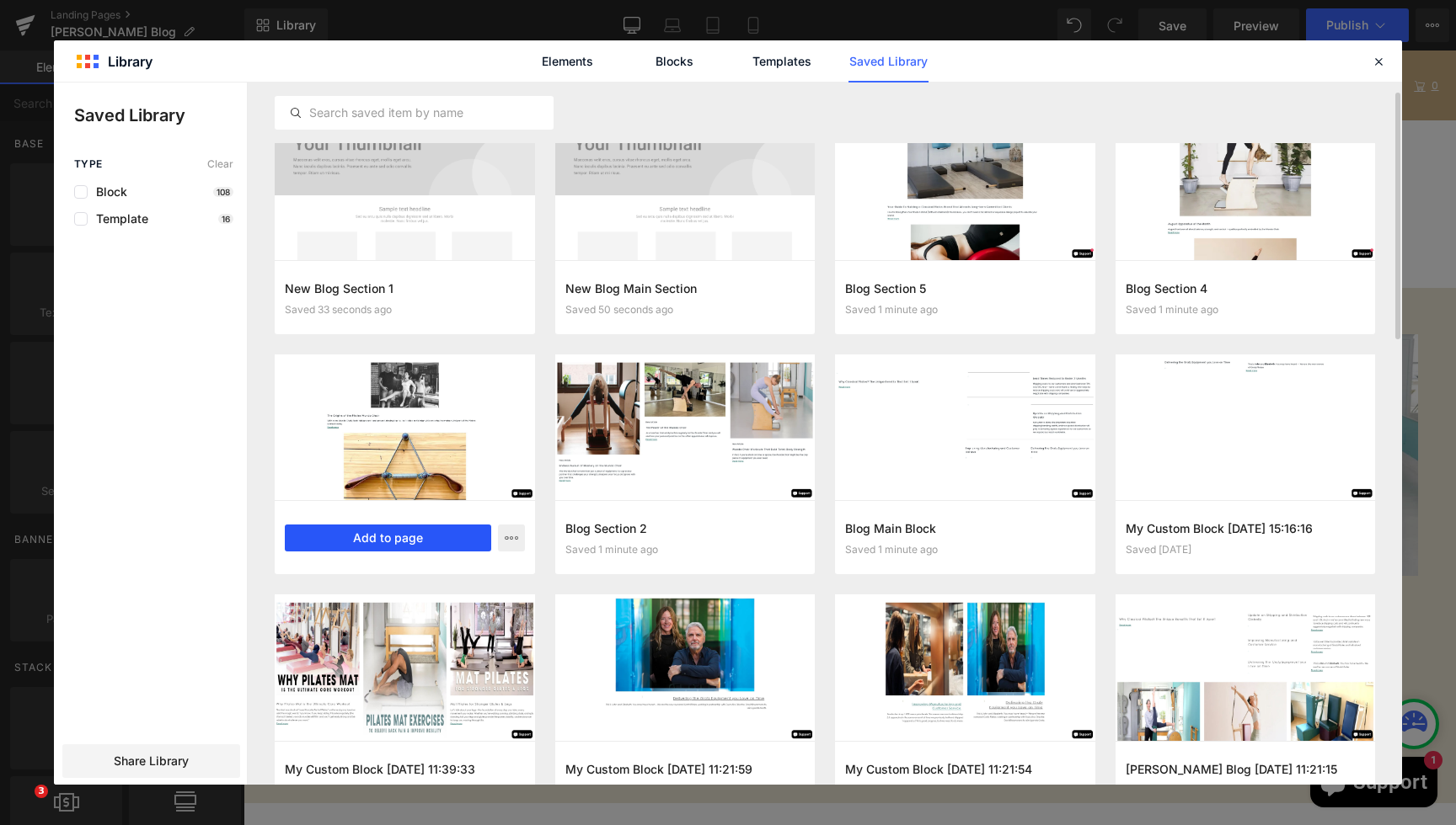
click at [373, 531] on button "Add to page" at bounding box center [387, 538] width 206 height 27
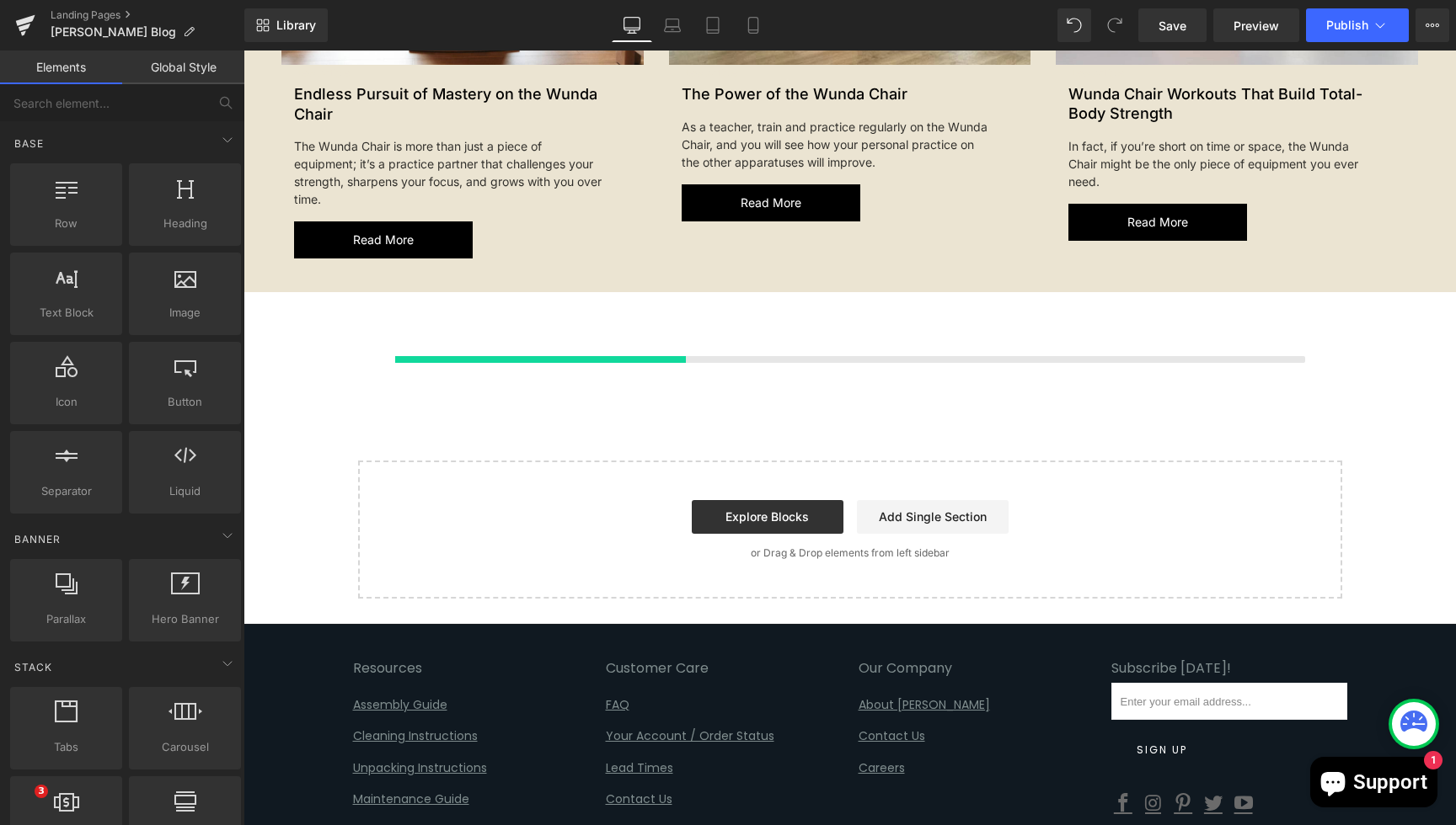
scroll to position [6925, 0]
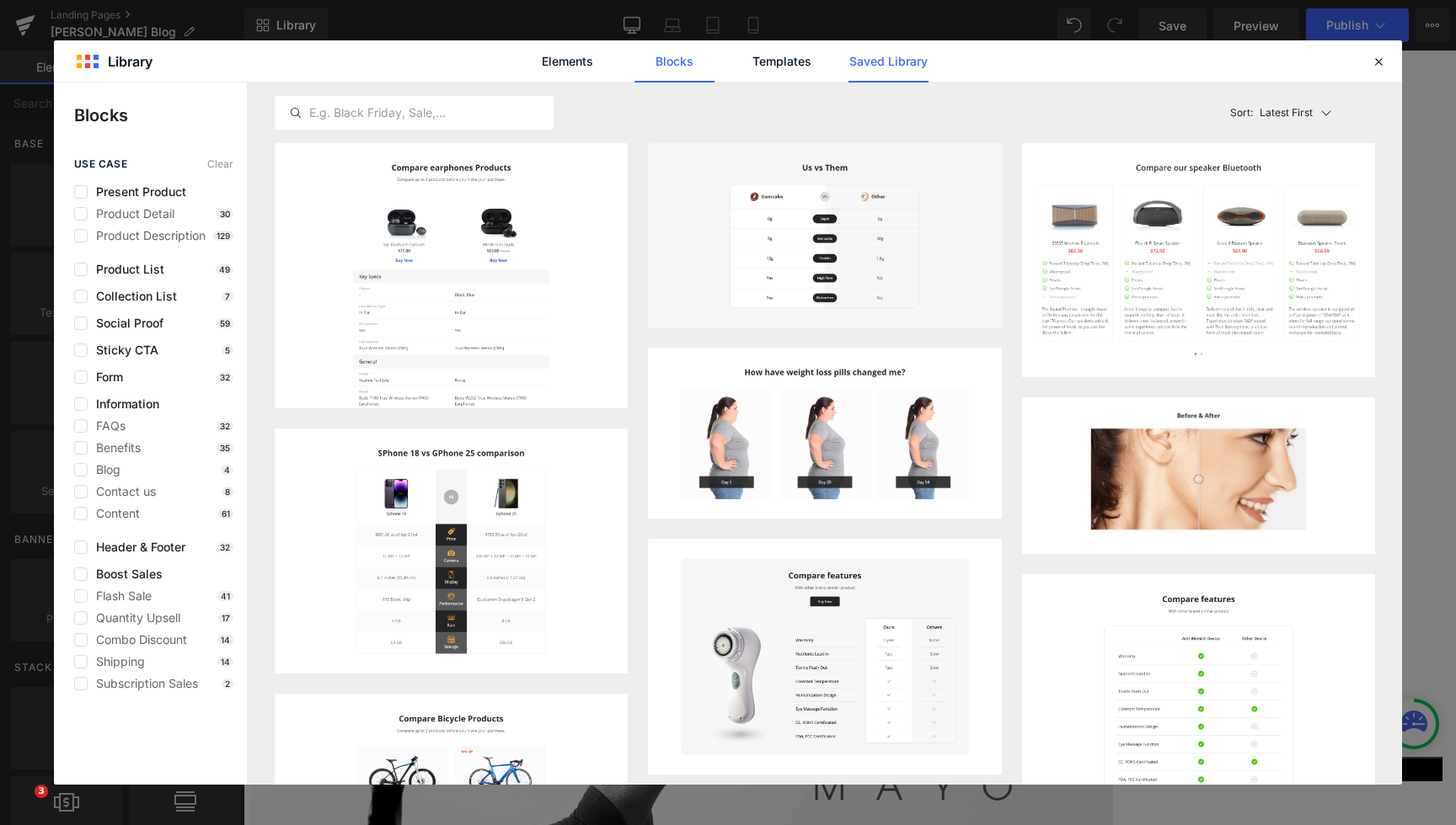
click at [885, 57] on link "Saved Library" at bounding box center [888, 62] width 80 height 42
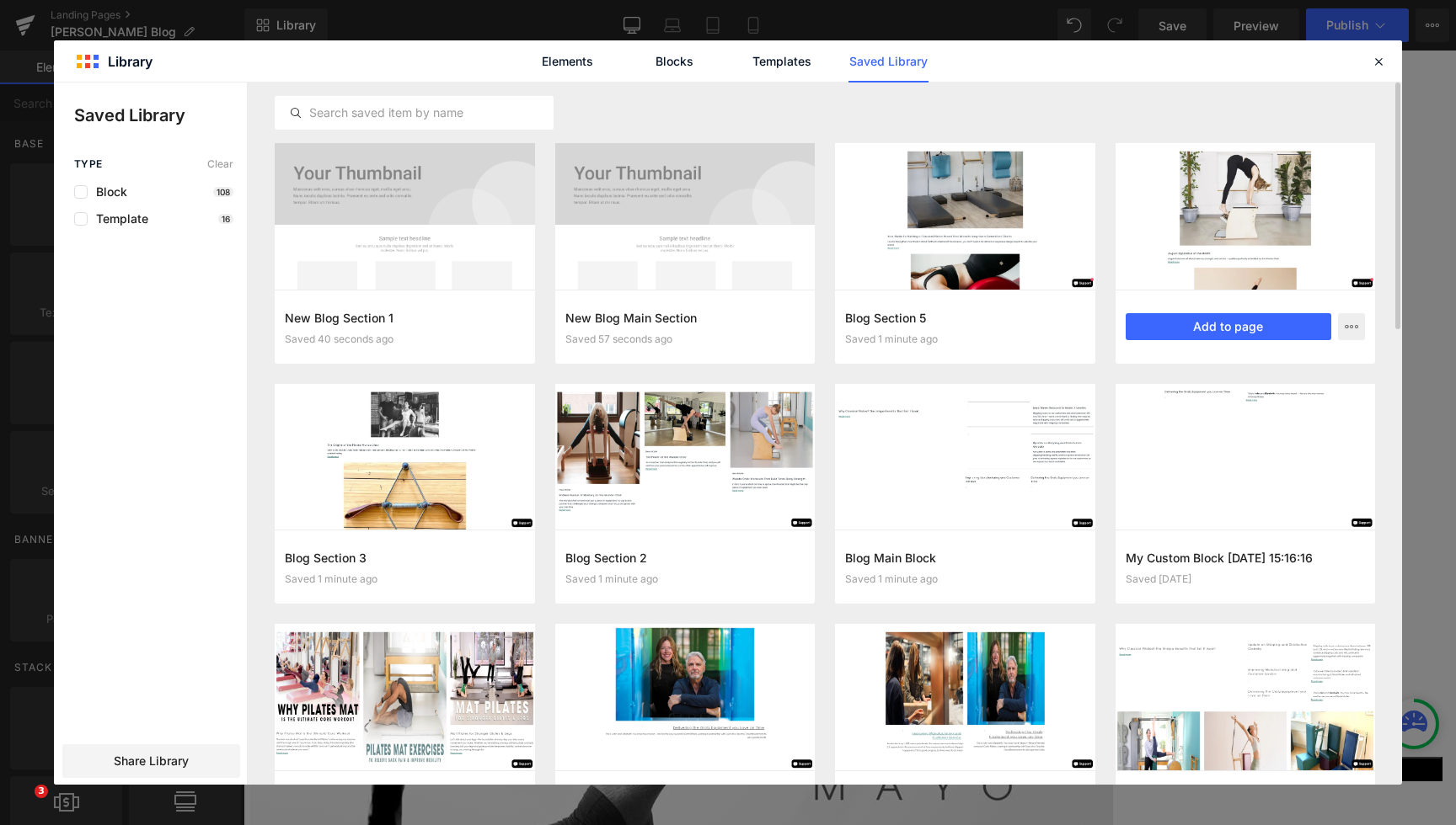
click at [1198, 216] on div at bounding box center [1245, 217] width 260 height 147
click at [1215, 330] on button "Add to page" at bounding box center [1229, 326] width 206 height 27
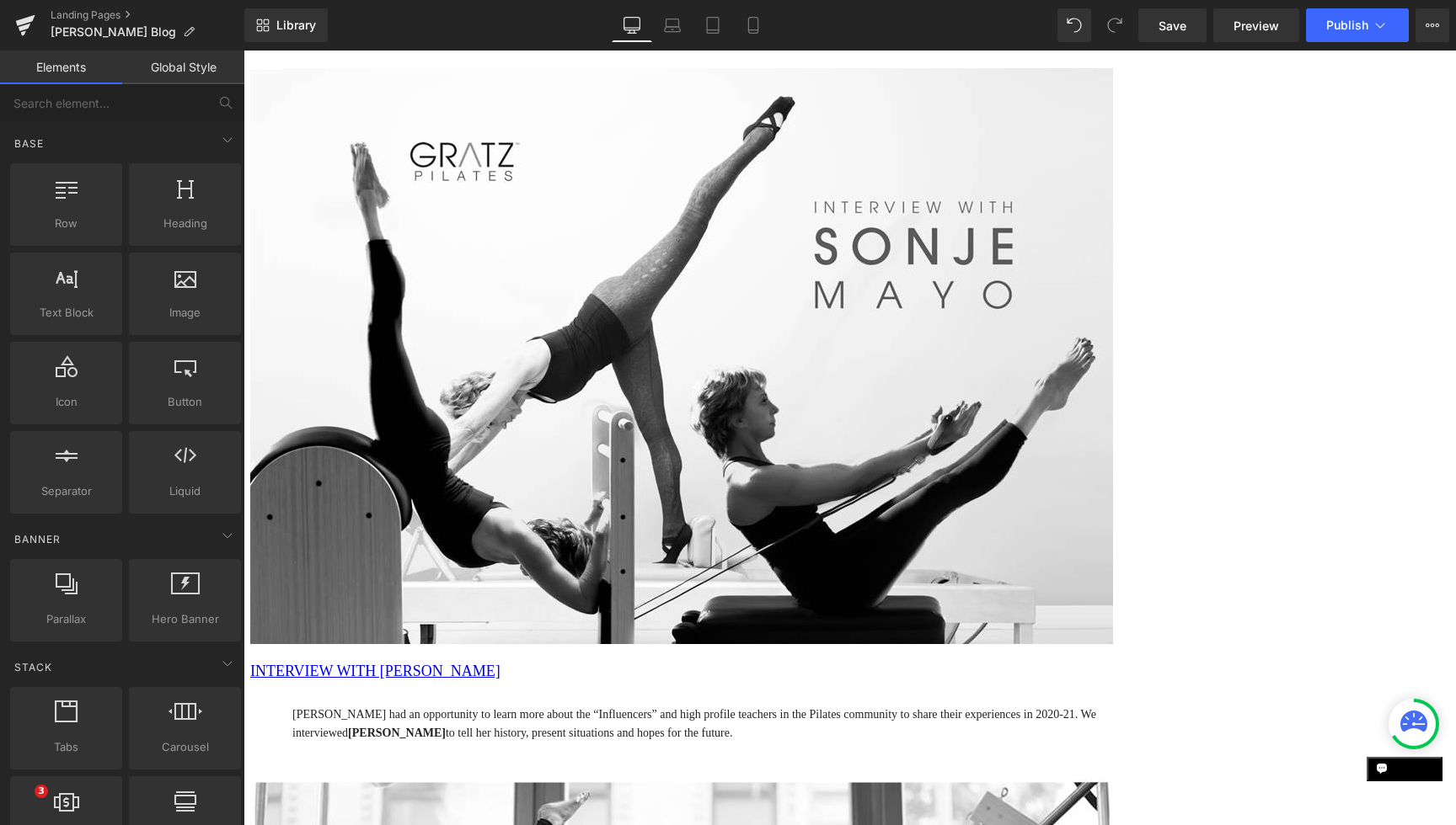
scroll to position [7429, 0]
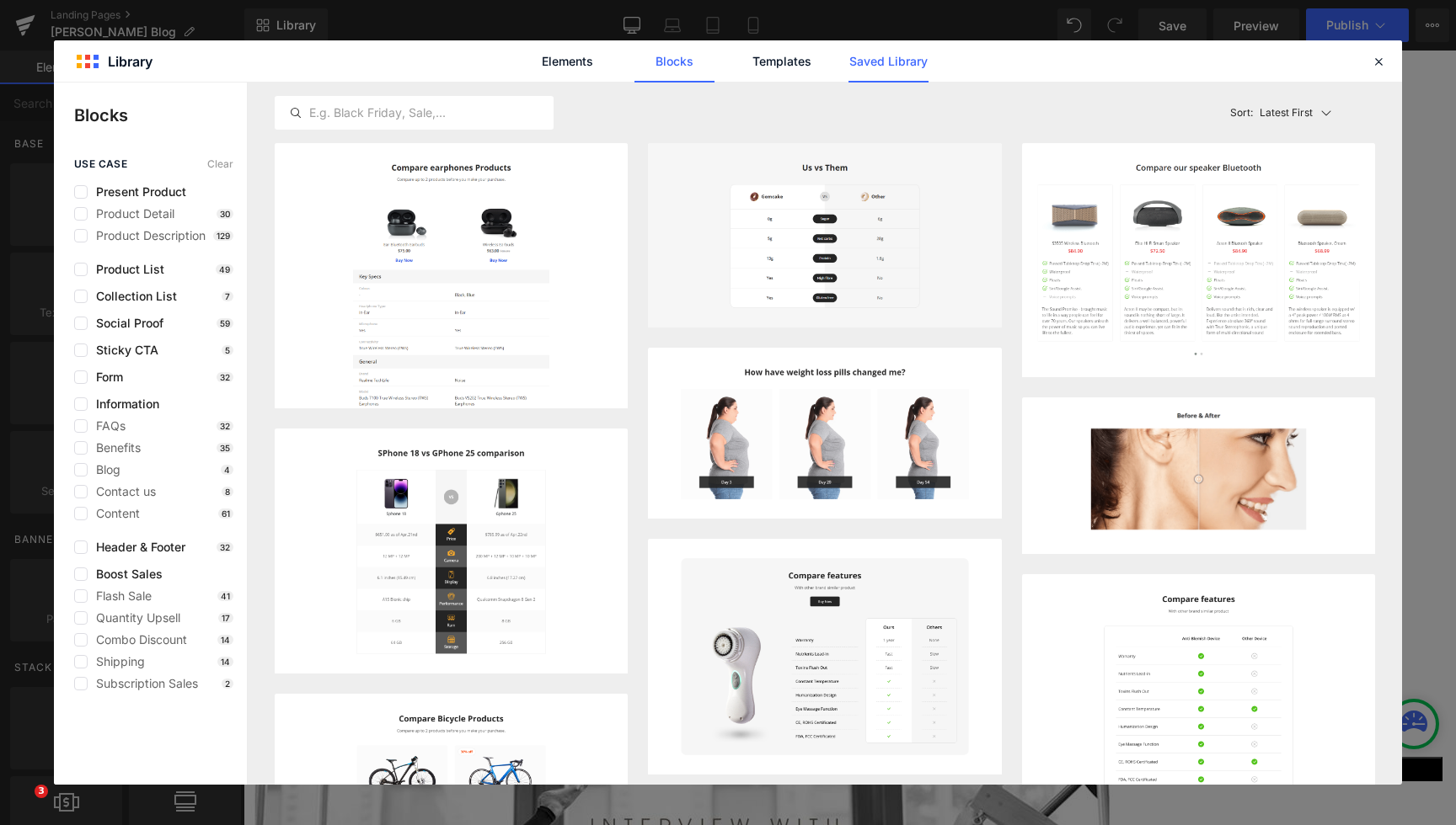
click at [880, 44] on link "Saved Library" at bounding box center [888, 62] width 80 height 42
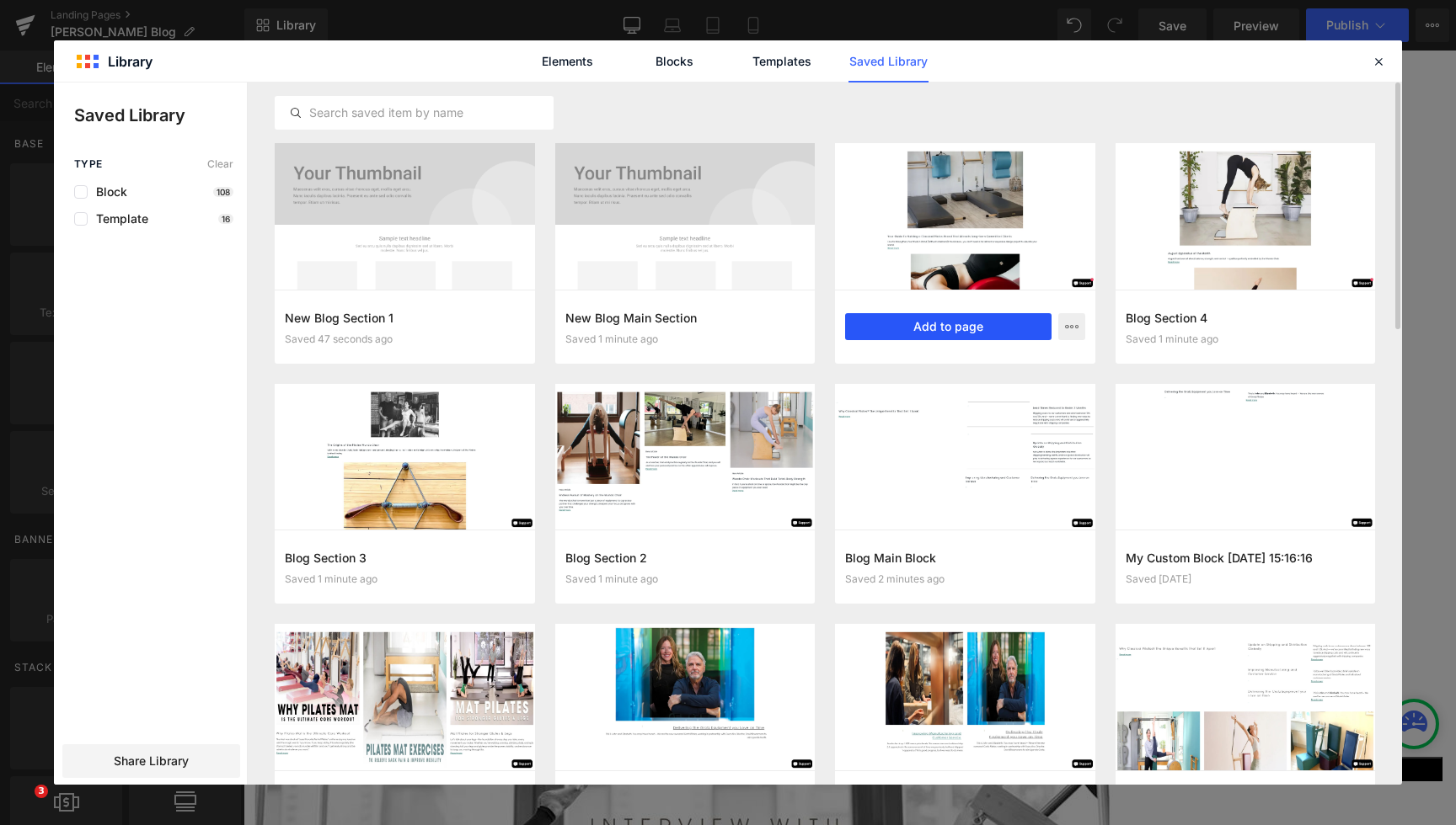
click at [949, 328] on button "Add to page" at bounding box center [947, 326] width 206 height 27
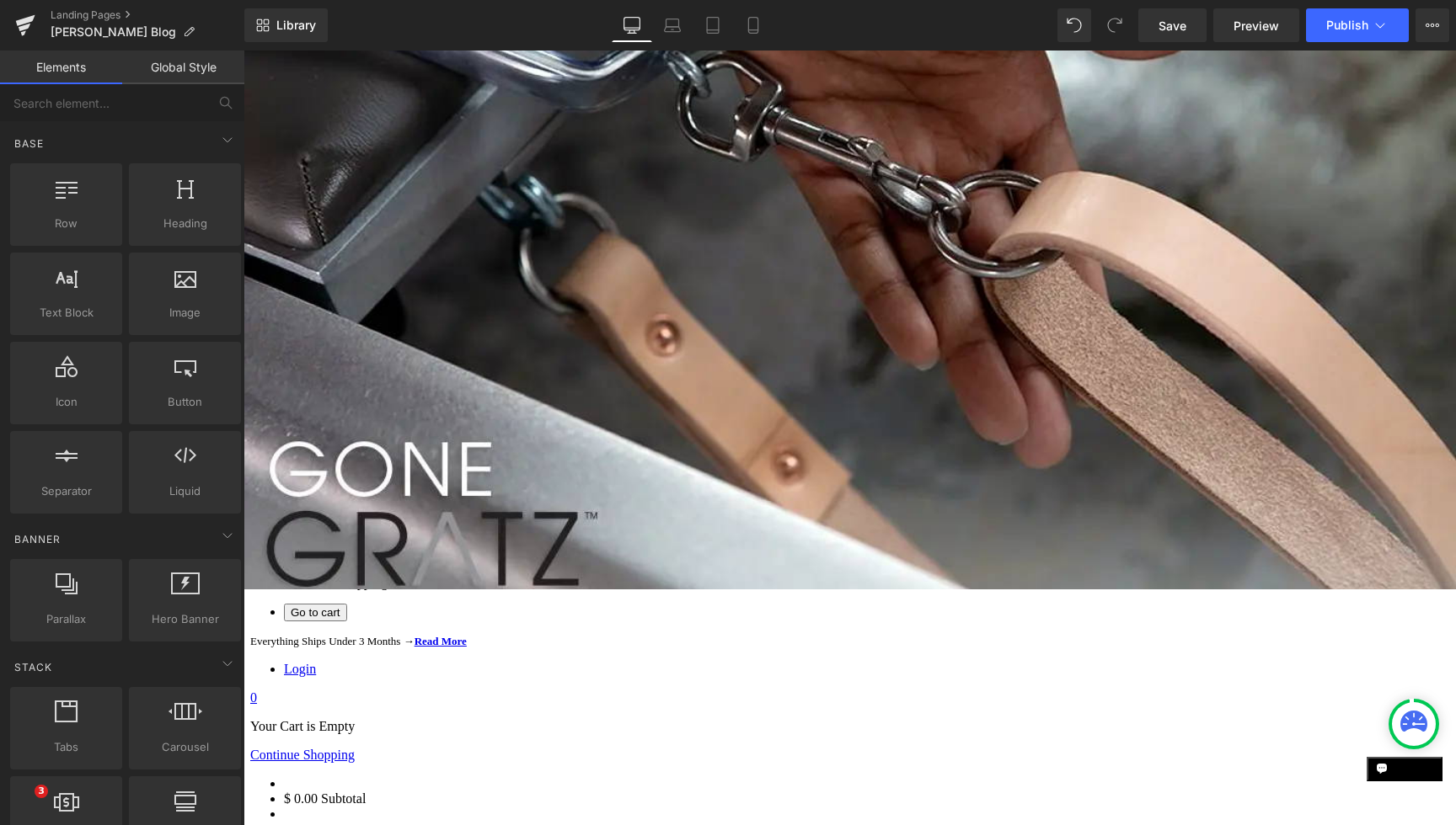
scroll to position [382, 0]
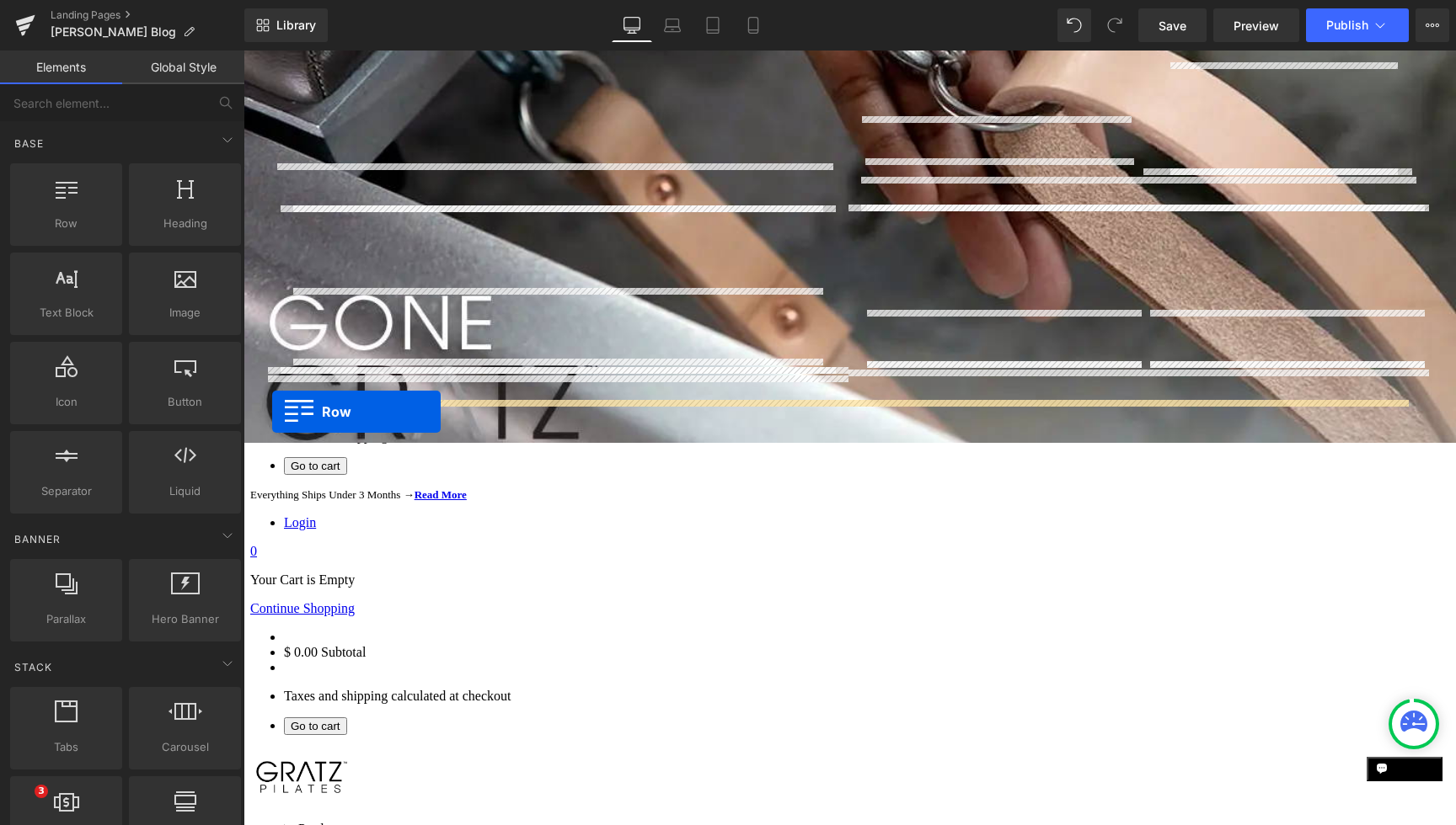
drag, startPoint x: 252, startPoint y: 398, endPoint x: 272, endPoint y: 412, distance: 24.4
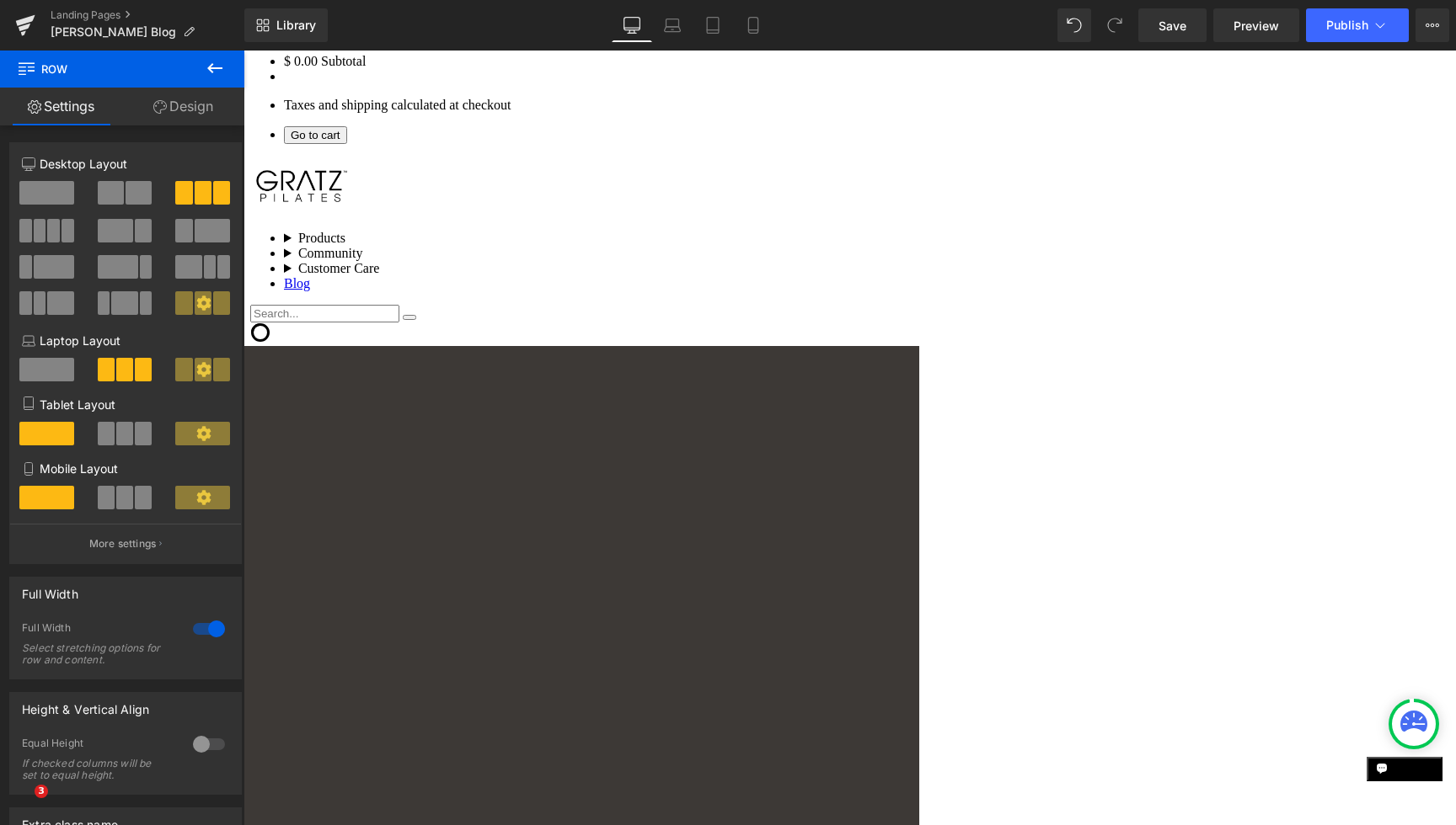
scroll to position [1066, 0]
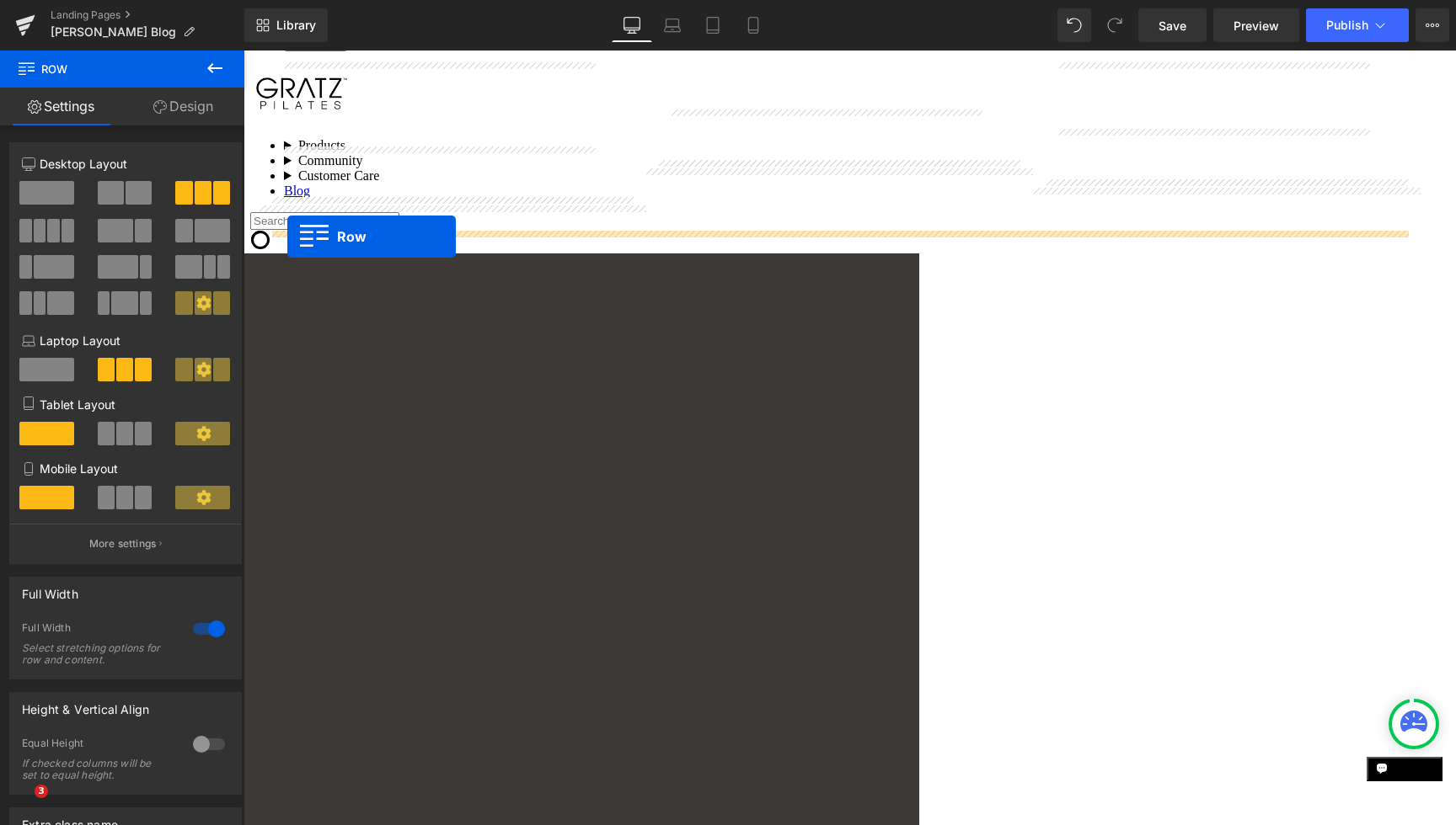
drag, startPoint x: 257, startPoint y: 310, endPoint x: 287, endPoint y: 237, distance: 78.9
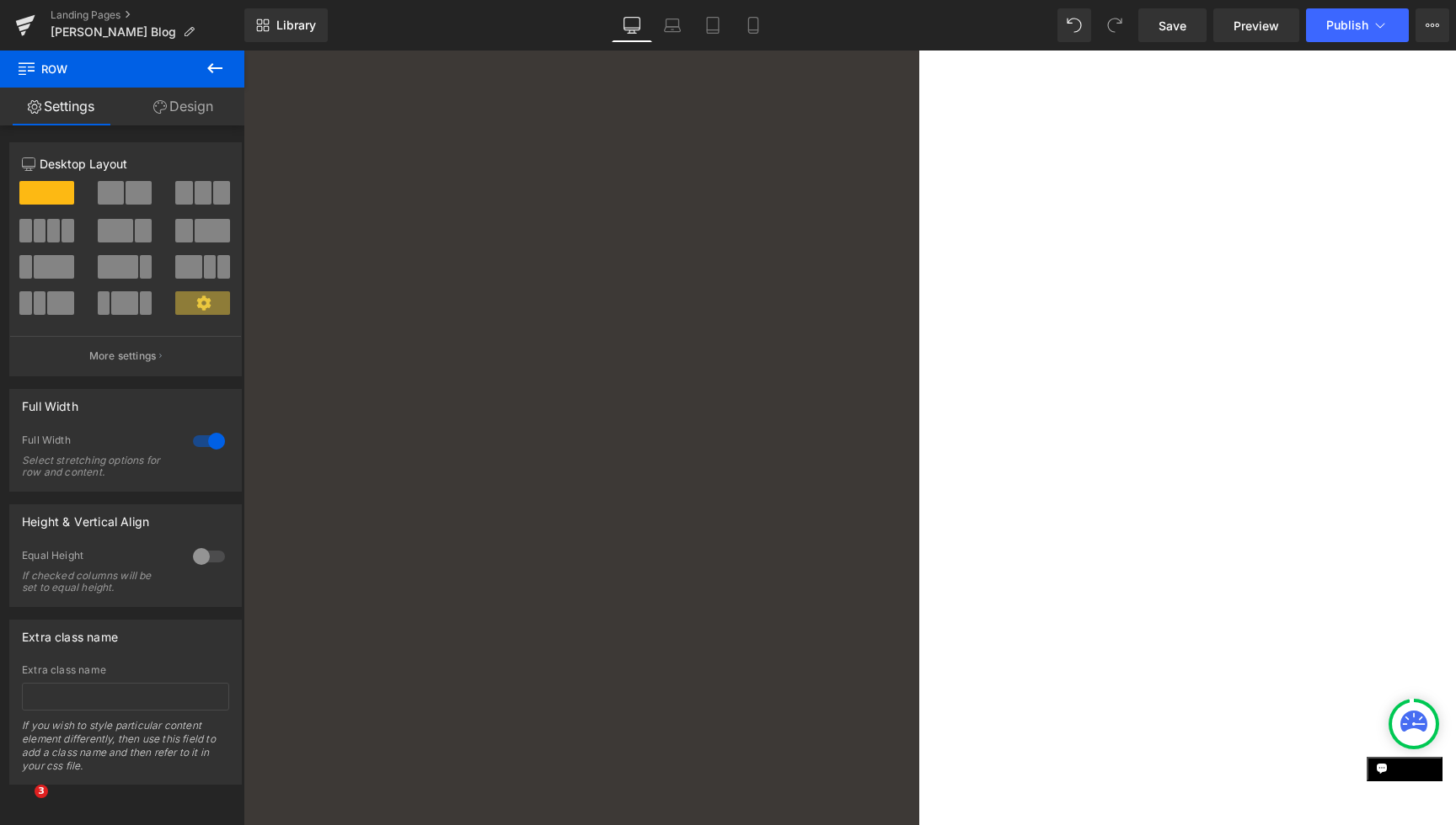
scroll to position [1299, 0]
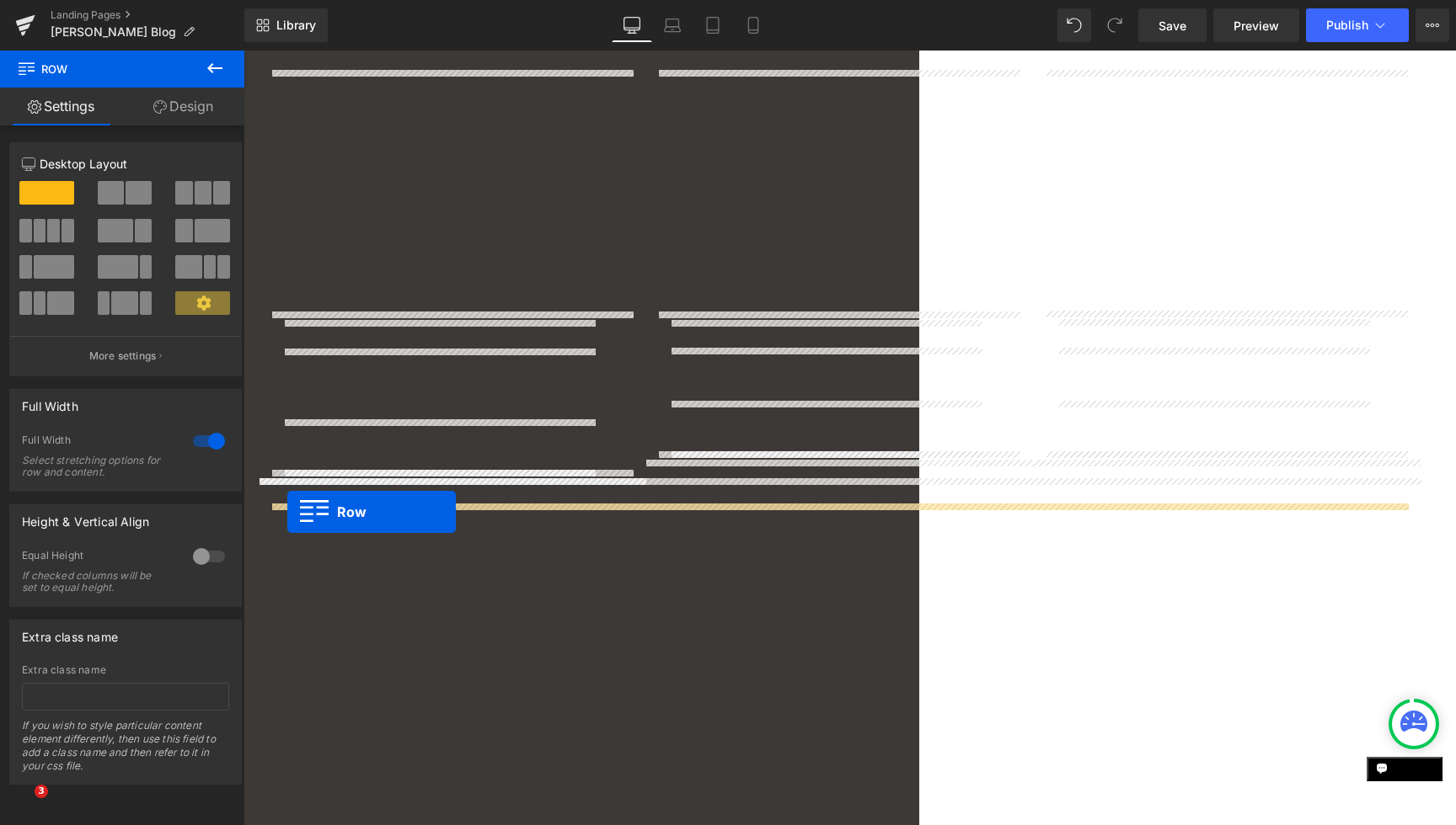
drag, startPoint x: 263, startPoint y: 213, endPoint x: 287, endPoint y: 511, distance: 299.0
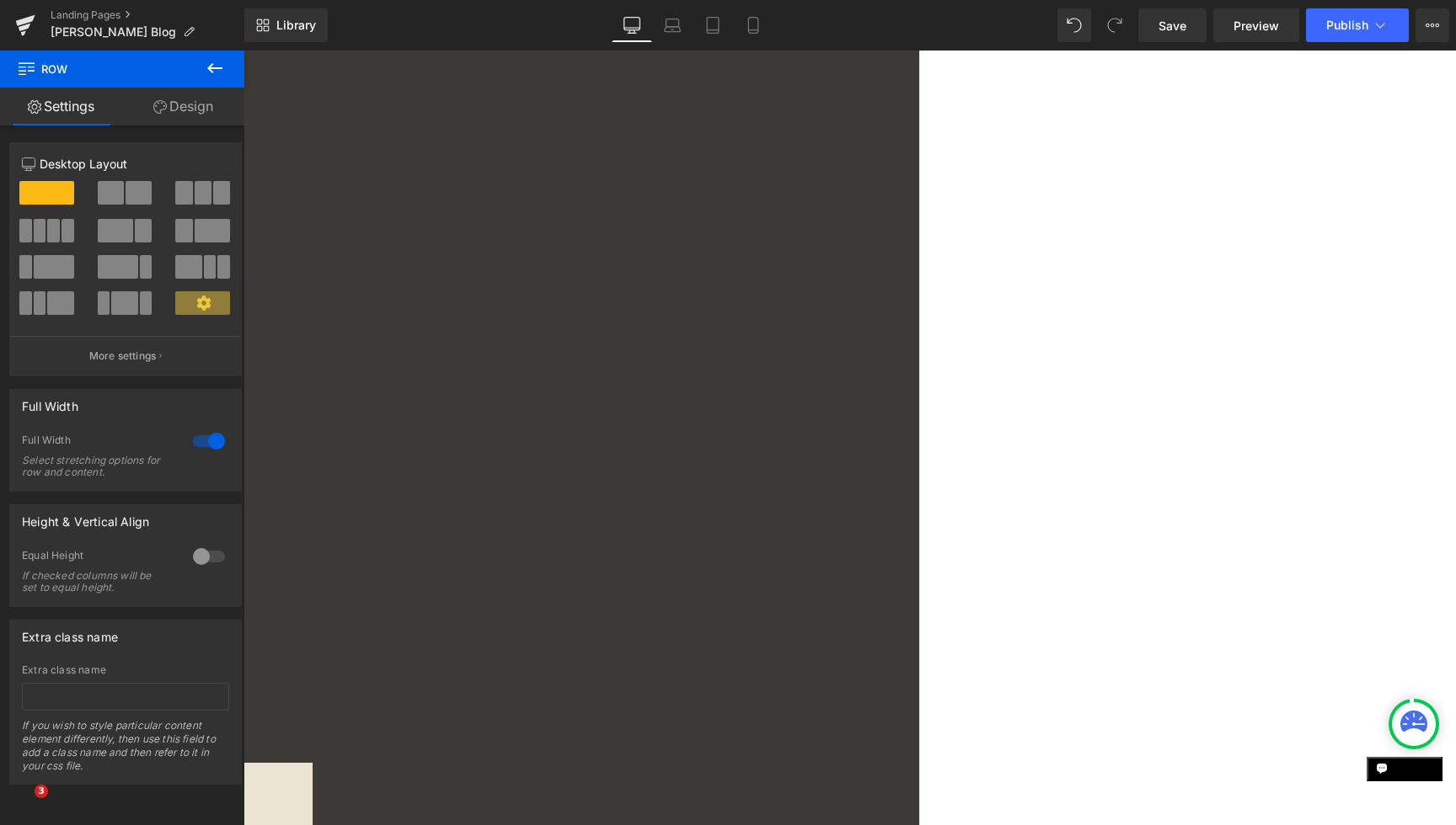
scroll to position [1798, 0]
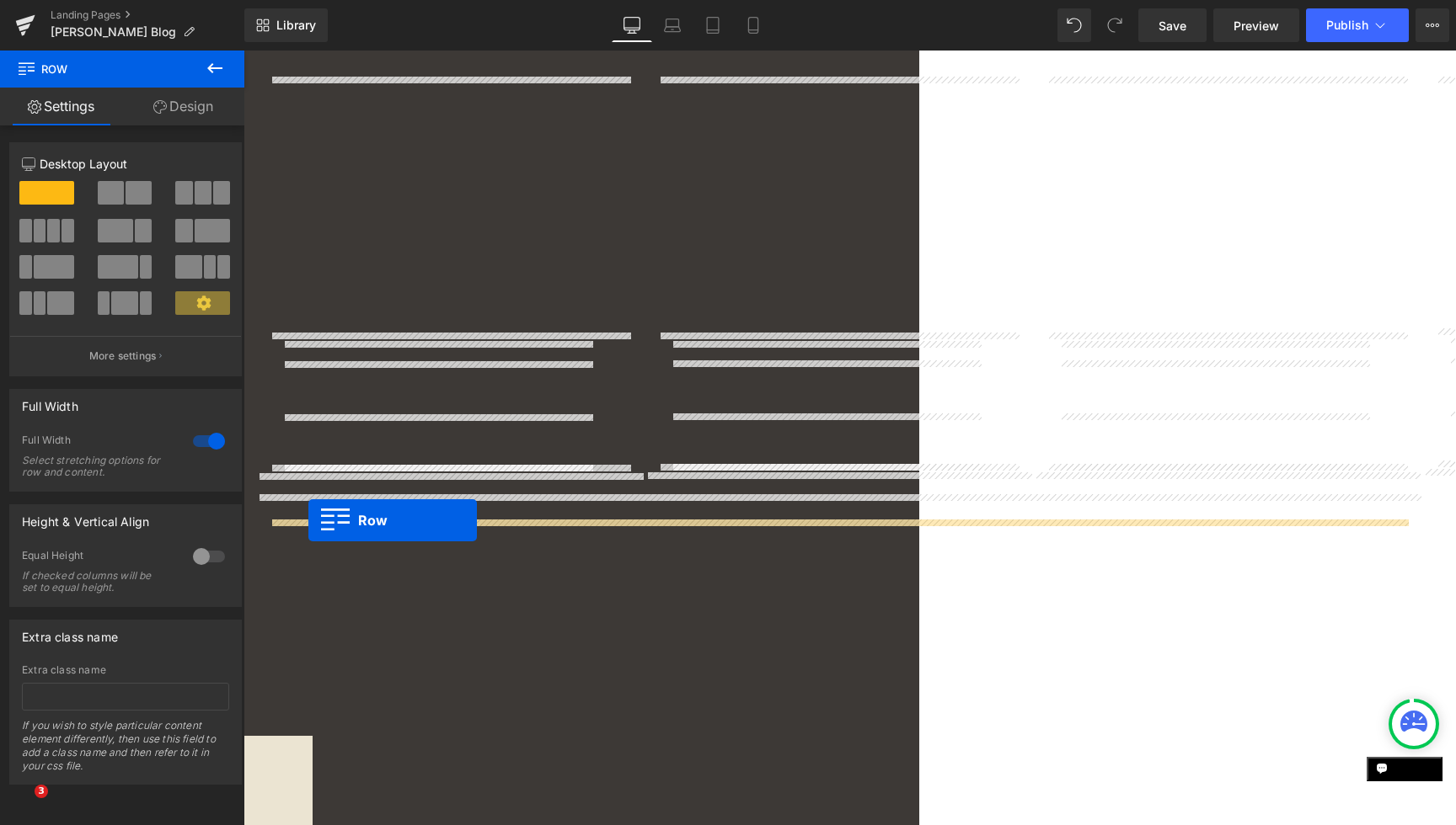
drag, startPoint x: 261, startPoint y: 172, endPoint x: 309, endPoint y: 521, distance: 352.3
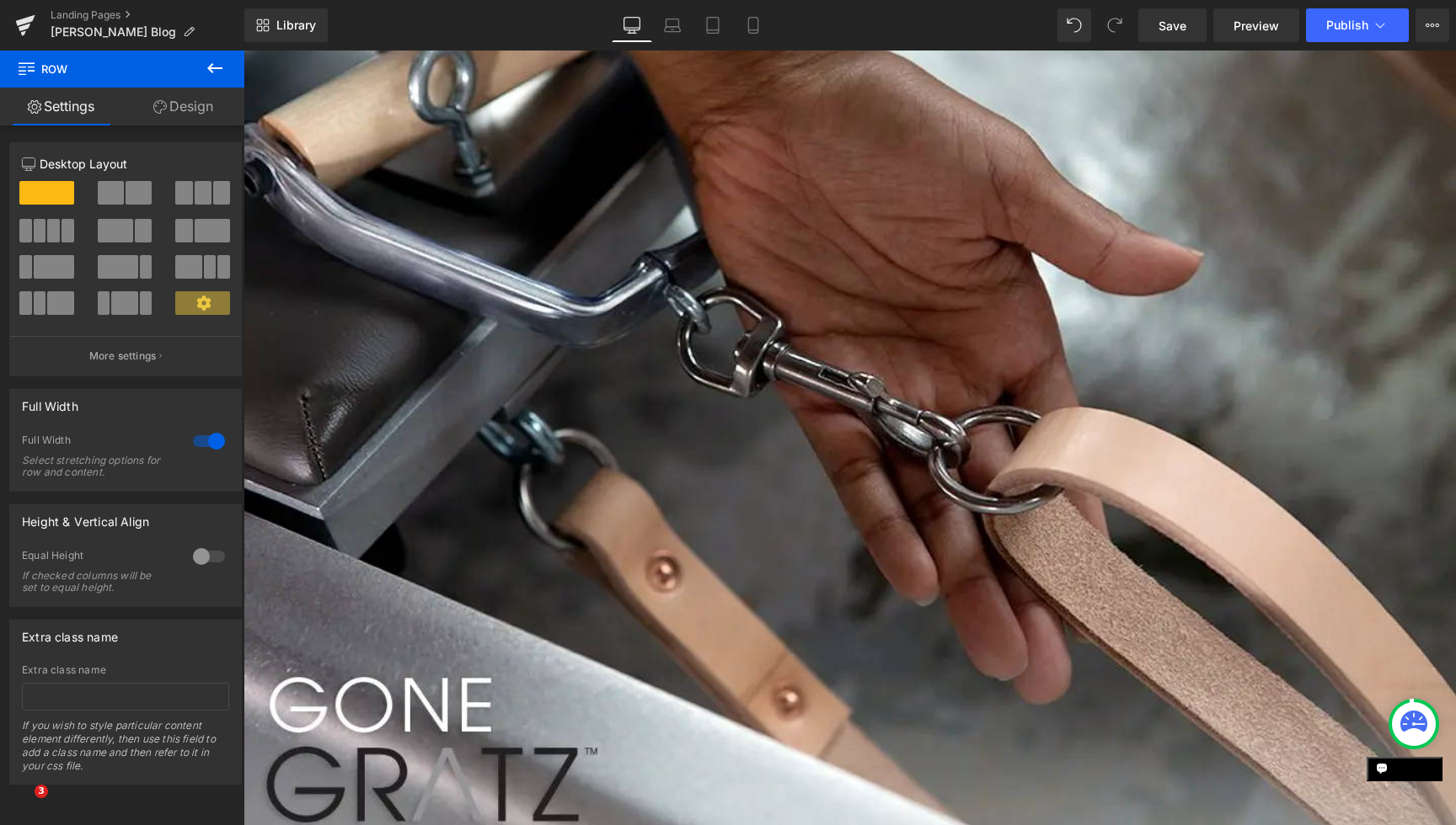
scroll to position [21, 0]
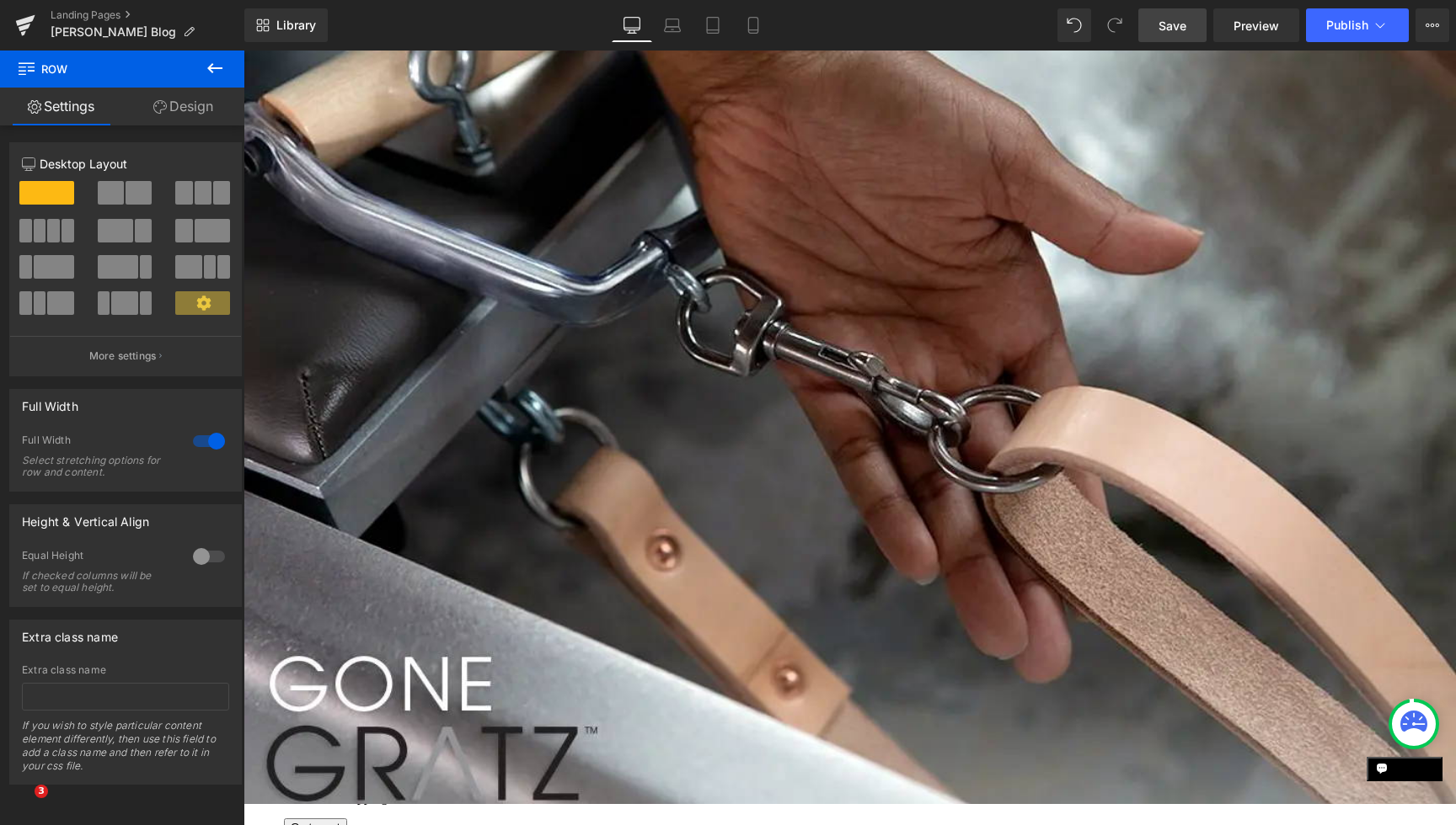
click at [1164, 28] on span "Save" at bounding box center [1172, 26] width 27 height 18
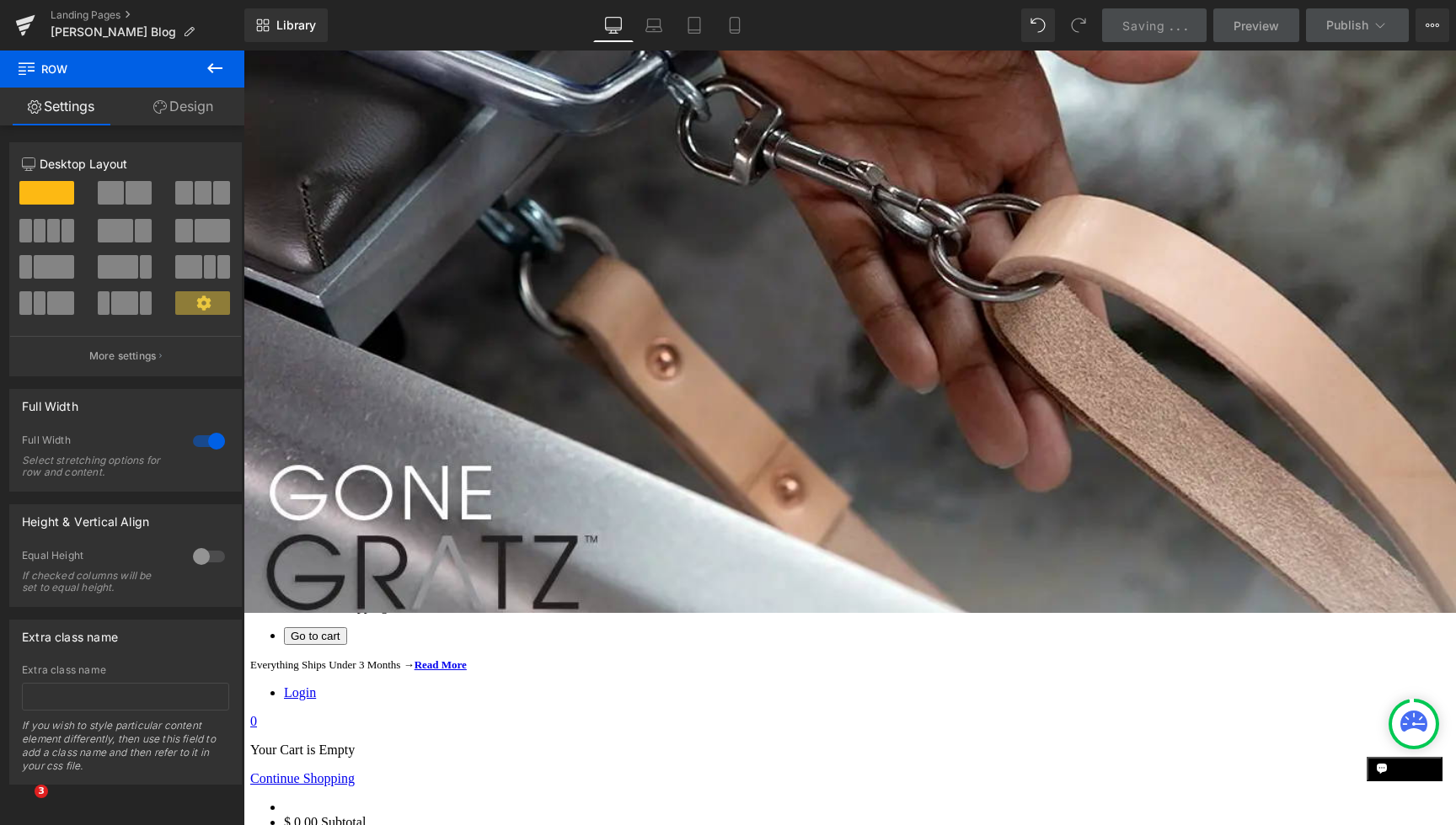
scroll to position [216, 0]
